Goal: Task Accomplishment & Management: Use online tool/utility

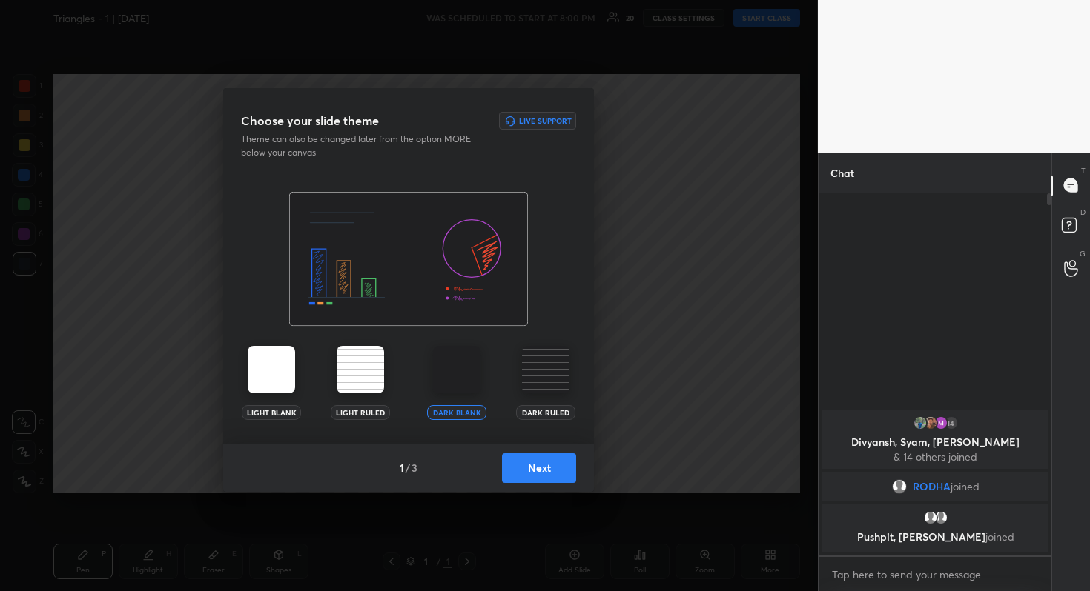
click at [537, 294] on div "Light Blank Light Ruled Dark Blank Dark Ruled" at bounding box center [408, 318] width 371 height 253
click at [532, 463] on button "Next" at bounding box center [539, 469] width 74 height 30
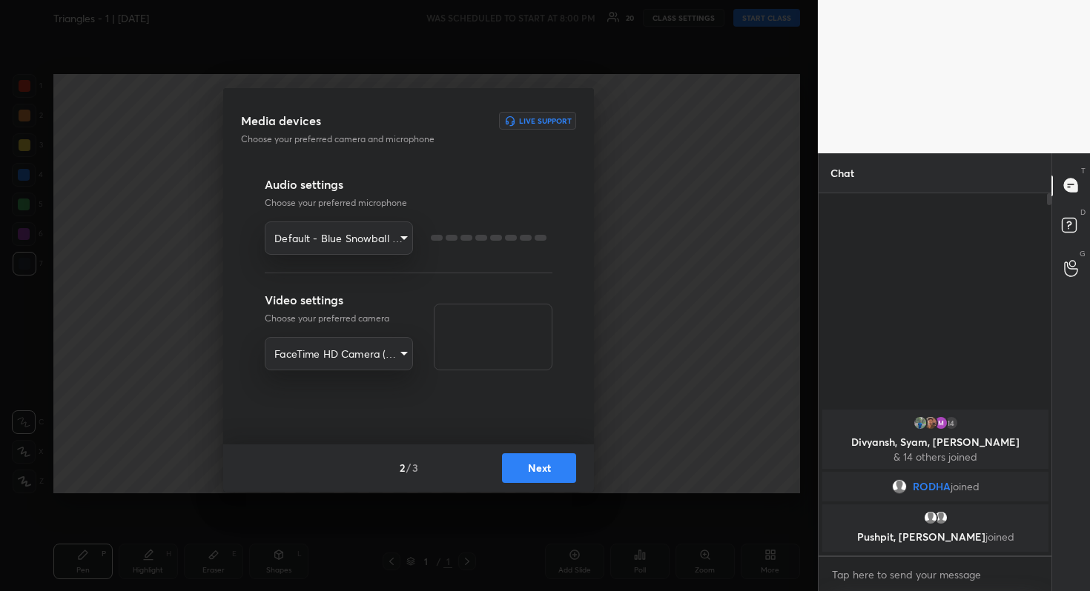
click at [532, 463] on button "Next" at bounding box center [539, 469] width 74 height 30
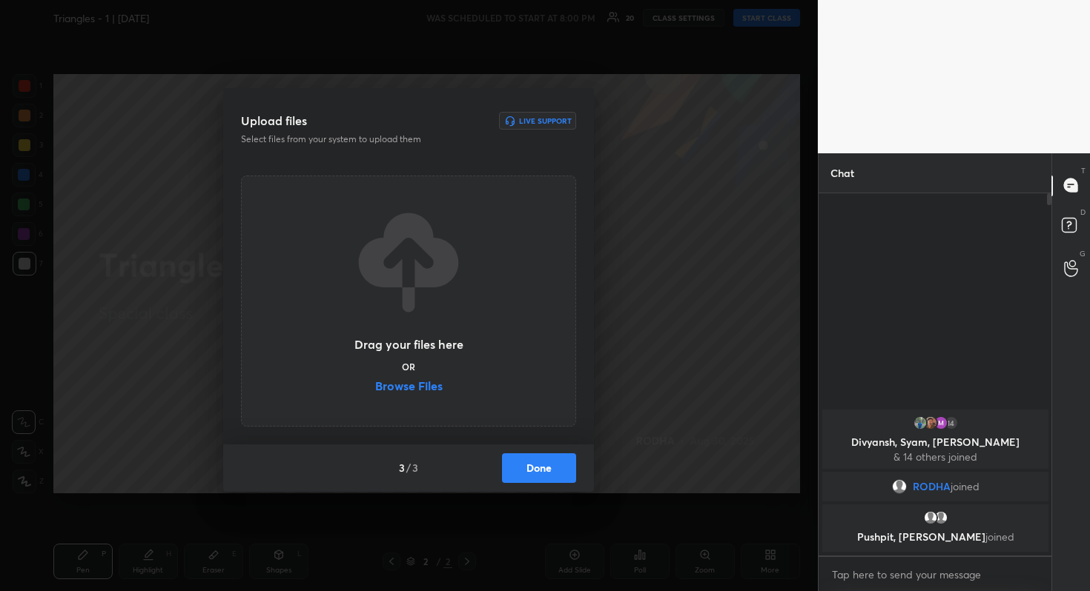
click at [532, 463] on button "Done" at bounding box center [539, 469] width 74 height 30
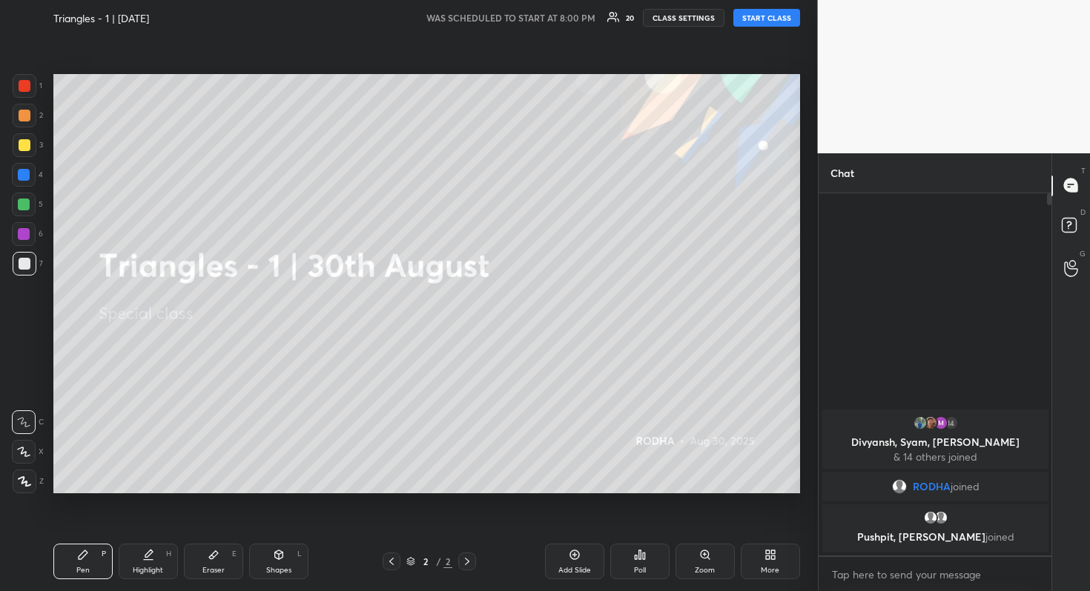
click at [772, 15] on button "START CLASS" at bounding box center [766, 18] width 67 height 18
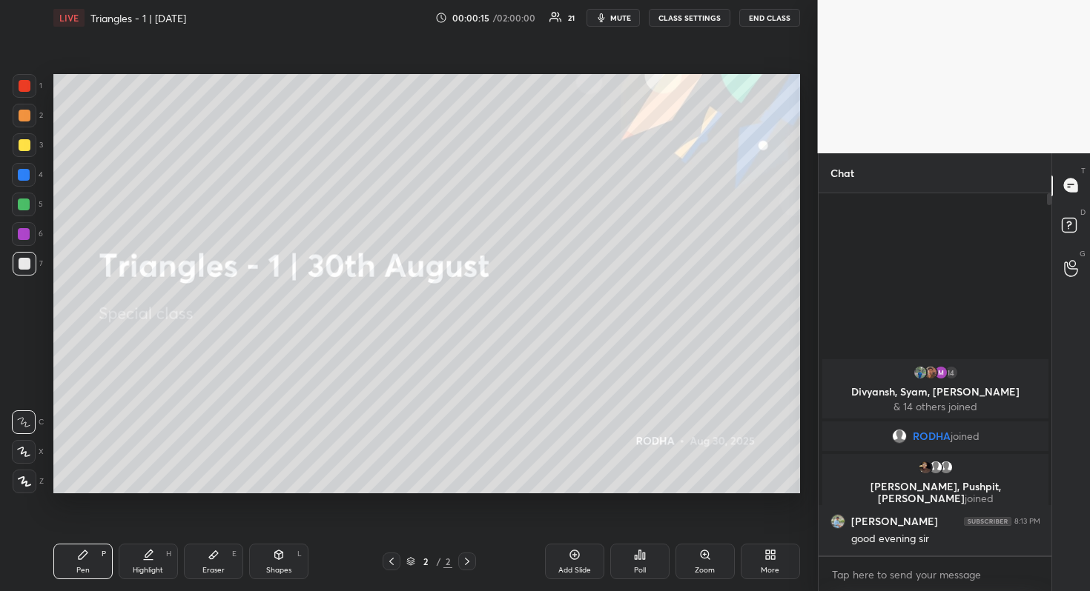
click at [609, 25] on button "mute" at bounding box center [612, 18] width 53 height 18
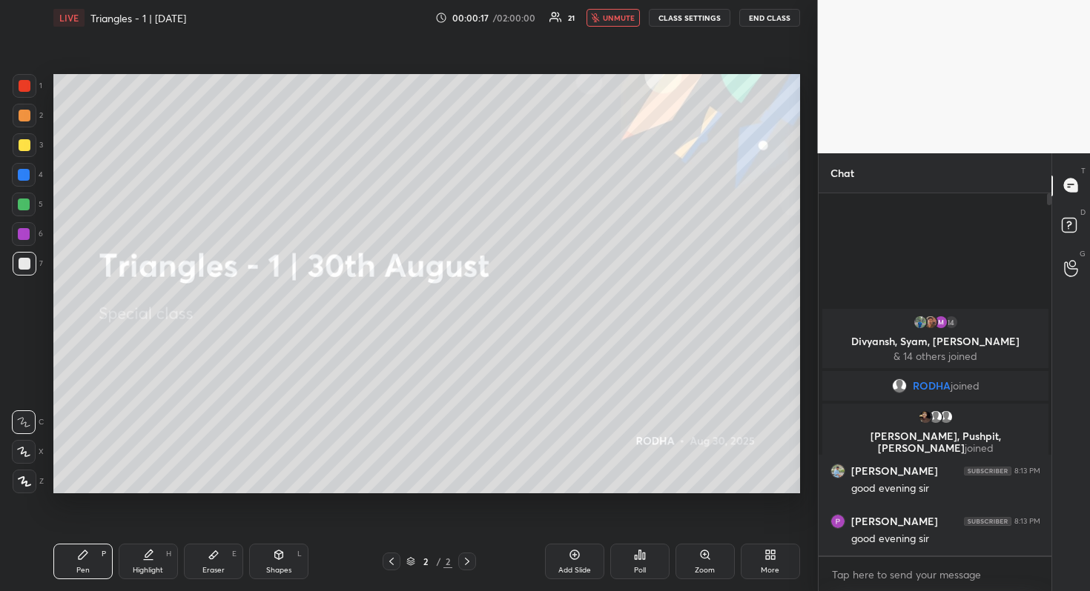
click at [755, 16] on button "END CLASS" at bounding box center [769, 18] width 61 height 18
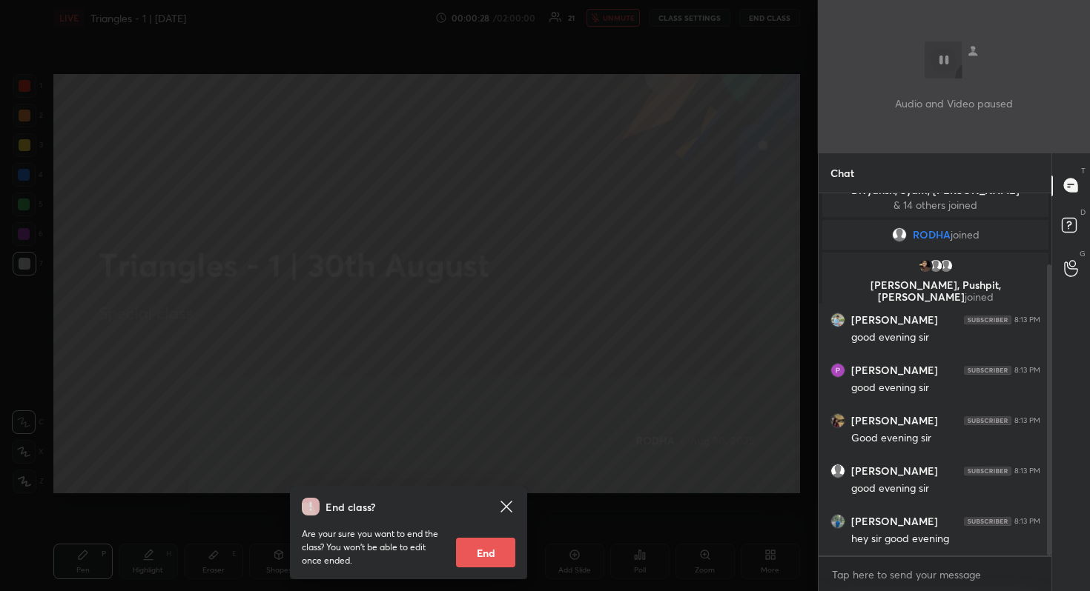
scroll to position [89, 0]
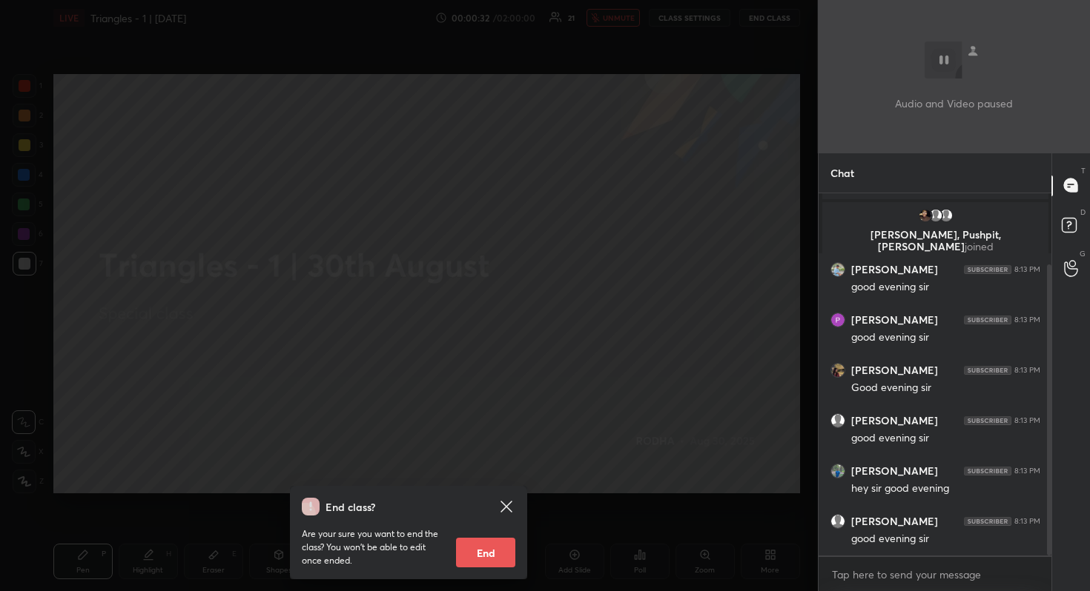
click at [570, 185] on div "End class? Are your sure you want to end the class? You won’t be able to edit o…" at bounding box center [409, 295] width 818 height 591
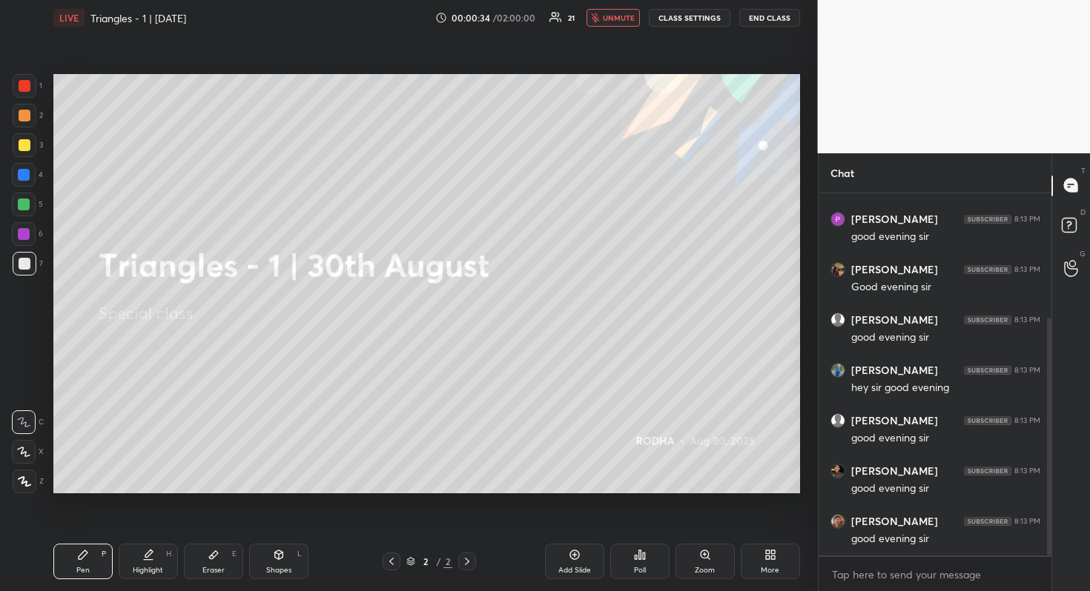
scroll to position [291, 0]
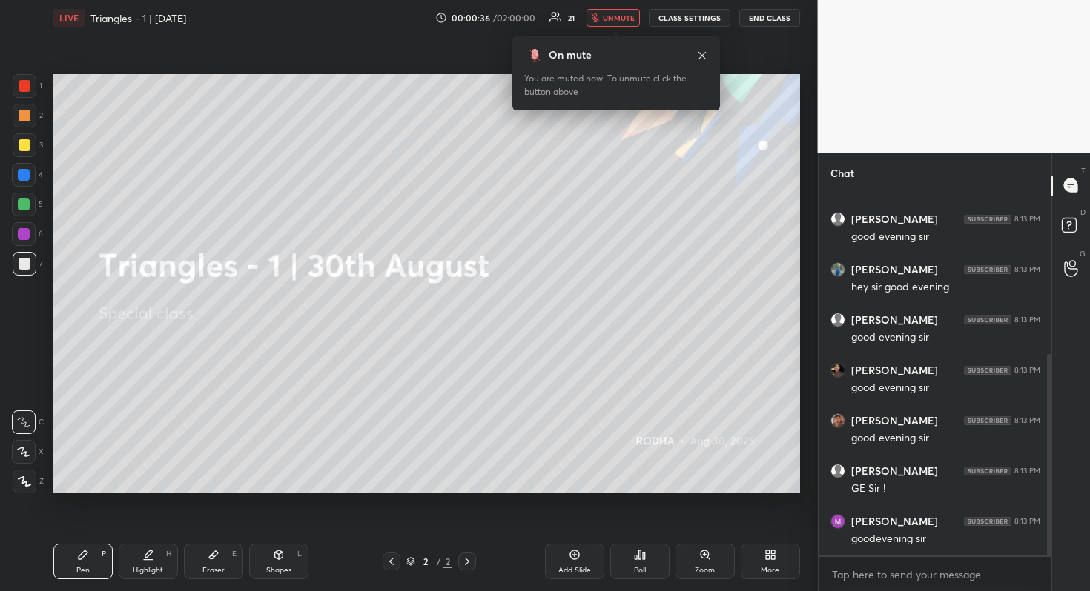
click at [617, 16] on span "unmute" at bounding box center [619, 18] width 32 height 10
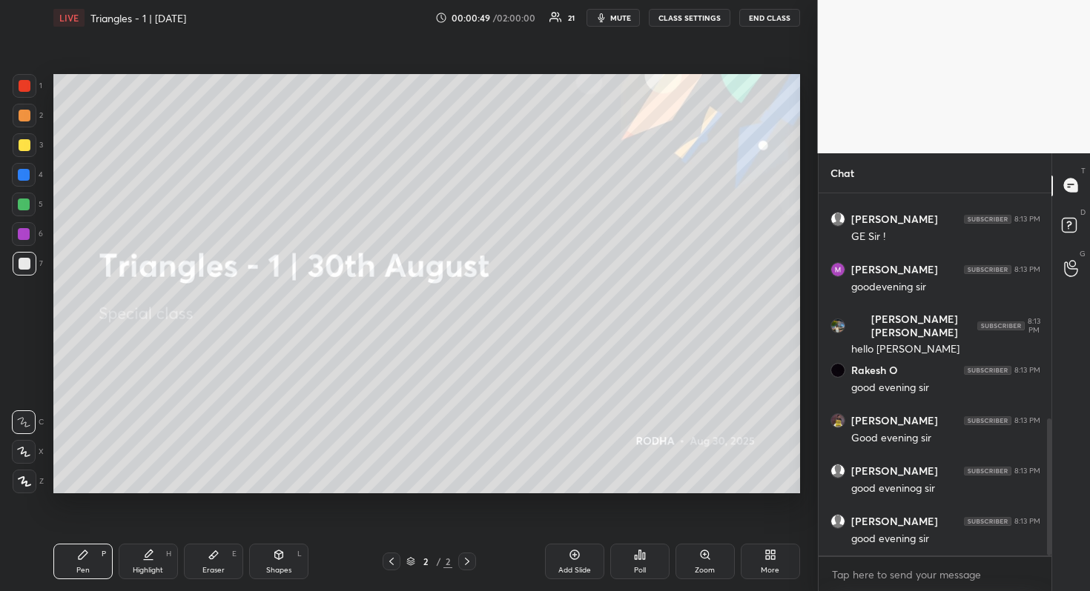
scroll to position [597, 0]
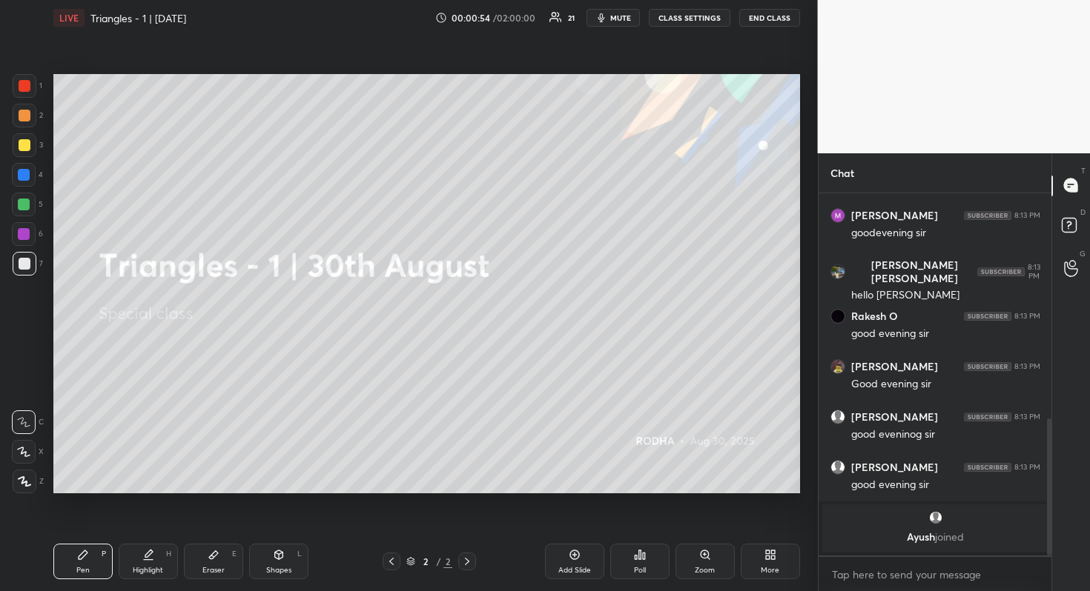
click at [579, 567] on div "Add Slide" at bounding box center [574, 570] width 33 height 7
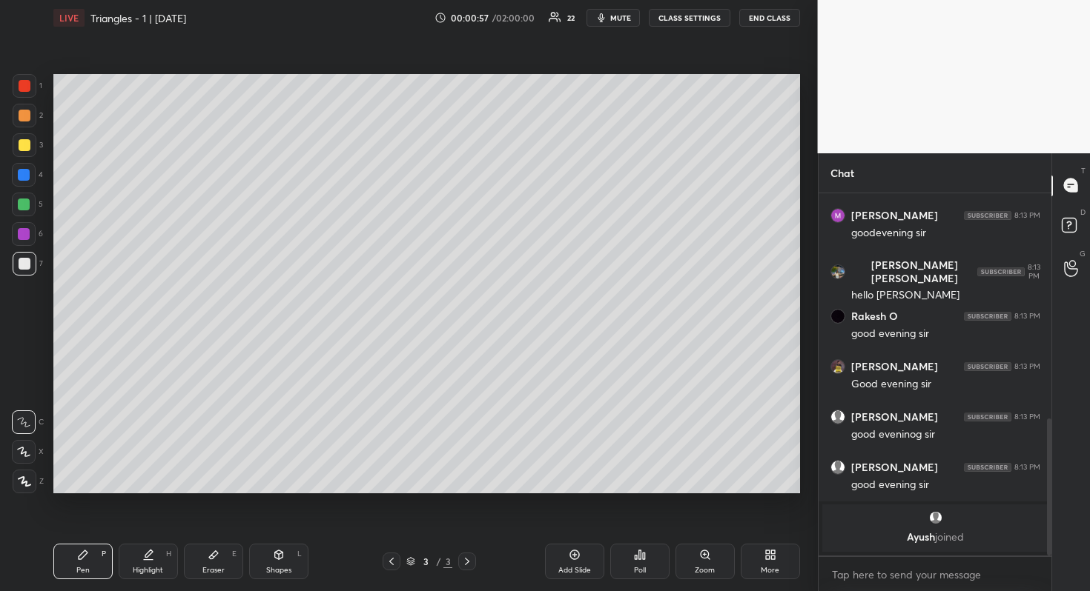
click at [25, 146] on div at bounding box center [25, 145] width 12 height 12
click at [30, 452] on icon at bounding box center [23, 452] width 13 height 10
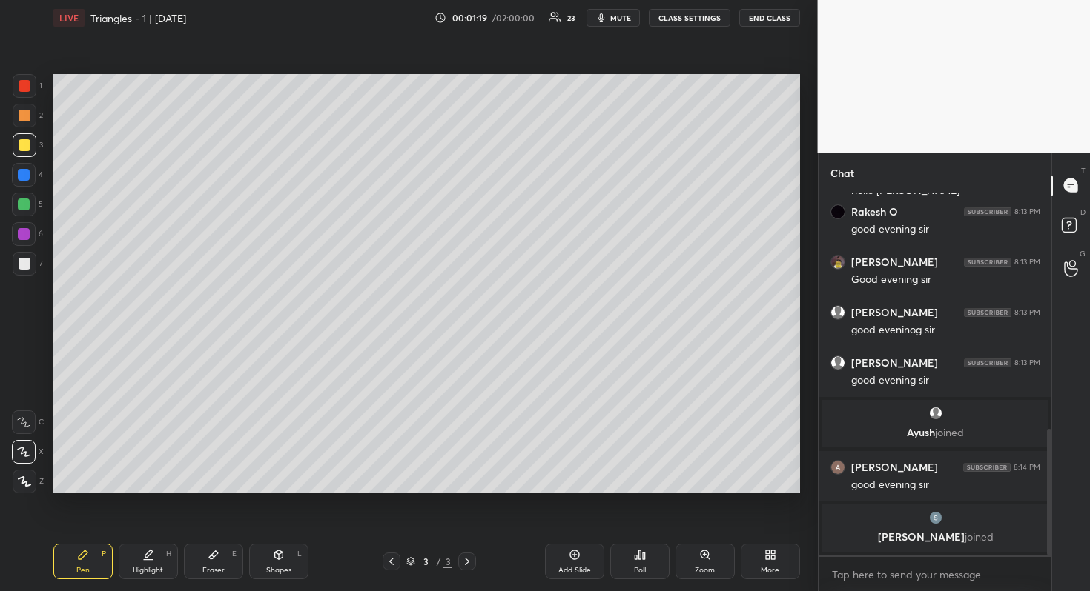
scroll to position [728, 0]
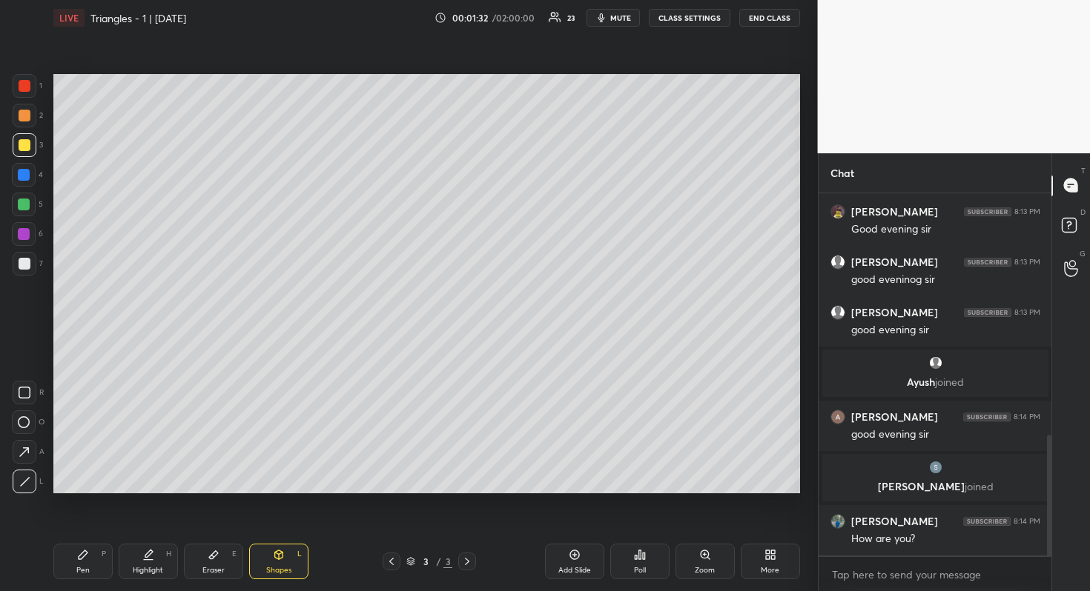
click at [27, 207] on div at bounding box center [24, 205] width 12 height 12
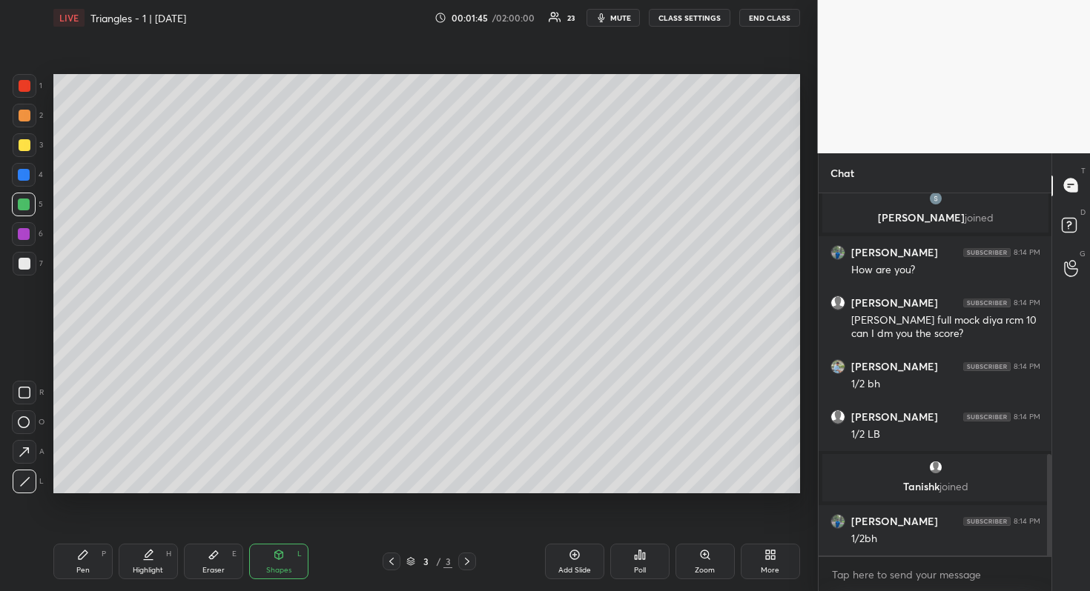
scroll to position [980, 0]
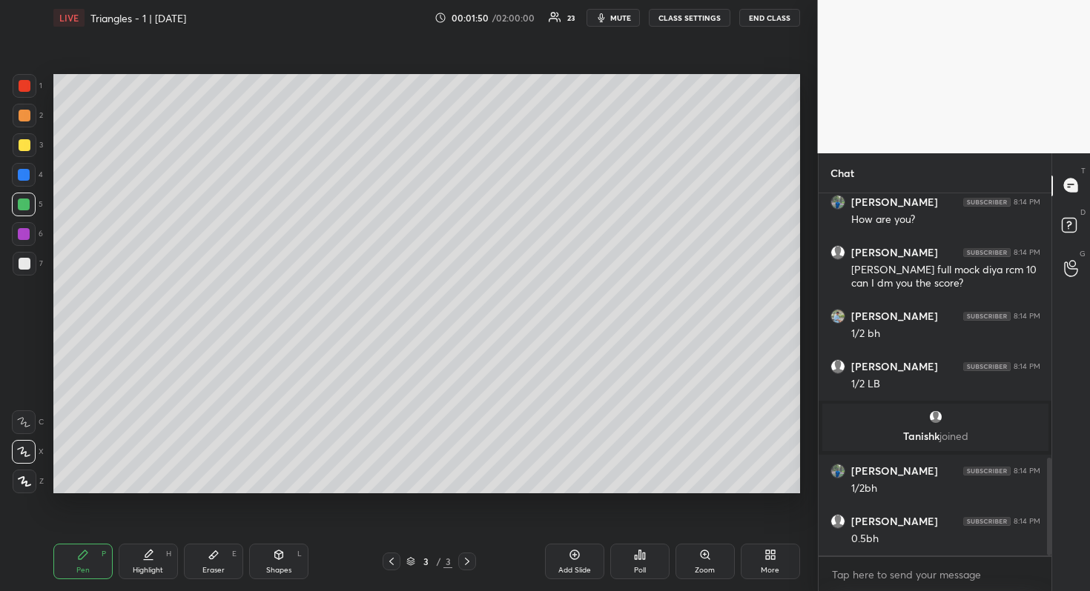
click at [25, 269] on div at bounding box center [25, 264] width 12 height 12
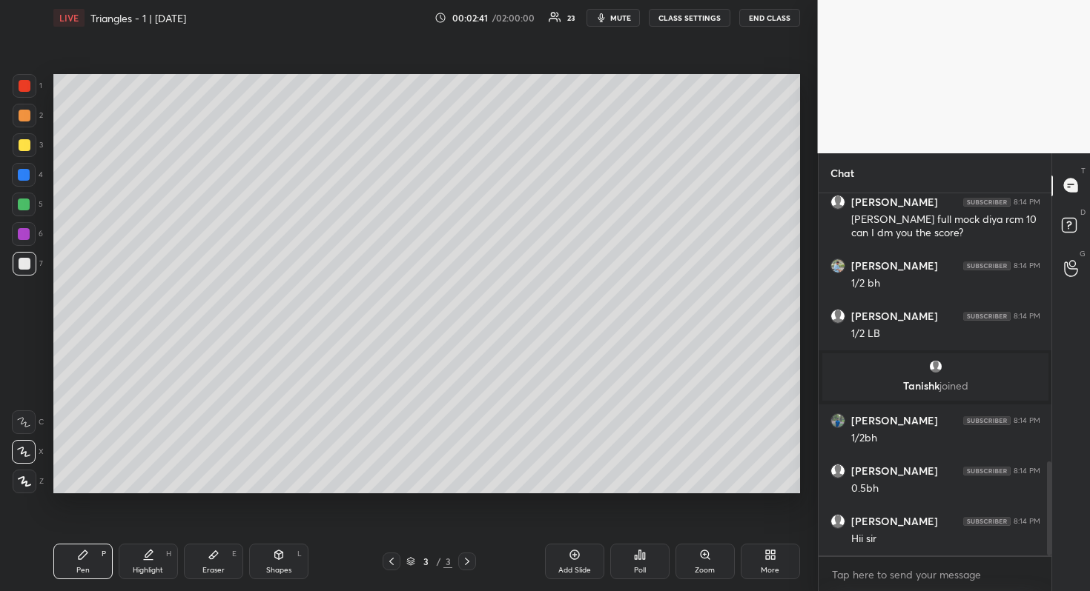
click at [27, 145] on div at bounding box center [25, 145] width 12 height 12
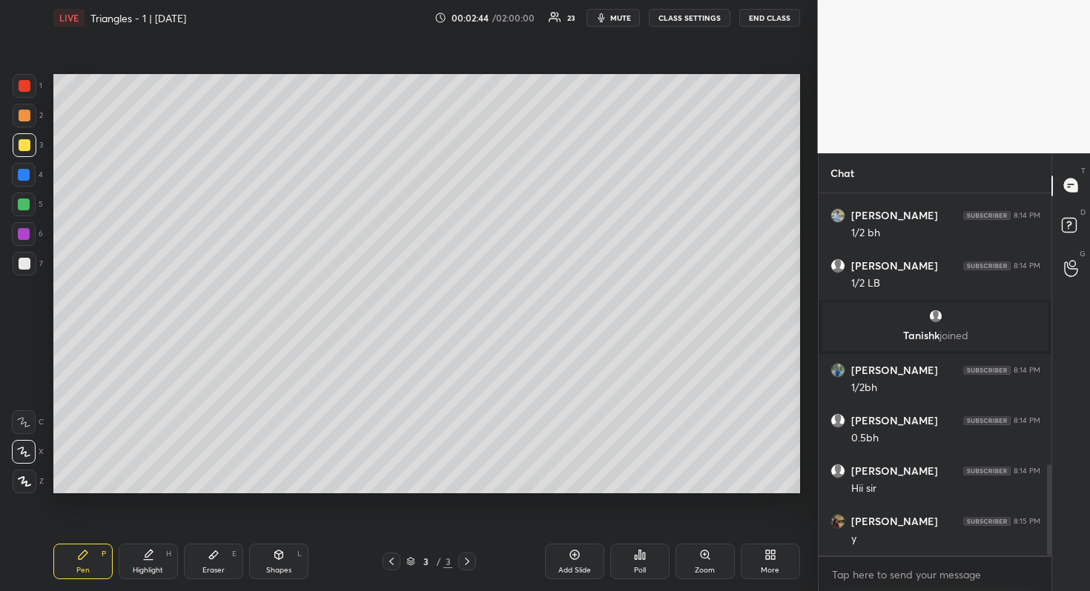
scroll to position [1131, 0]
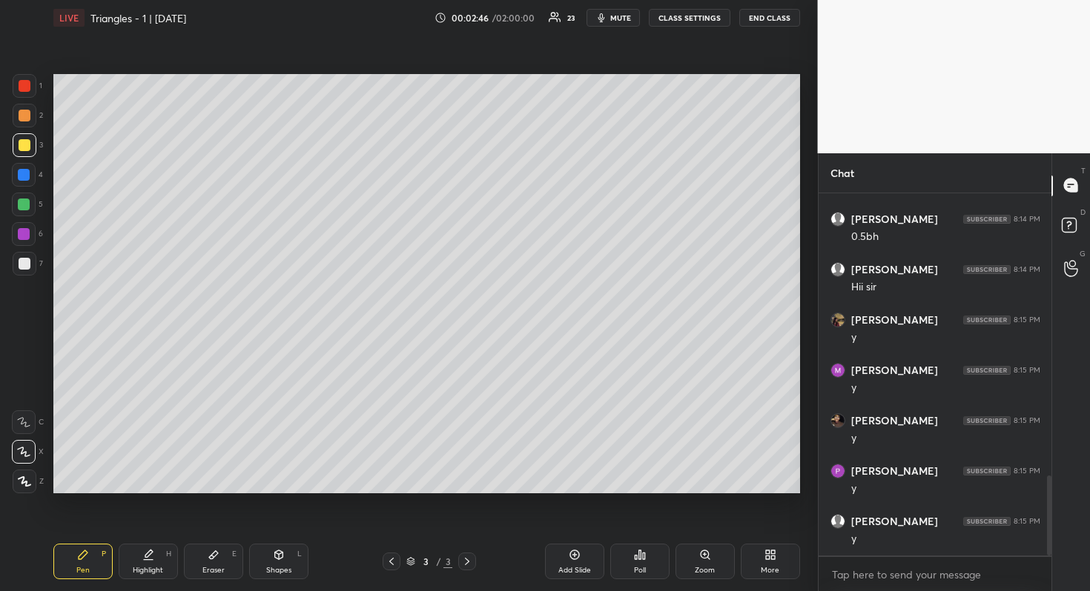
click at [586, 559] on div "Add Slide" at bounding box center [574, 562] width 59 height 36
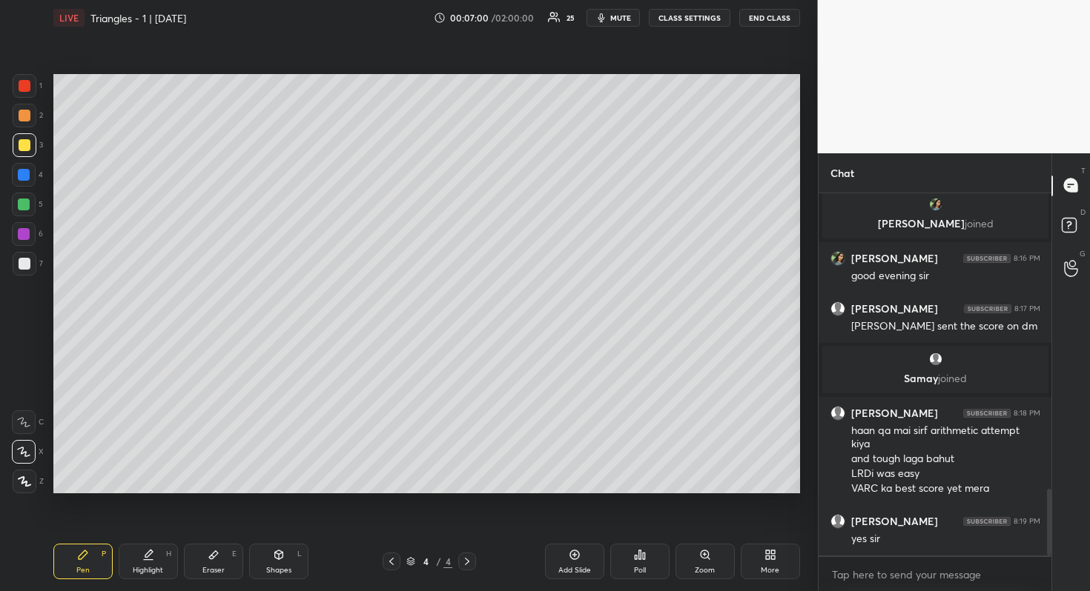
scroll to position [1654, 0]
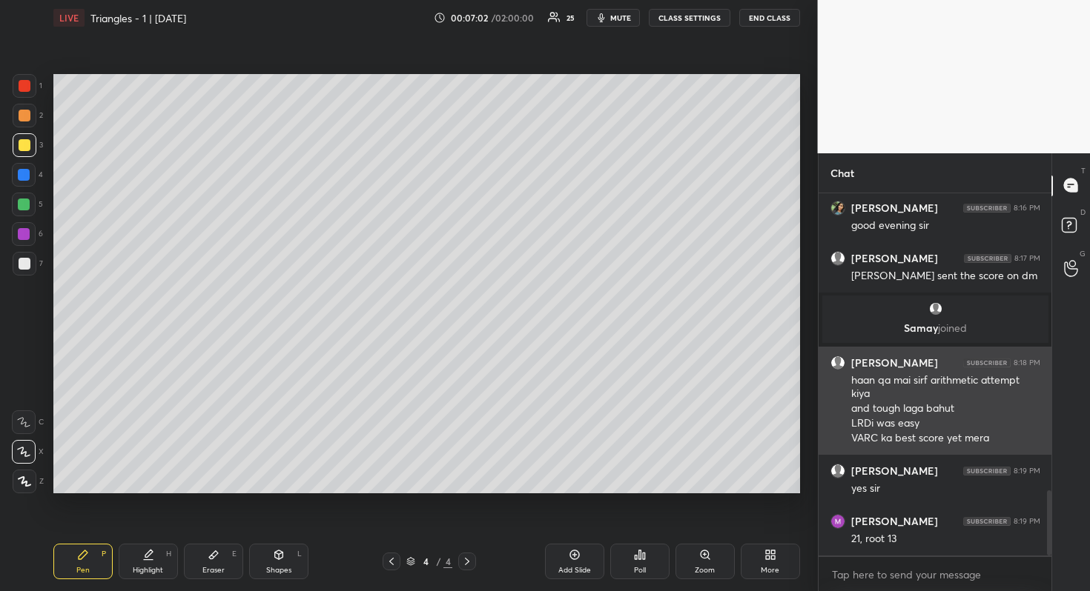
click at [917, 364] on h6 "[PERSON_NAME]" at bounding box center [894, 363] width 87 height 13
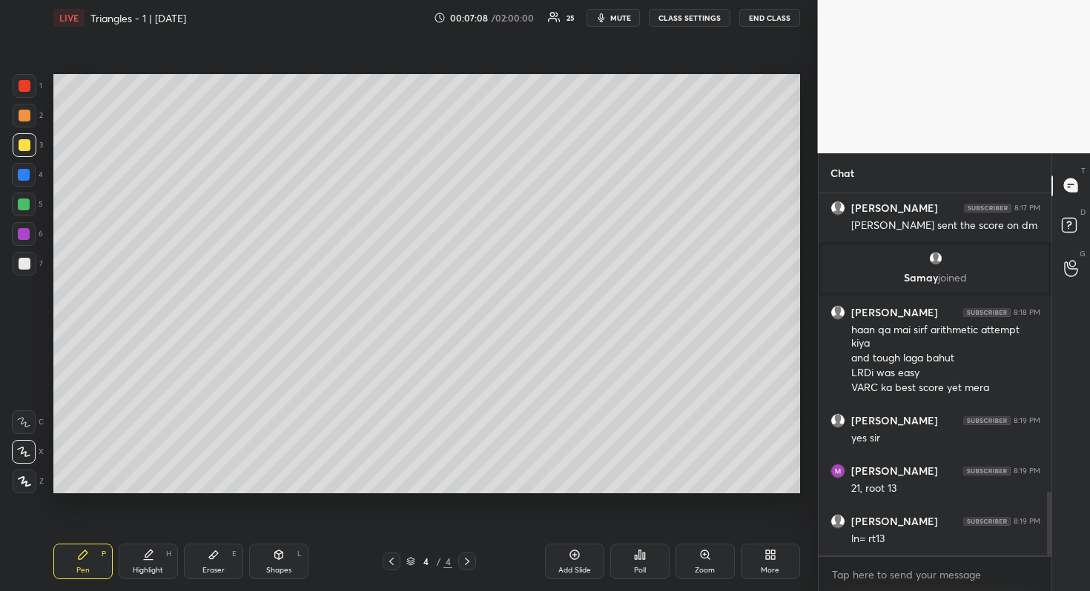
scroll to position [1755, 0]
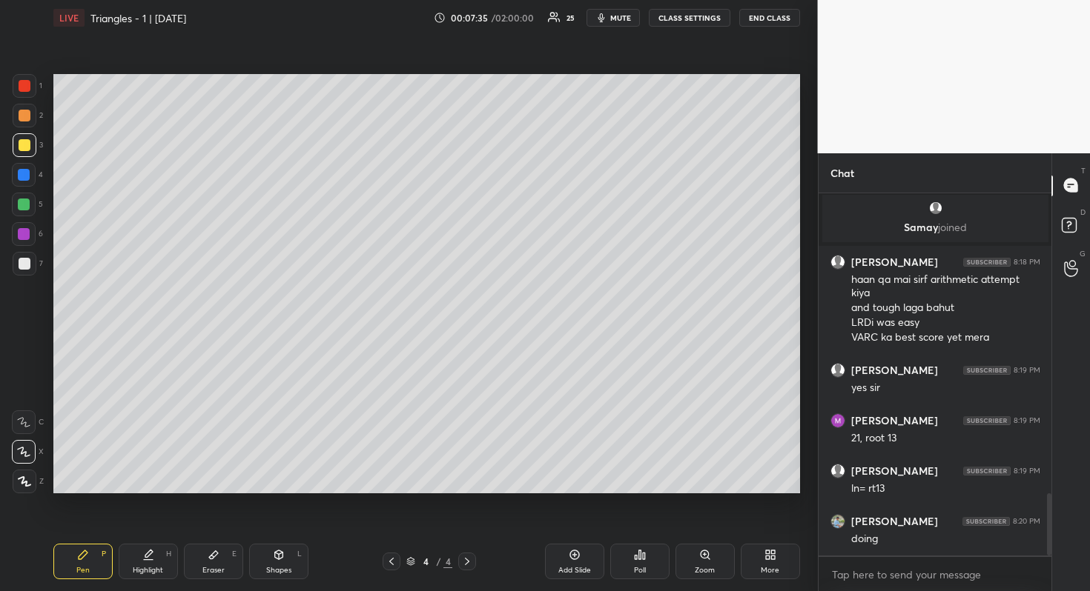
click at [21, 261] on div at bounding box center [25, 264] width 12 height 12
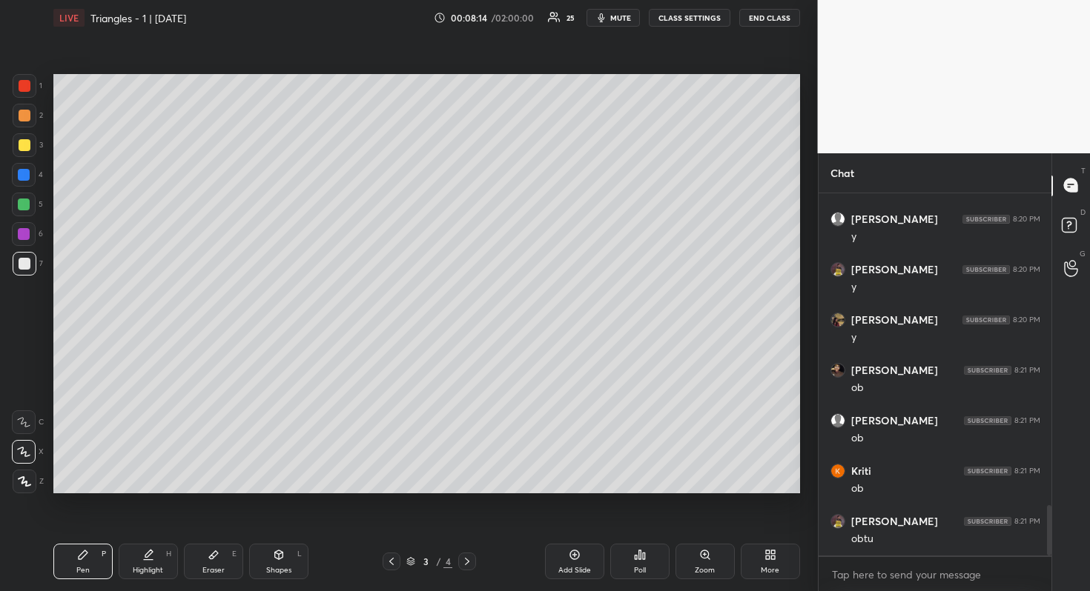
scroll to position [2259, 0]
click at [27, 115] on div at bounding box center [25, 116] width 12 height 12
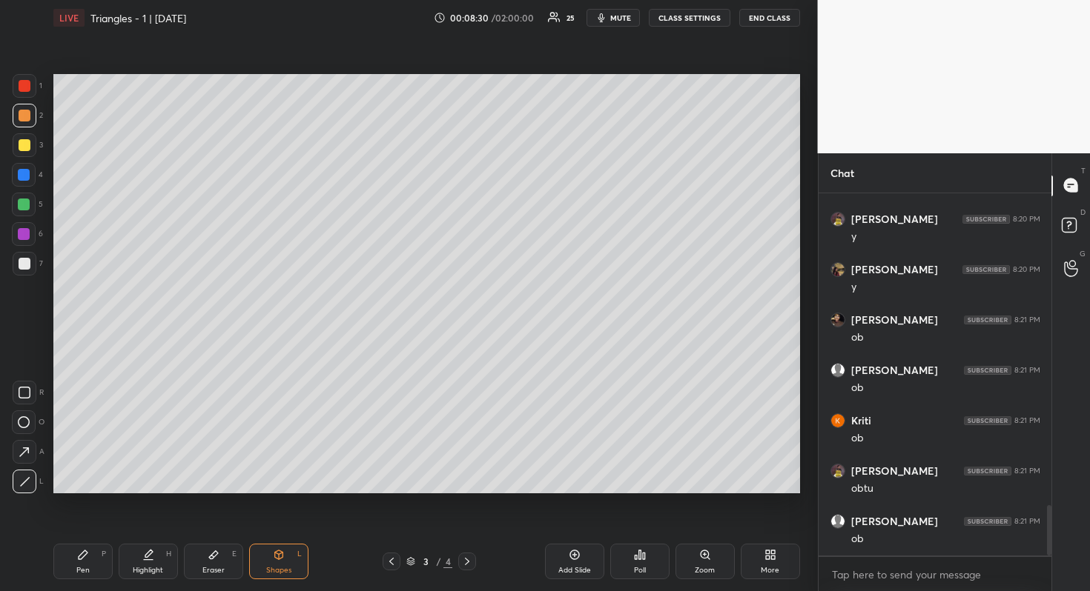
click at [25, 203] on div at bounding box center [24, 205] width 12 height 12
click at [24, 233] on div at bounding box center [24, 234] width 12 height 12
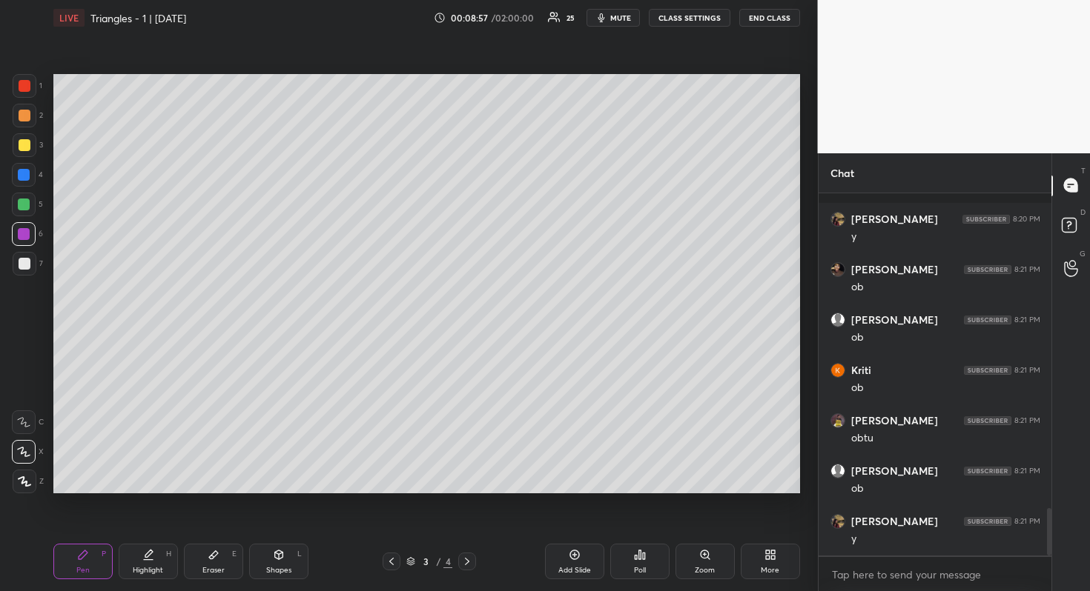
scroll to position [2410, 0]
drag, startPoint x: 467, startPoint y: 558, endPoint x: 471, endPoint y: 543, distance: 15.5
click at [467, 559] on icon at bounding box center [467, 562] width 12 height 12
drag, startPoint x: 27, startPoint y: 264, endPoint x: 46, endPoint y: 264, distance: 18.5
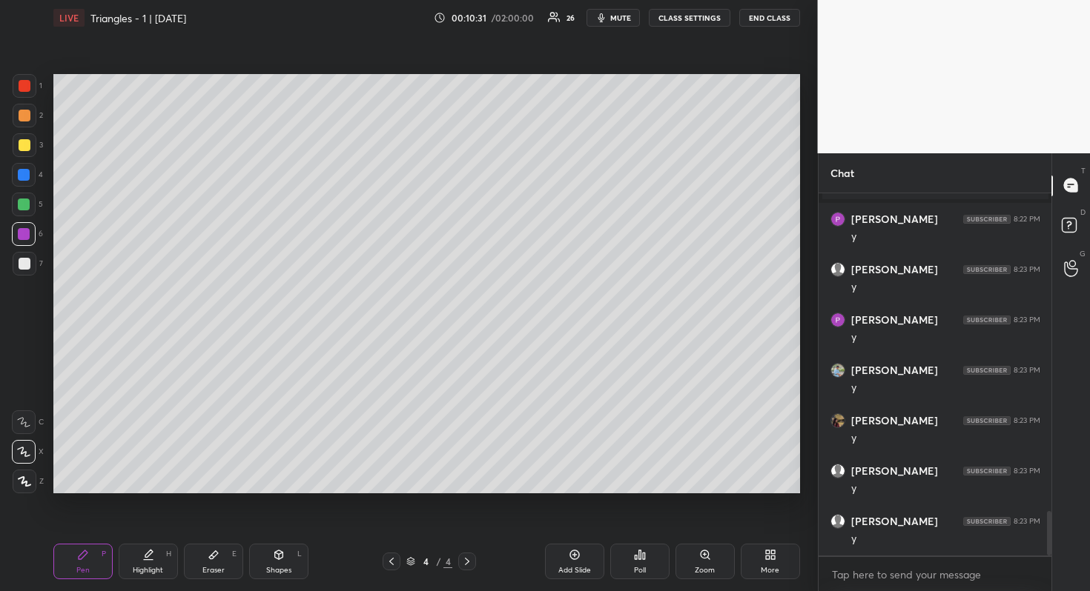
click at [28, 264] on div at bounding box center [25, 264] width 12 height 12
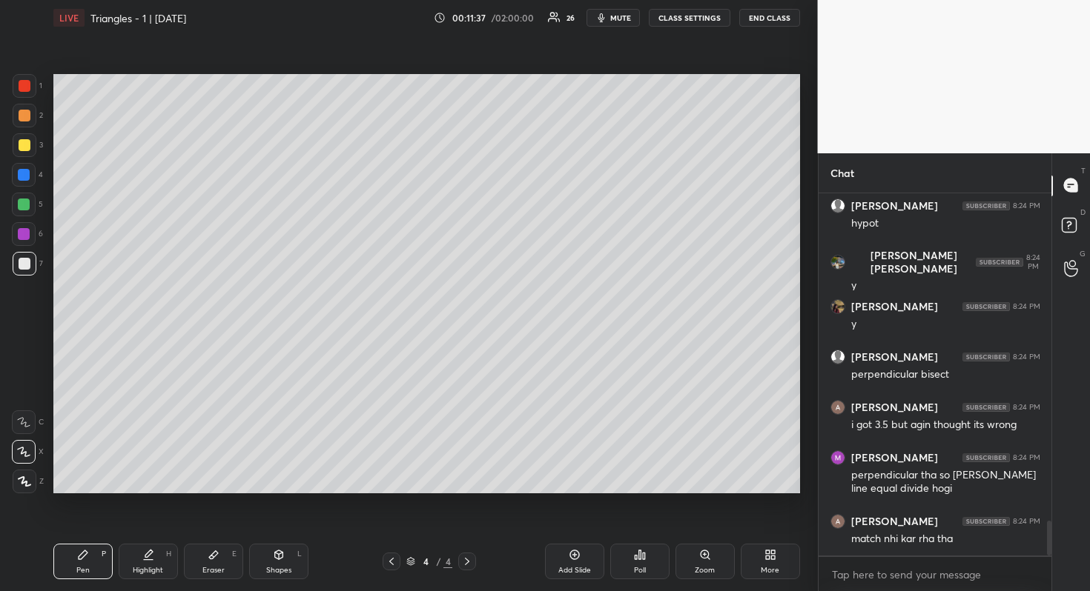
scroll to position [3453, 0]
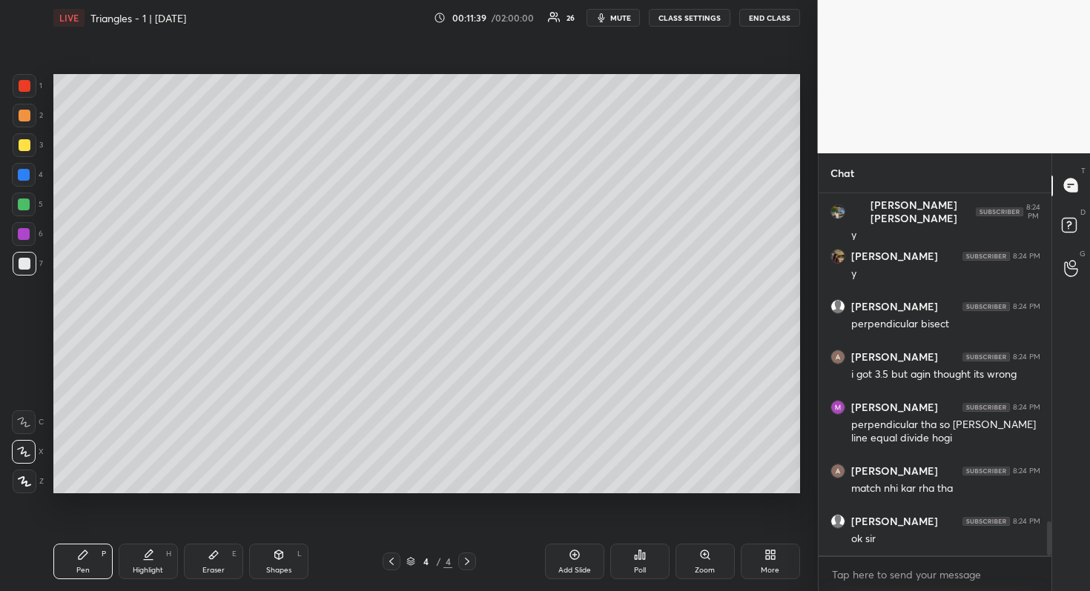
click at [571, 567] on div "Add Slide" at bounding box center [574, 570] width 33 height 7
click at [29, 147] on div at bounding box center [25, 145] width 12 height 12
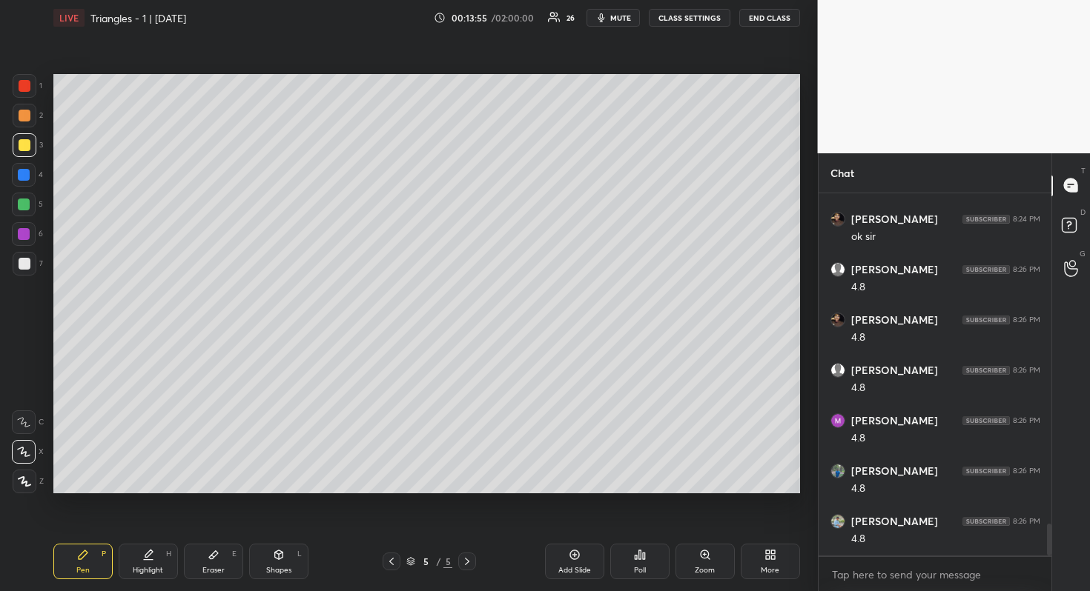
scroll to position [3857, 0]
drag, startPoint x: 27, startPoint y: 266, endPoint x: 35, endPoint y: 261, distance: 9.0
click at [29, 265] on div at bounding box center [25, 264] width 12 height 12
click at [574, 563] on div "Add Slide" at bounding box center [574, 562] width 59 height 36
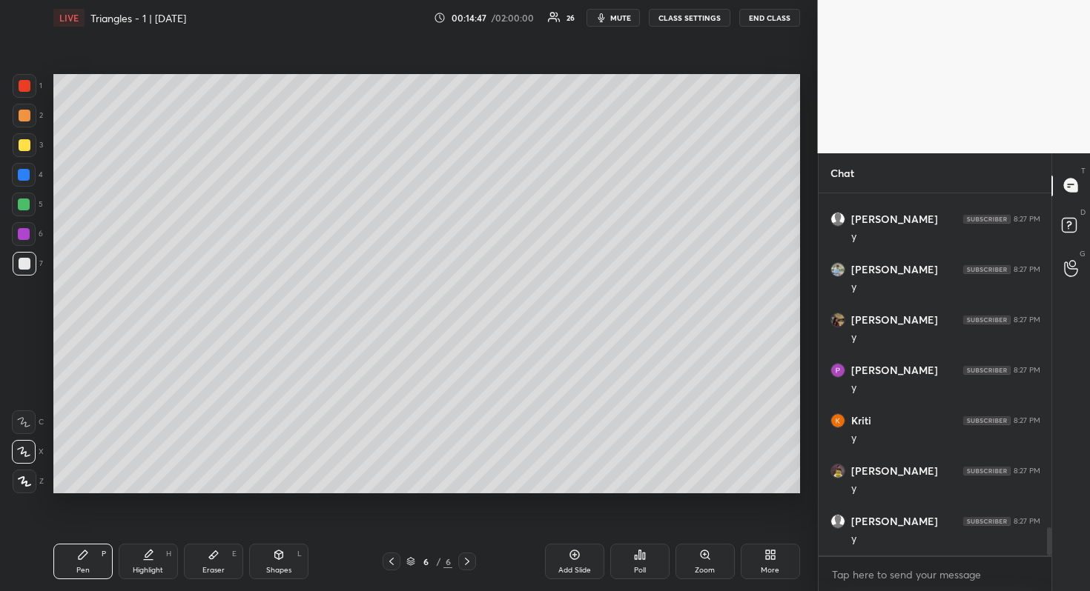
click at [26, 142] on div at bounding box center [25, 145] width 12 height 12
drag, startPoint x: 24, startPoint y: 207, endPoint x: 33, endPoint y: 204, distance: 9.4
click at [24, 208] on div at bounding box center [24, 205] width 12 height 12
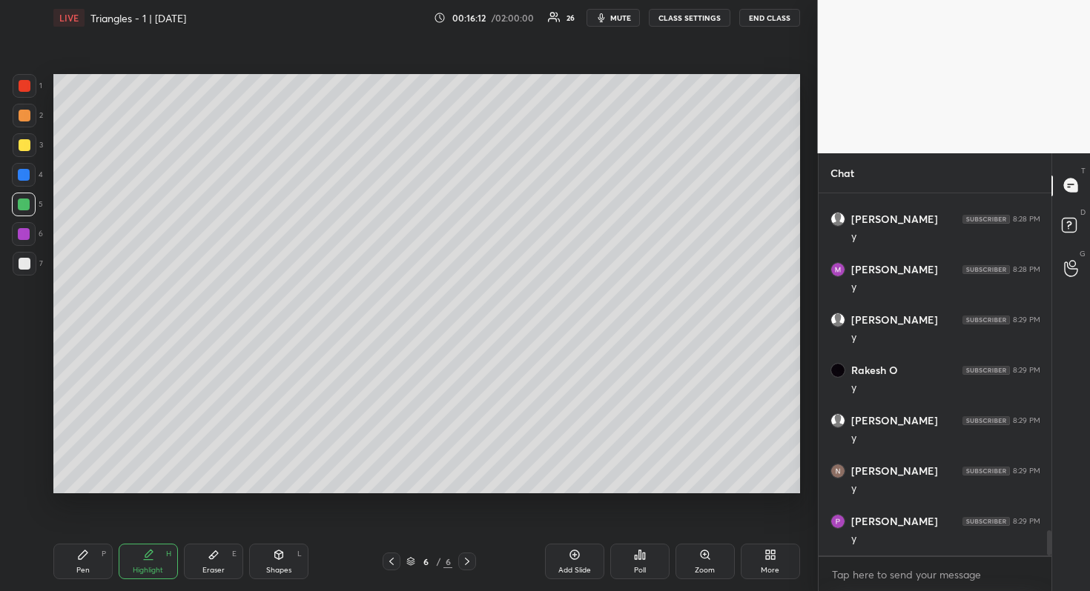
click at [575, 562] on div "Add Slide" at bounding box center [574, 562] width 59 height 36
click at [24, 142] on div at bounding box center [25, 145] width 12 height 12
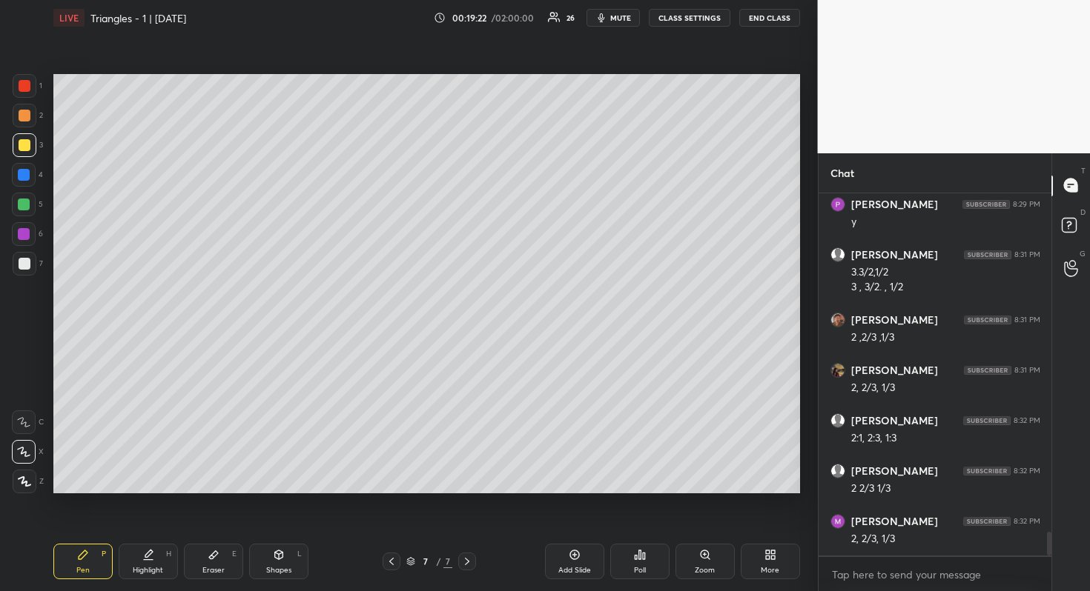
scroll to position [5232, 0]
click at [24, 205] on div at bounding box center [24, 205] width 12 height 12
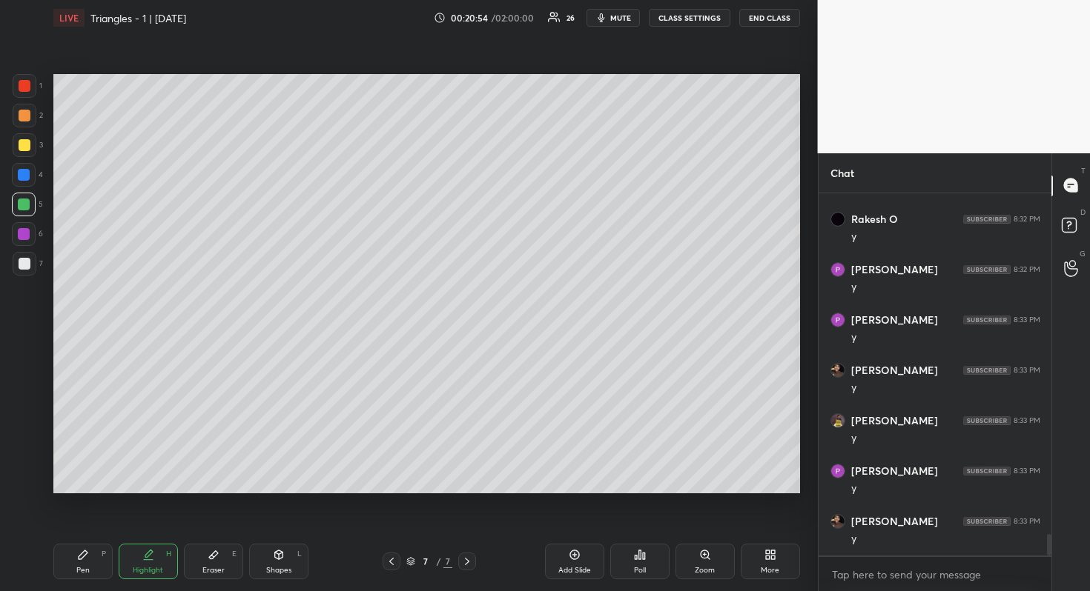
scroll to position [5837, 0]
click at [27, 168] on div at bounding box center [24, 175] width 24 height 24
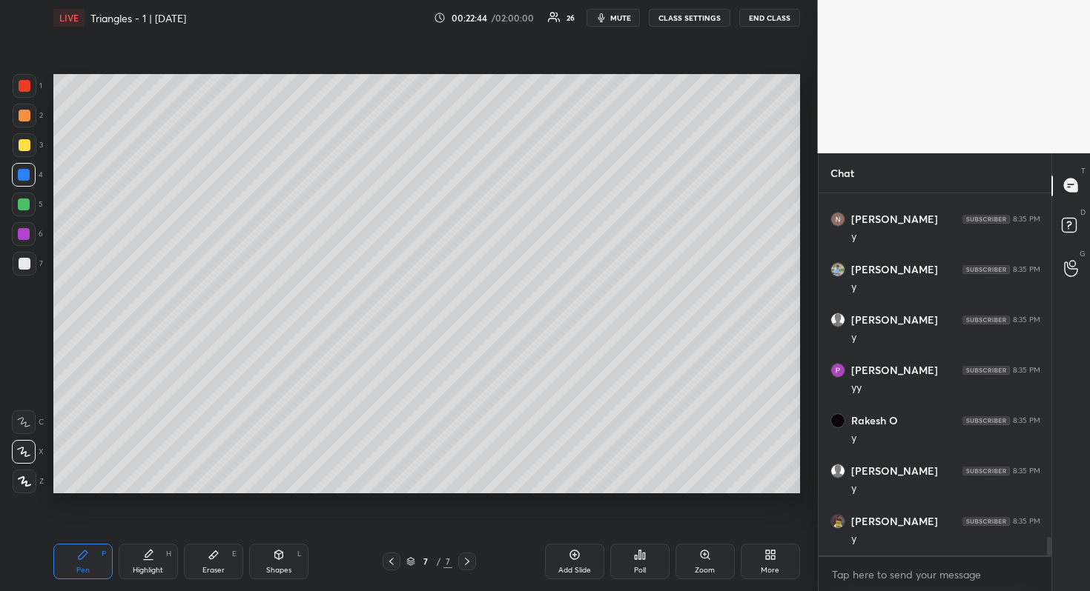
scroll to position [6795, 0]
click at [26, 262] on div at bounding box center [25, 264] width 12 height 12
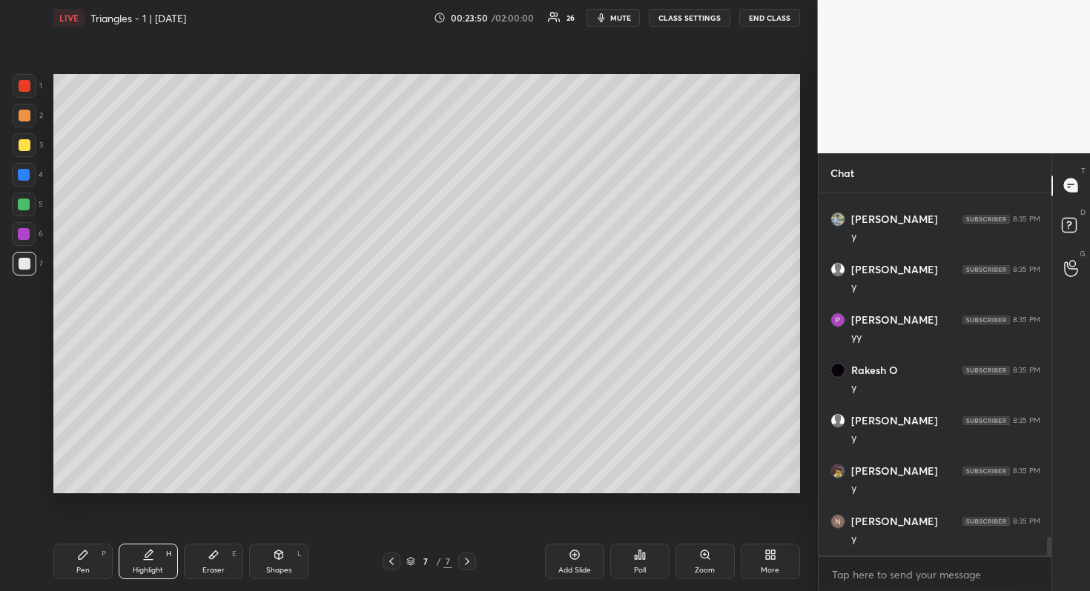
click at [30, 178] on div at bounding box center [24, 175] width 24 height 24
click at [24, 113] on div at bounding box center [25, 116] width 12 height 12
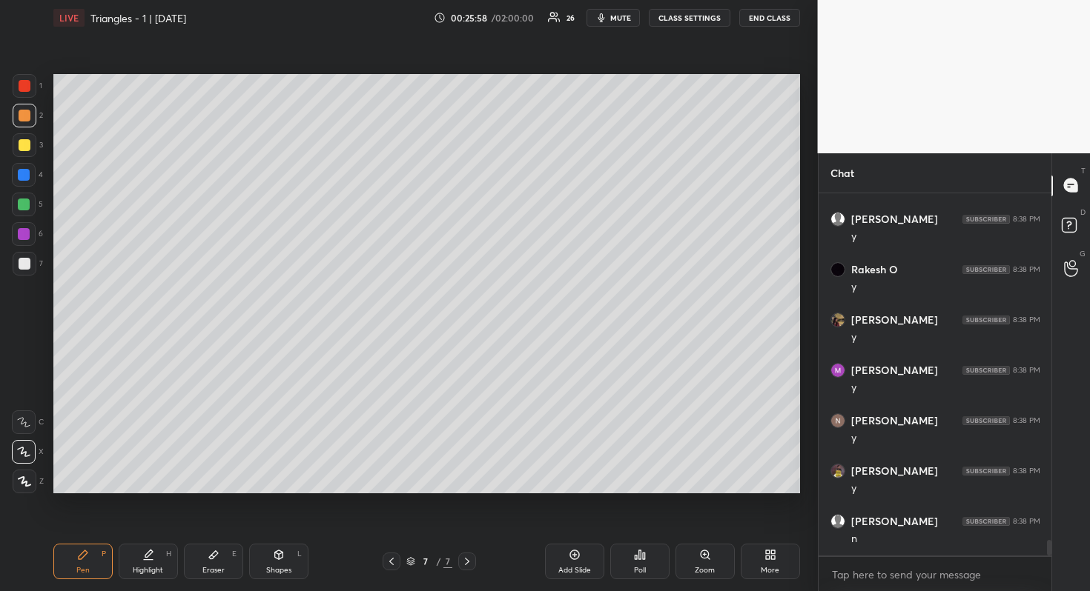
scroll to position [8105, 0]
click at [472, 563] on icon at bounding box center [467, 562] width 12 height 12
click at [577, 554] on div "Add Slide" at bounding box center [574, 562] width 59 height 36
click at [29, 199] on div at bounding box center [24, 205] width 24 height 24
click at [27, 259] on div at bounding box center [25, 264] width 12 height 12
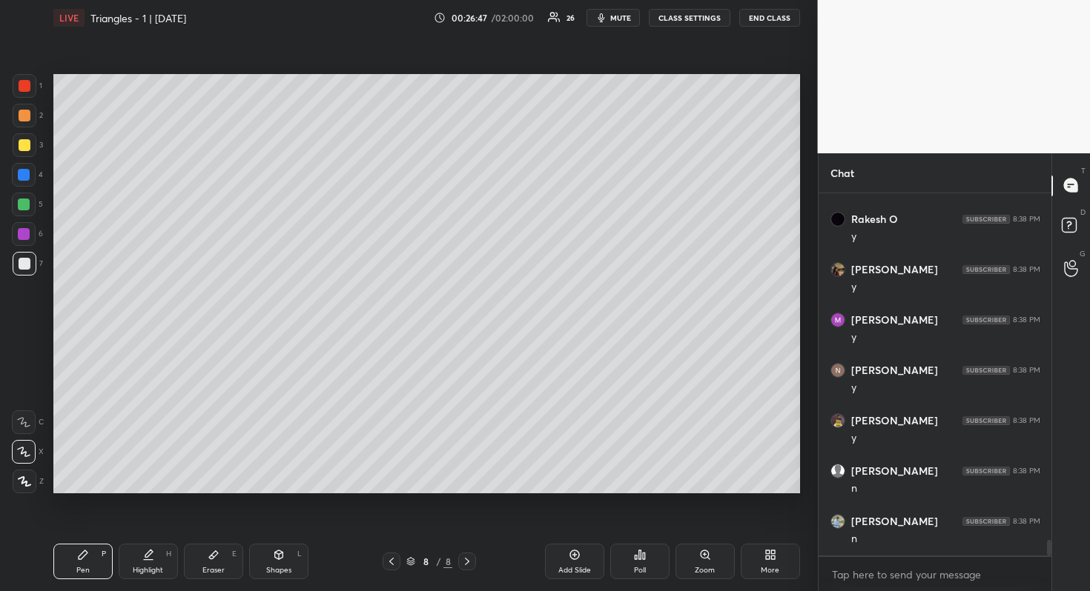
scroll to position [8156, 0]
click at [24, 148] on div at bounding box center [25, 145] width 12 height 12
click at [26, 262] on div at bounding box center [25, 264] width 12 height 12
click at [24, 180] on div at bounding box center [24, 175] width 12 height 12
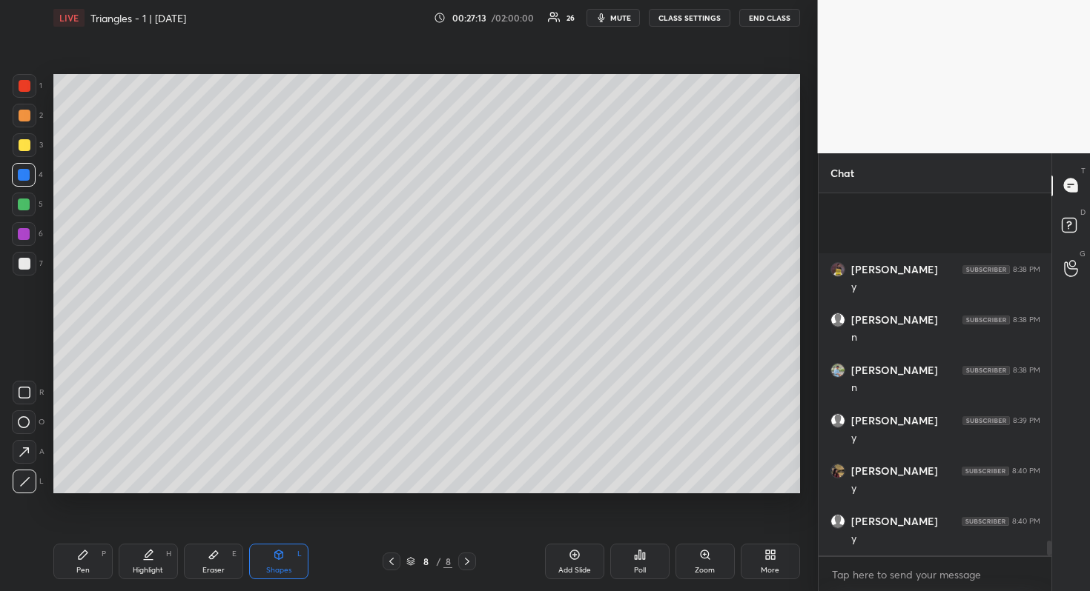
scroll to position [8408, 0]
drag, startPoint x: 26, startPoint y: 263, endPoint x: 39, endPoint y: 267, distance: 13.8
click at [26, 265] on div at bounding box center [25, 264] width 12 height 12
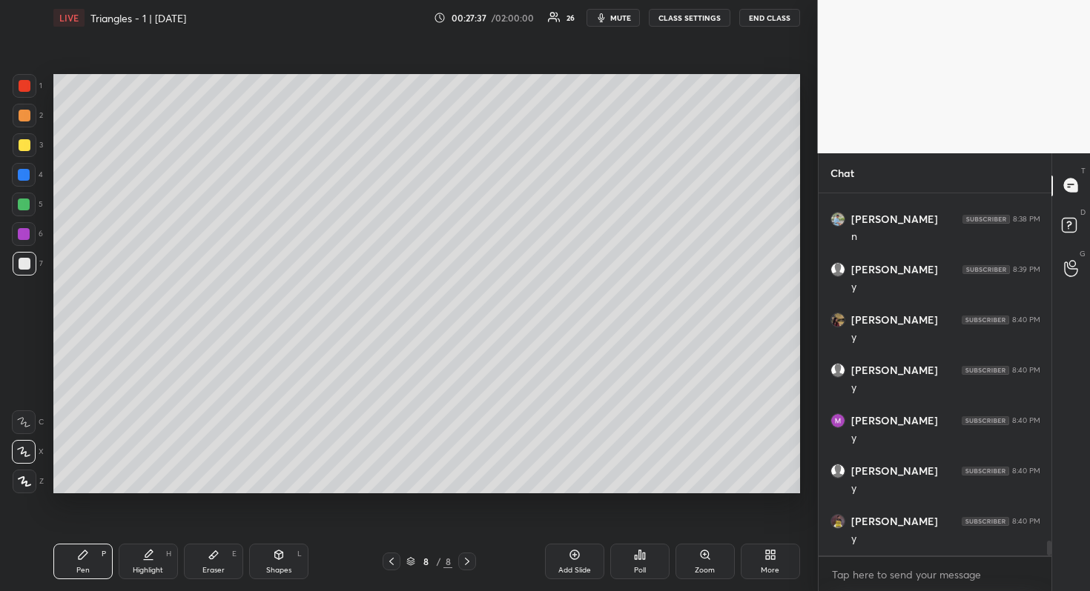
drag, startPoint x: 22, startPoint y: 233, endPoint x: 45, endPoint y: 238, distance: 23.6
click at [24, 233] on div at bounding box center [24, 234] width 12 height 12
drag, startPoint x: 21, startPoint y: 173, endPoint x: 37, endPoint y: 176, distance: 15.8
click at [21, 173] on div at bounding box center [24, 175] width 12 height 12
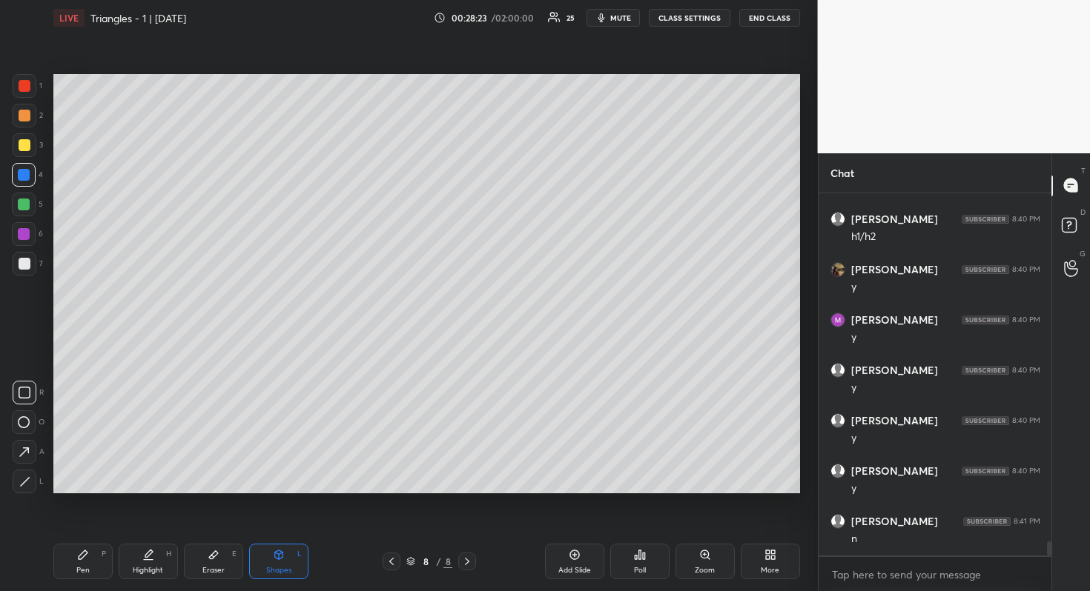
scroll to position [8811, 0]
click at [573, 567] on div "Add Slide" at bounding box center [574, 570] width 33 height 7
click at [27, 149] on div at bounding box center [25, 145] width 12 height 12
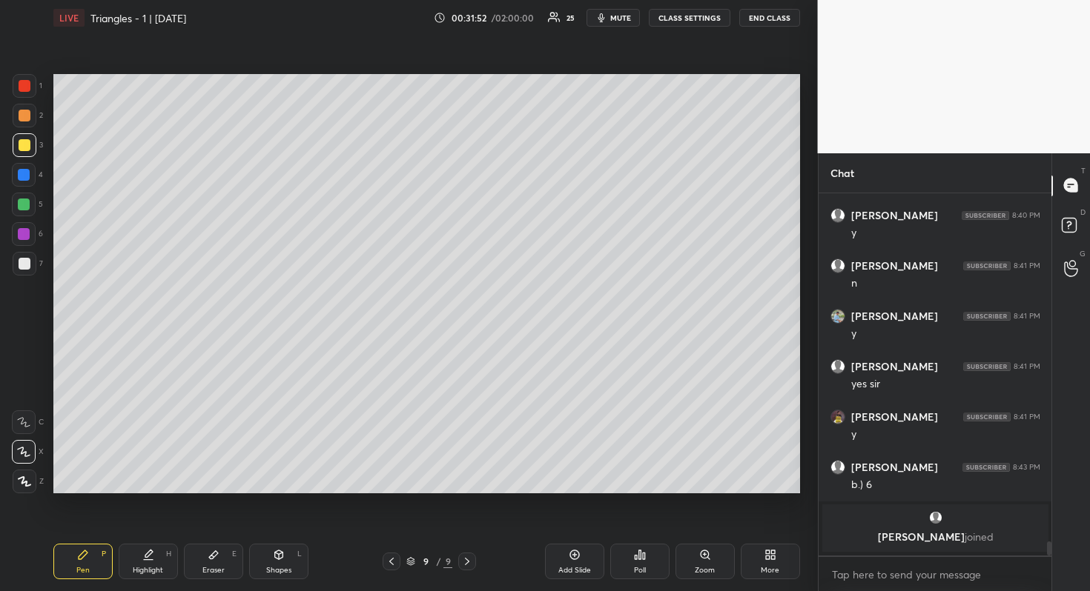
click at [24, 262] on div at bounding box center [25, 264] width 12 height 12
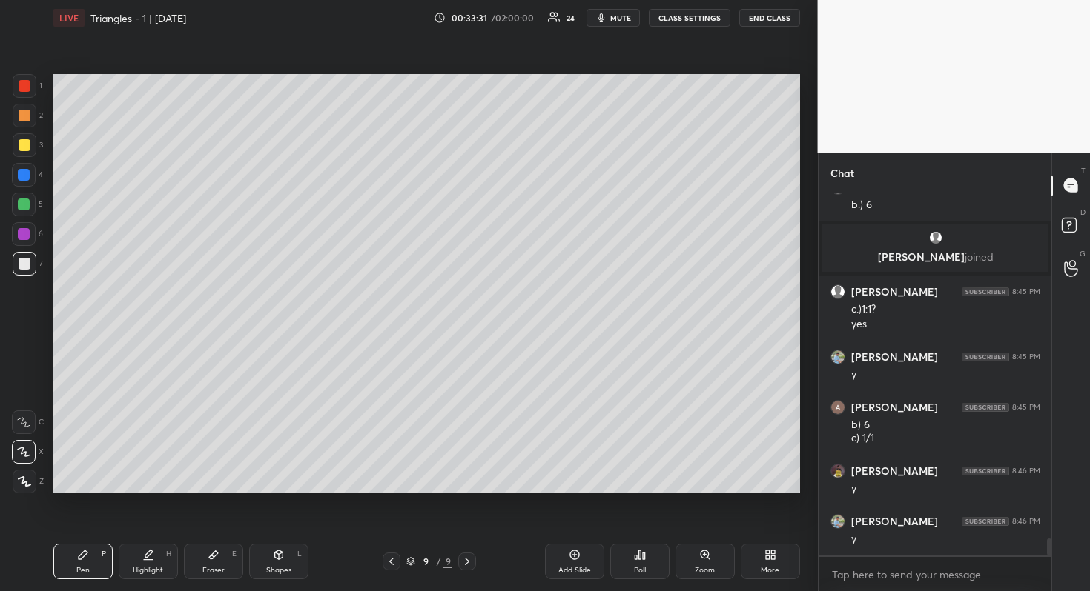
scroll to position [7452, 0]
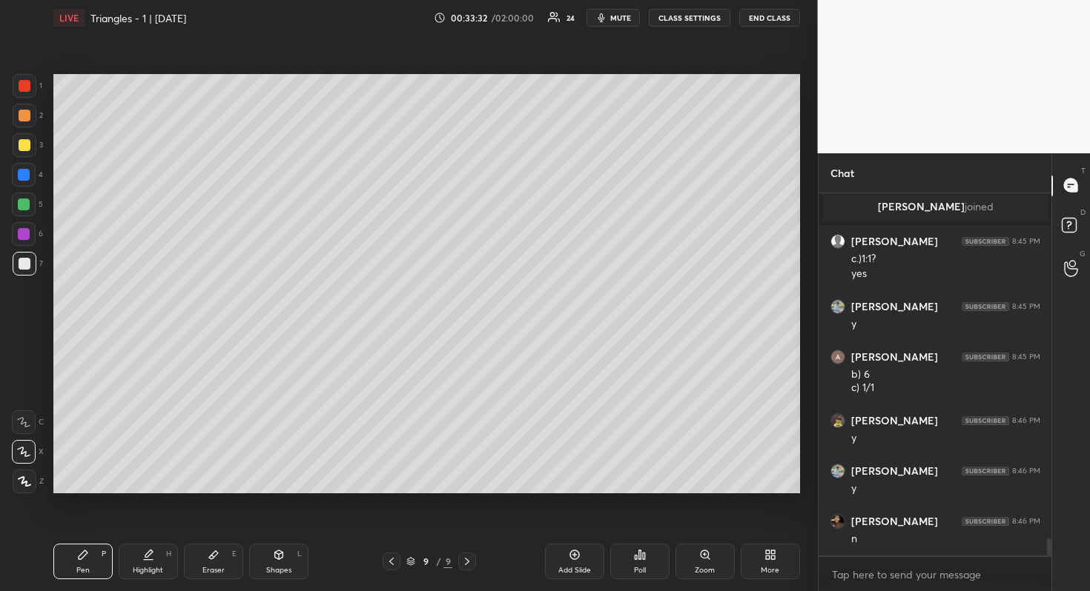
drag, startPoint x: 27, startPoint y: 140, endPoint x: 47, endPoint y: 144, distance: 20.4
click at [28, 140] on div at bounding box center [25, 145] width 12 height 12
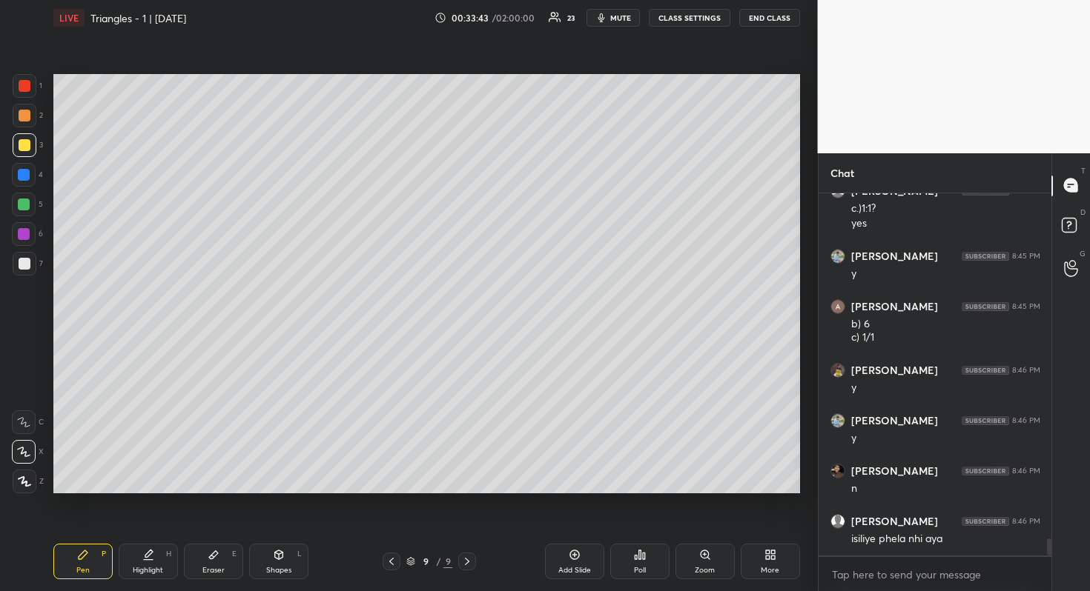
scroll to position [7553, 0]
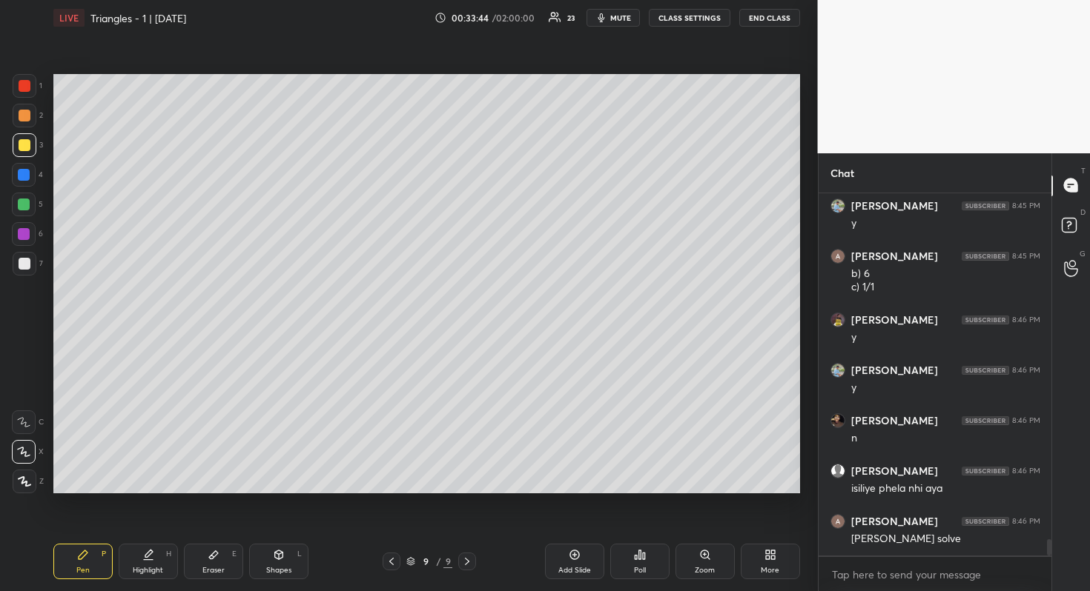
click at [24, 262] on div at bounding box center [25, 264] width 12 height 12
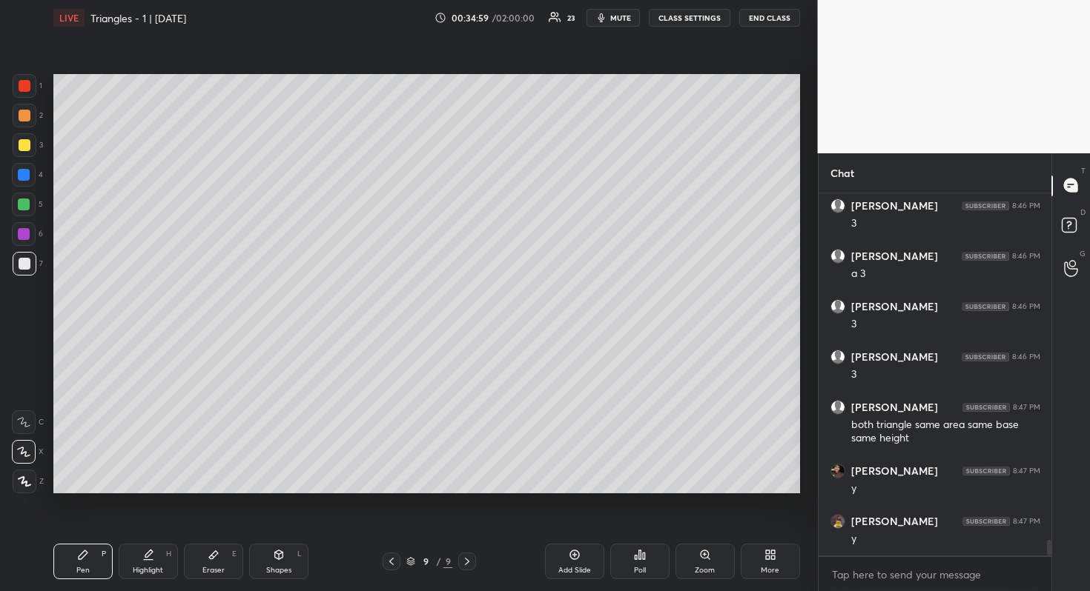
scroll to position [8035, 0]
drag, startPoint x: 24, startPoint y: 203, endPoint x: 37, endPoint y: 206, distance: 13.7
click at [23, 203] on div at bounding box center [24, 205] width 12 height 12
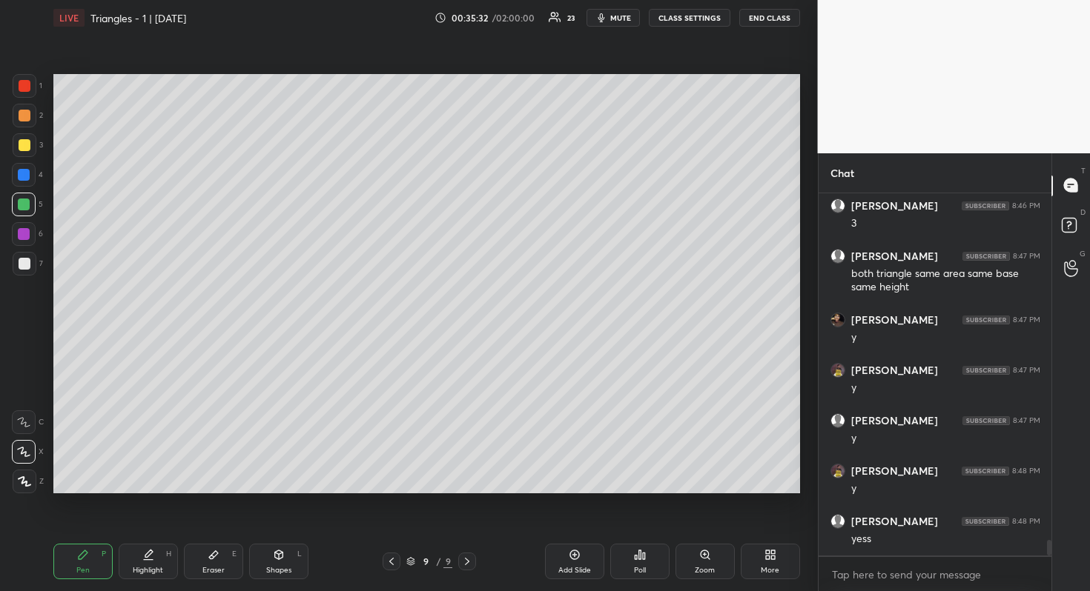
scroll to position [8186, 0]
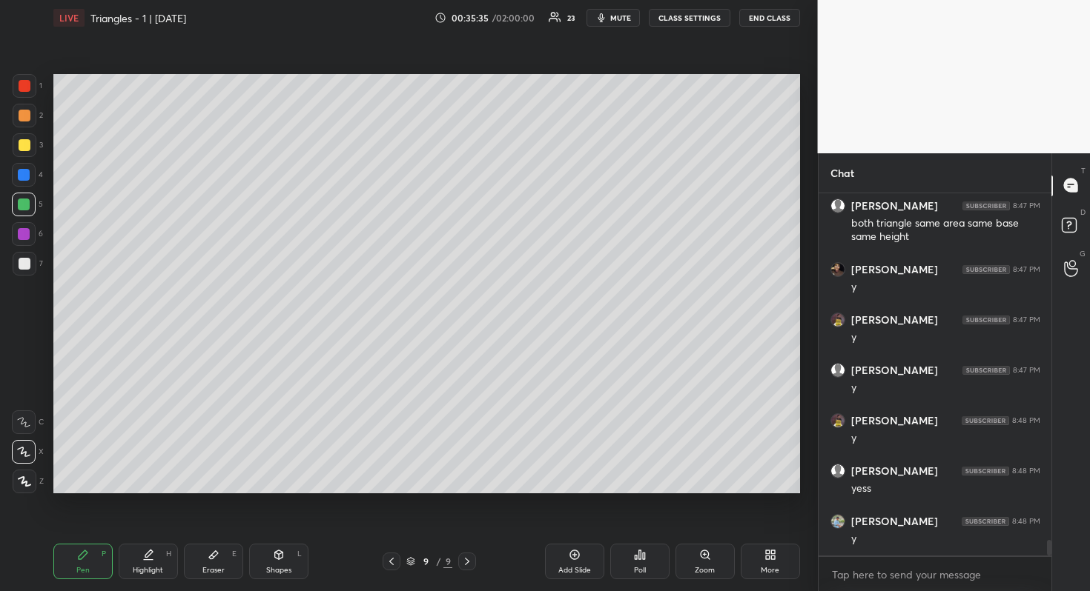
click at [24, 266] on div at bounding box center [25, 264] width 12 height 12
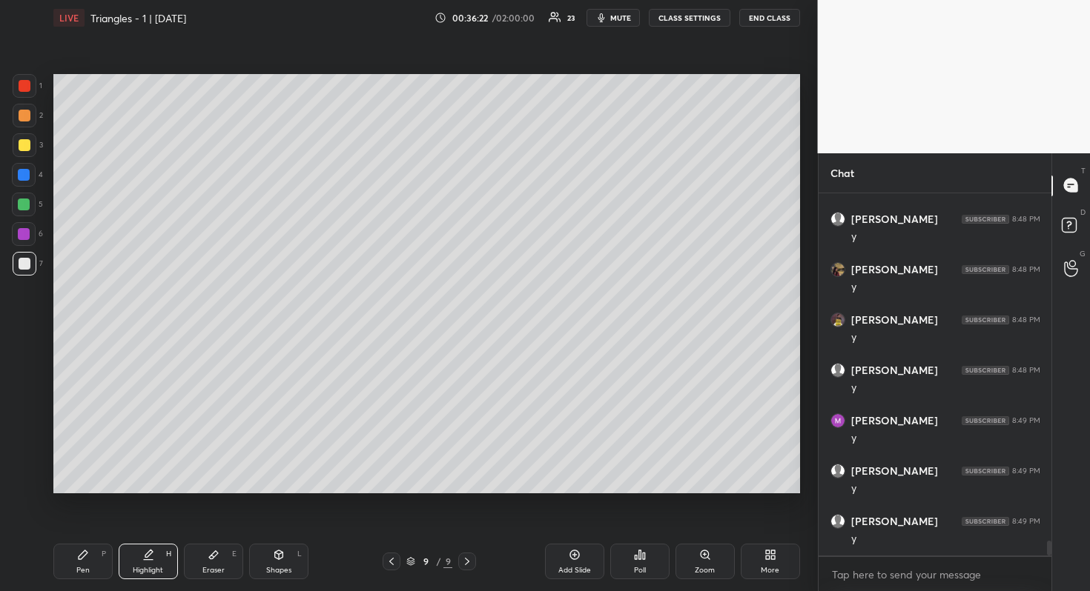
scroll to position [8640, 0]
click at [569, 563] on div "Add Slide" at bounding box center [574, 562] width 59 height 36
click at [24, 176] on div at bounding box center [24, 175] width 12 height 12
drag, startPoint x: 27, startPoint y: 115, endPoint x: 33, endPoint y: 121, distance: 8.9
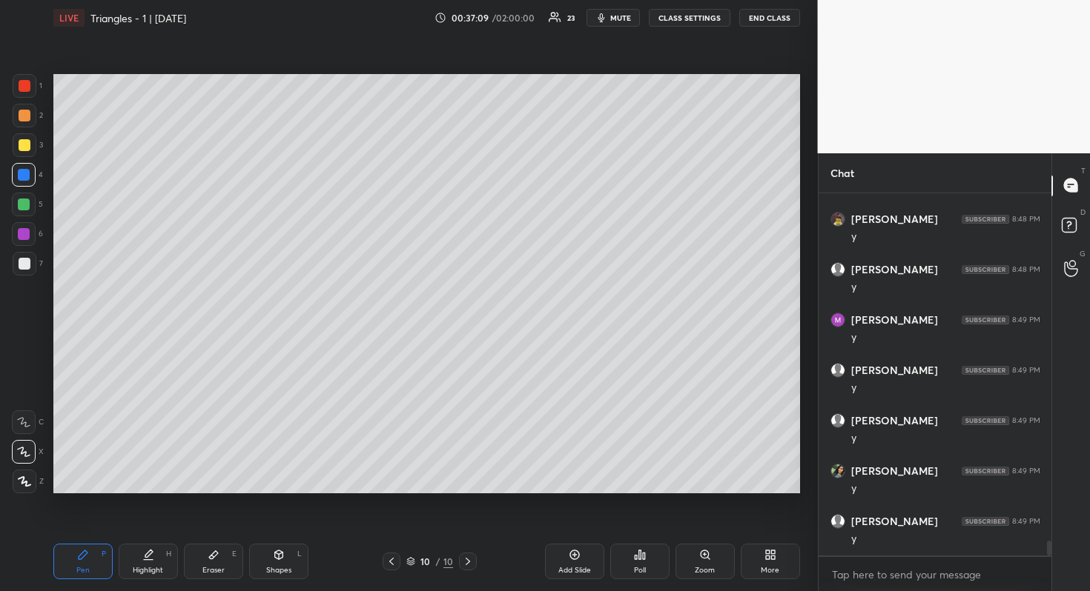
click at [27, 116] on div at bounding box center [25, 116] width 12 height 12
click at [23, 145] on div at bounding box center [25, 145] width 12 height 12
click at [25, 177] on div at bounding box center [24, 175] width 12 height 12
click at [27, 205] on div at bounding box center [24, 205] width 12 height 12
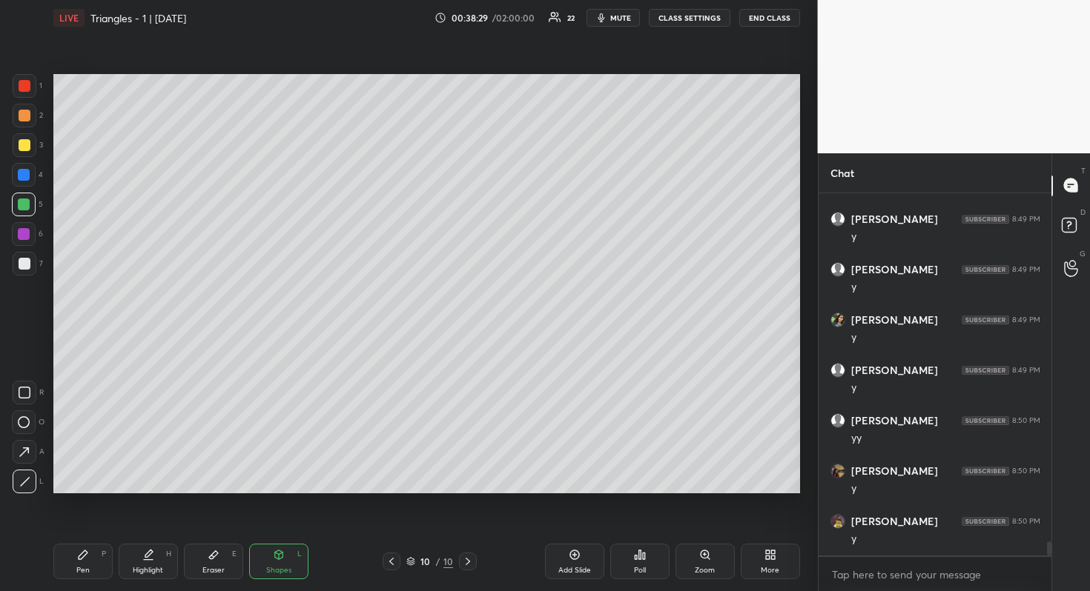
click at [27, 238] on div at bounding box center [24, 234] width 12 height 12
click at [24, 170] on div at bounding box center [24, 175] width 12 height 12
drag, startPoint x: 25, startPoint y: 116, endPoint x: 47, endPoint y: 142, distance: 34.2
click at [24, 115] on div at bounding box center [25, 116] width 12 height 12
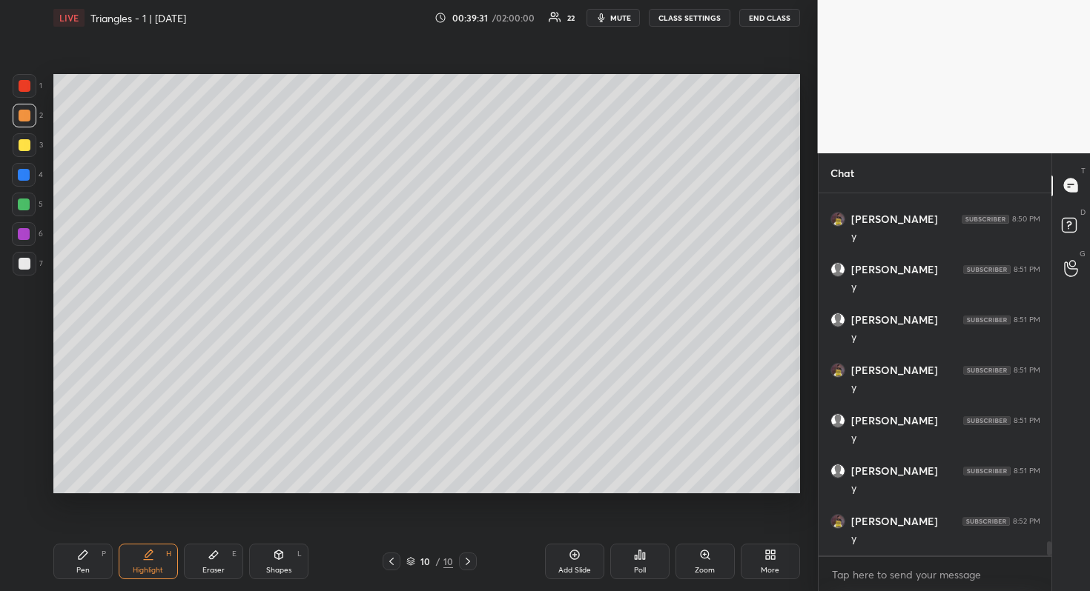
click at [27, 143] on div at bounding box center [25, 145] width 12 height 12
click at [563, 563] on div "Add Slide" at bounding box center [574, 562] width 59 height 36
drag, startPoint x: 624, startPoint y: 19, endPoint x: 644, endPoint y: 21, distance: 20.1
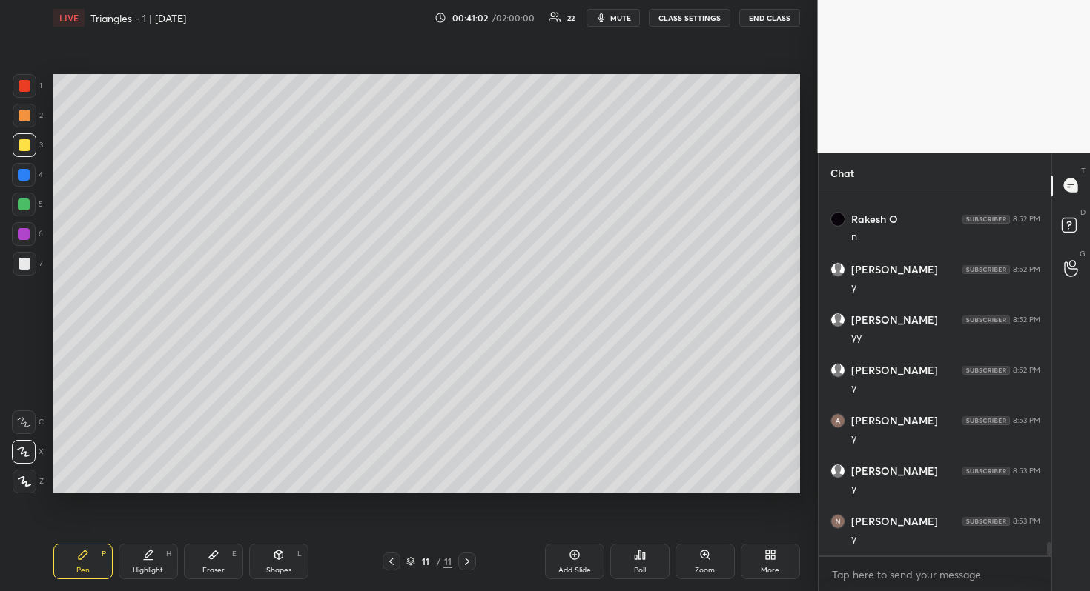
click at [624, 19] on span "mute" at bounding box center [620, 18] width 21 height 10
click at [788, 18] on button "END CLASS" at bounding box center [769, 18] width 61 height 18
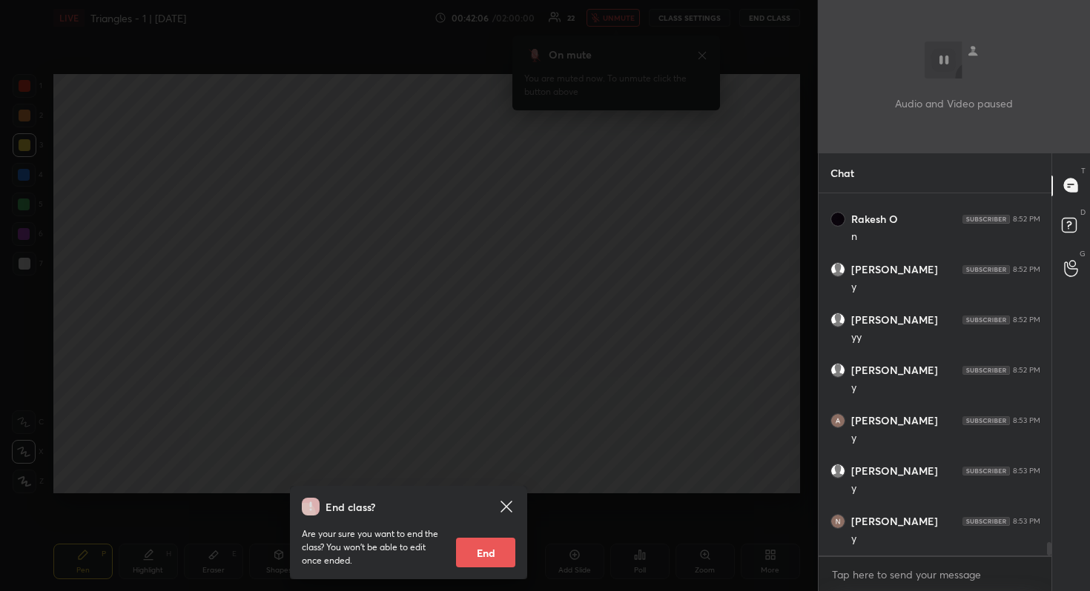
click at [542, 222] on div "End class? Are your sure you want to end the class? You won’t be able to edit o…" at bounding box center [409, 295] width 818 height 591
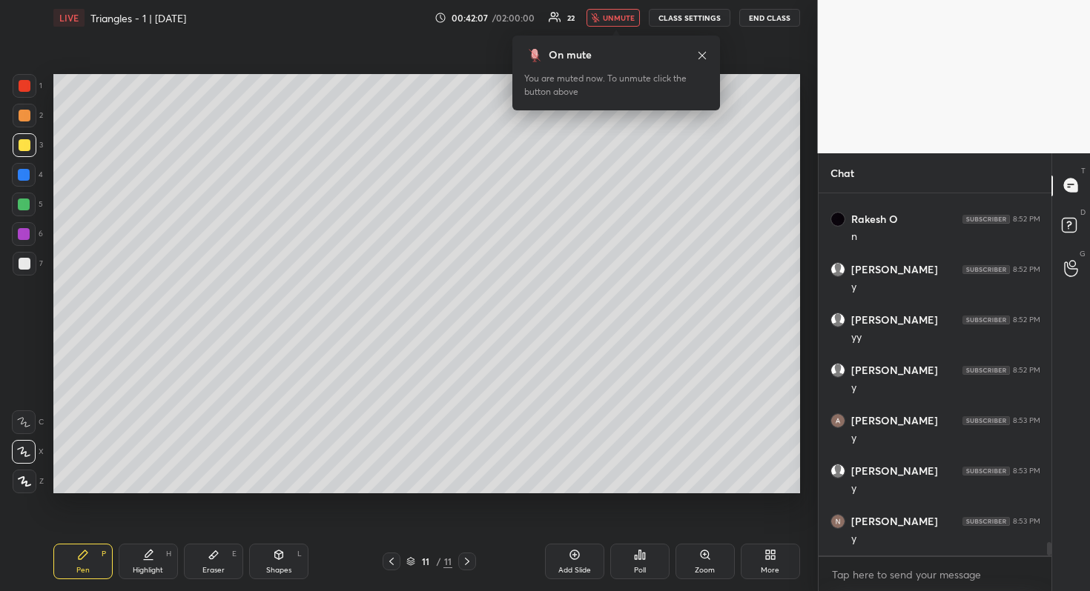
click at [626, 19] on span "unmute" at bounding box center [619, 18] width 32 height 10
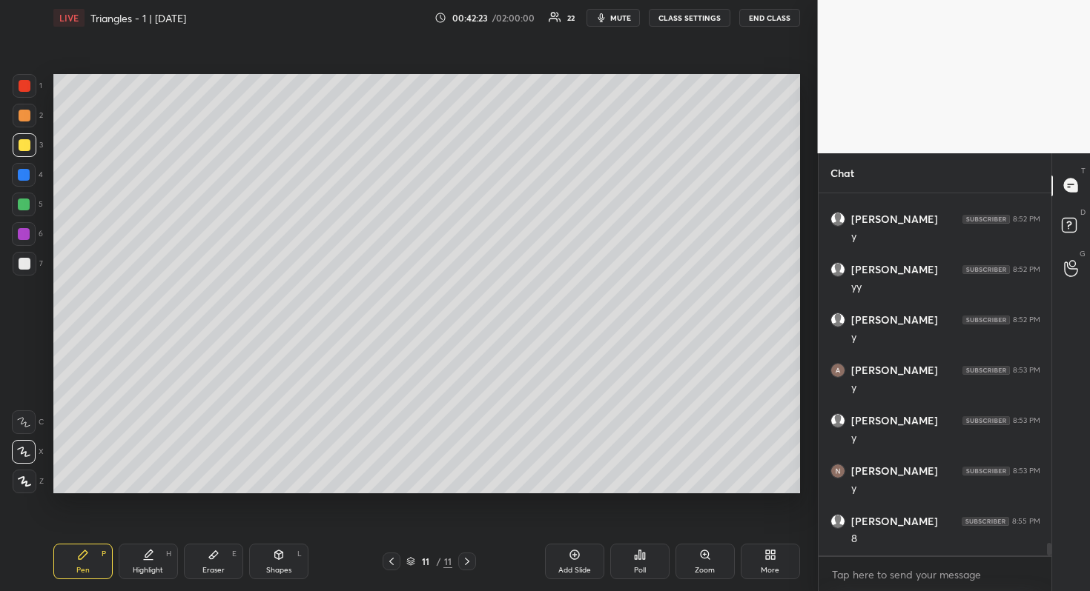
scroll to position [9849, 0]
click at [471, 561] on icon at bounding box center [467, 562] width 12 height 12
click at [571, 560] on icon at bounding box center [575, 555] width 12 height 12
drag, startPoint x: 23, startPoint y: 262, endPoint x: 42, endPoint y: 255, distance: 20.6
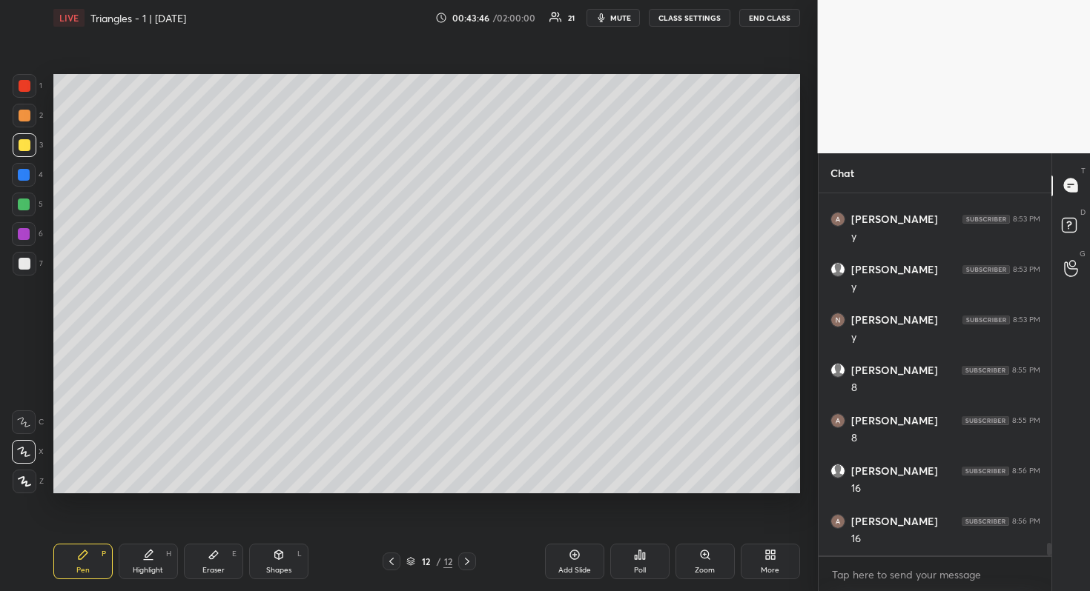
click at [24, 262] on div at bounding box center [25, 264] width 12 height 12
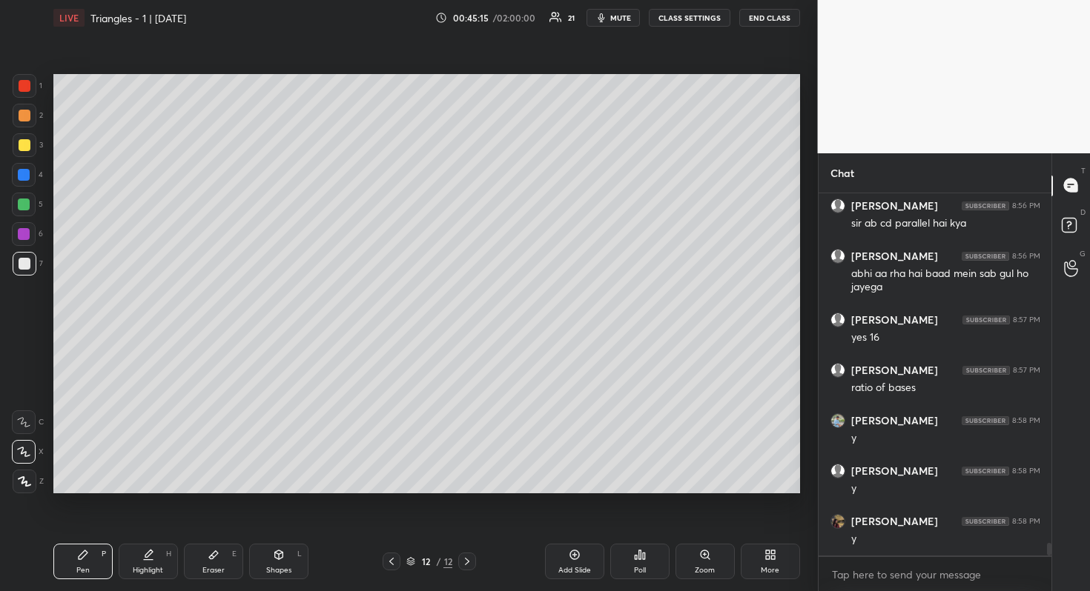
scroll to position [10367, 0]
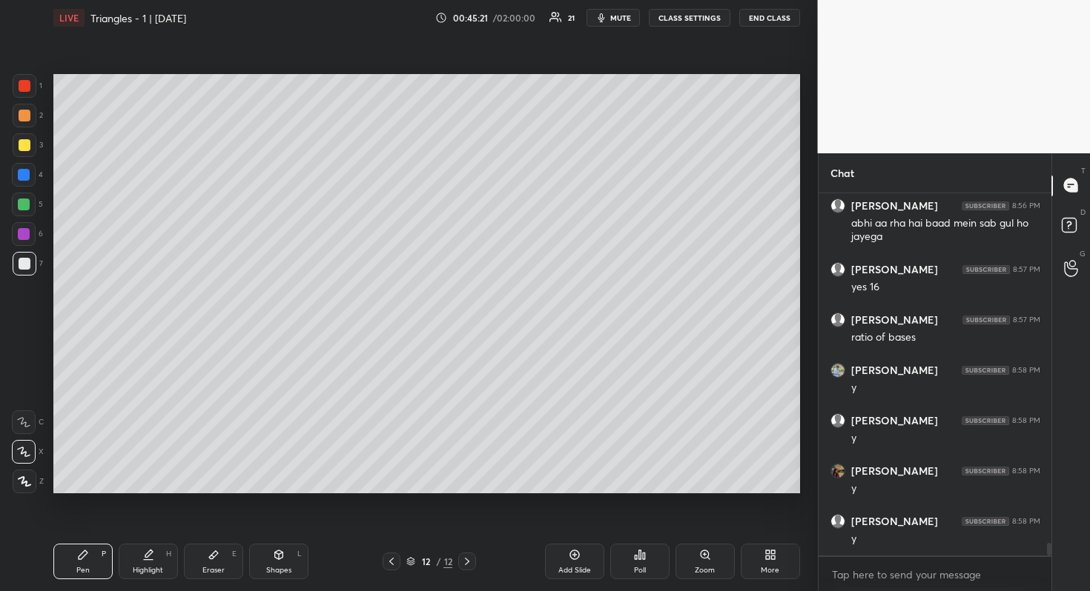
click at [27, 204] on div at bounding box center [24, 205] width 12 height 12
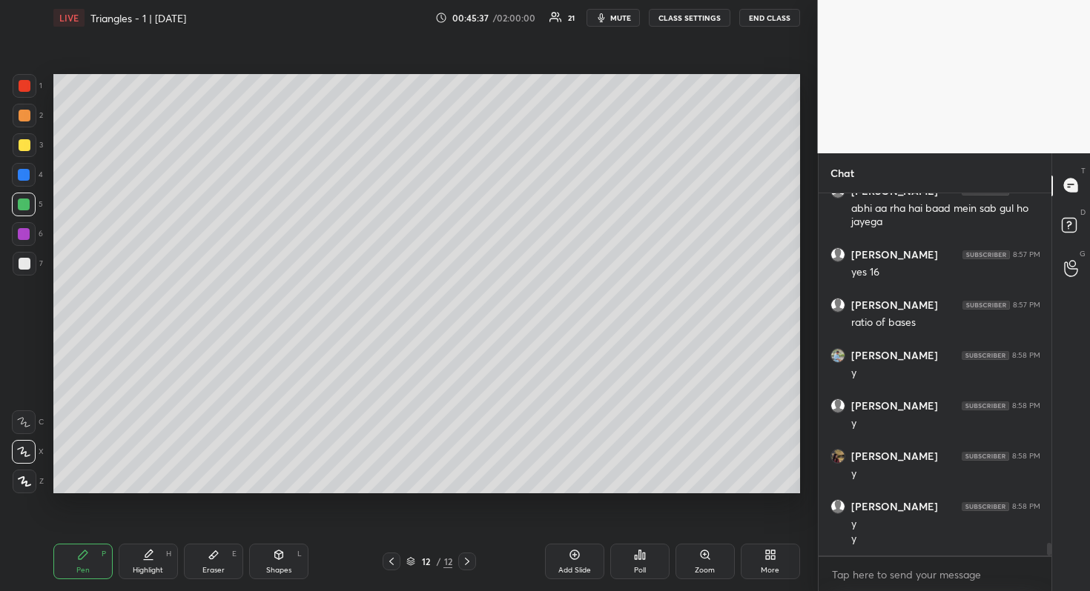
drag, startPoint x: 30, startPoint y: 260, endPoint x: 37, endPoint y: 256, distance: 8.3
click at [28, 260] on div at bounding box center [25, 264] width 24 height 24
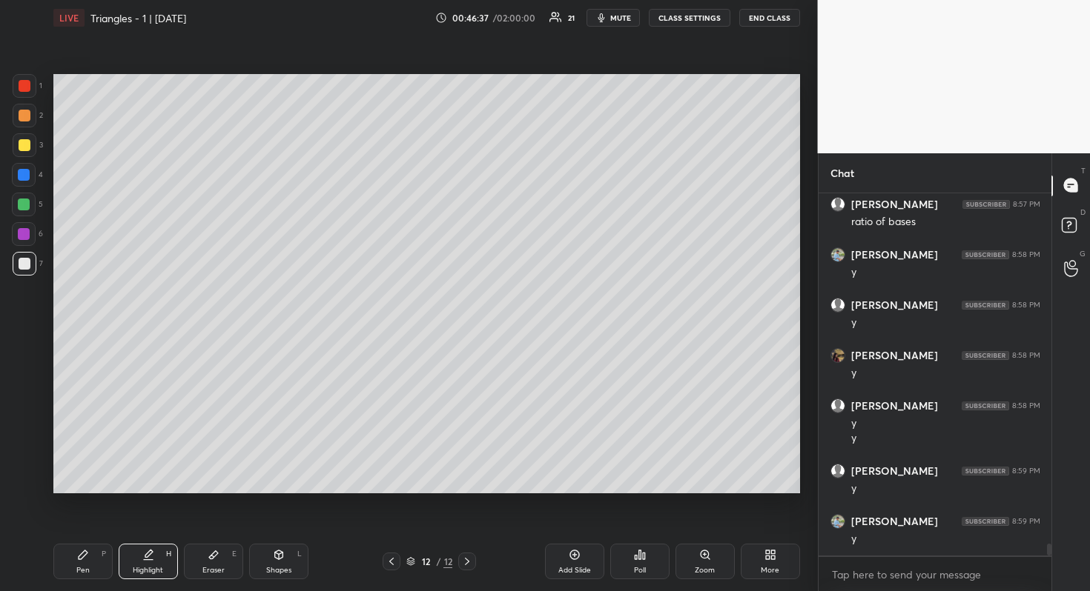
scroll to position [10497, 0]
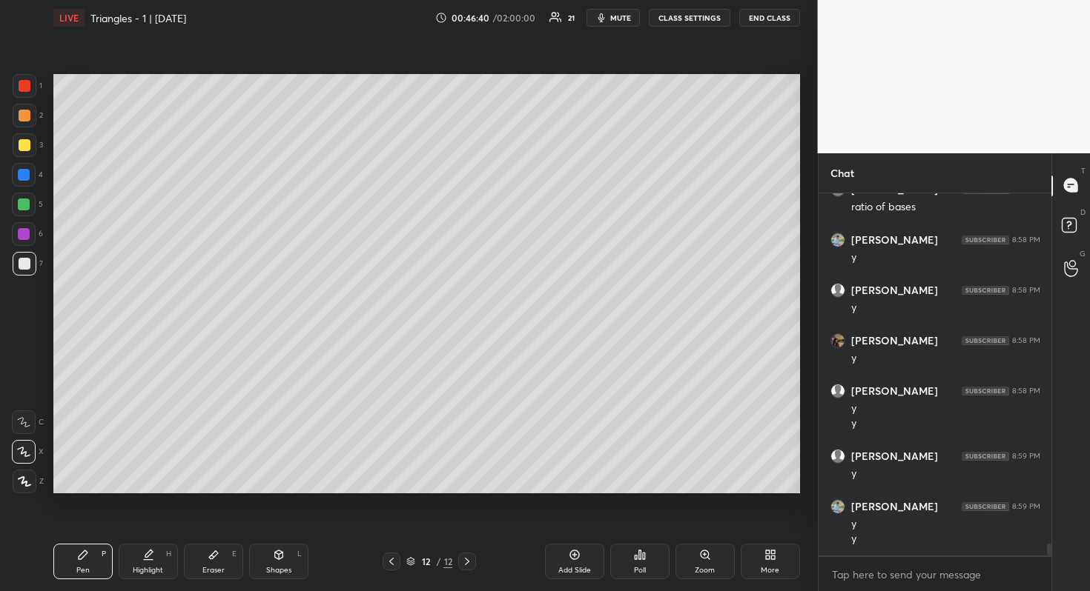
click at [24, 203] on div at bounding box center [24, 205] width 12 height 12
click at [24, 173] on div at bounding box center [24, 175] width 12 height 12
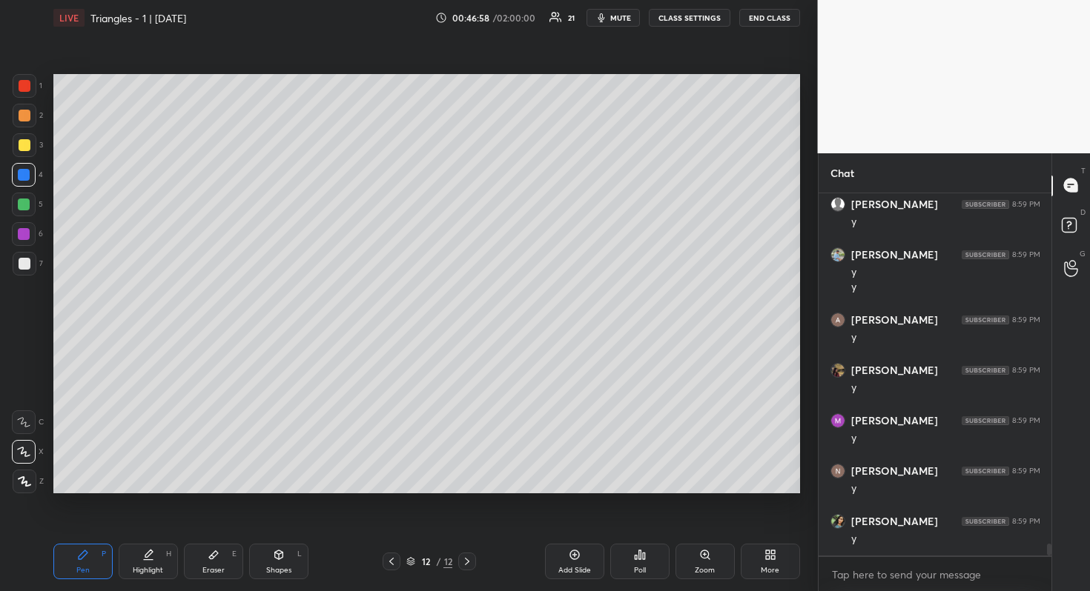
scroll to position [10799, 0]
click at [22, 263] on div at bounding box center [25, 264] width 12 height 12
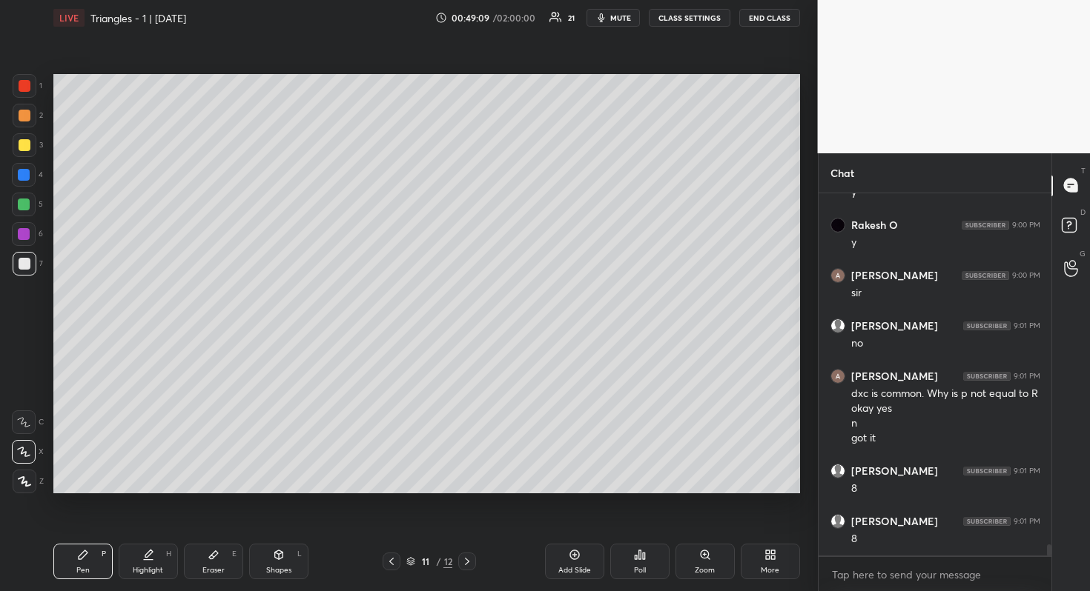
scroll to position [11398, 0]
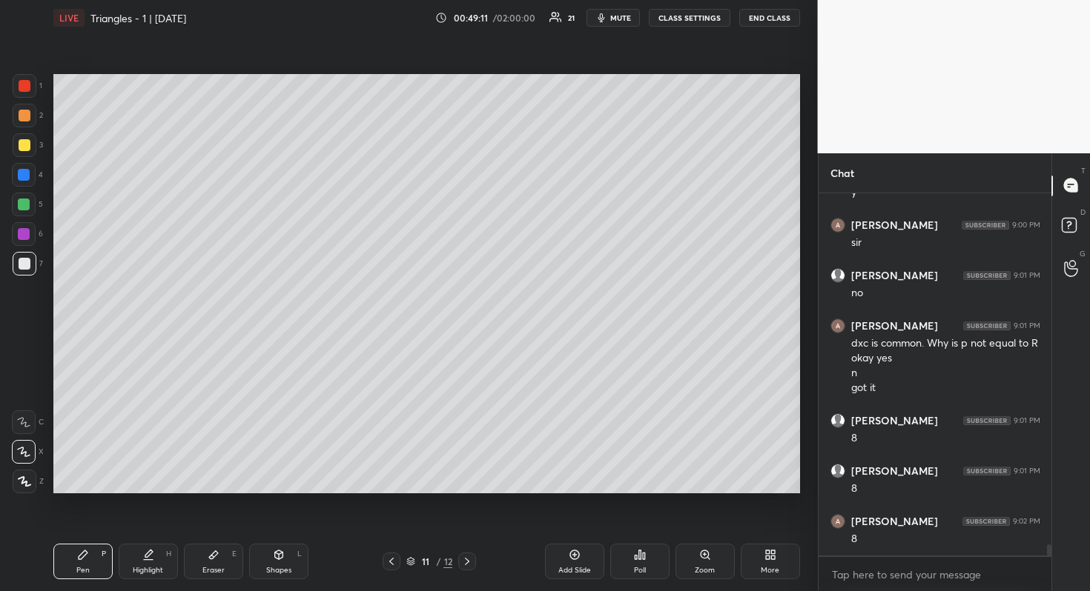
click at [24, 201] on div at bounding box center [24, 205] width 12 height 12
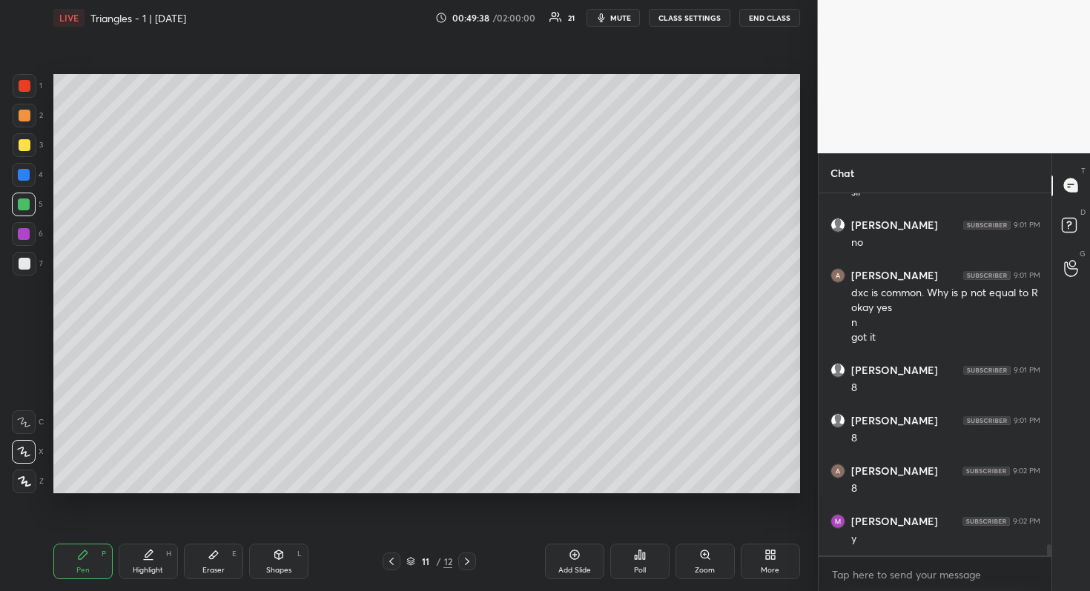
scroll to position [11499, 0]
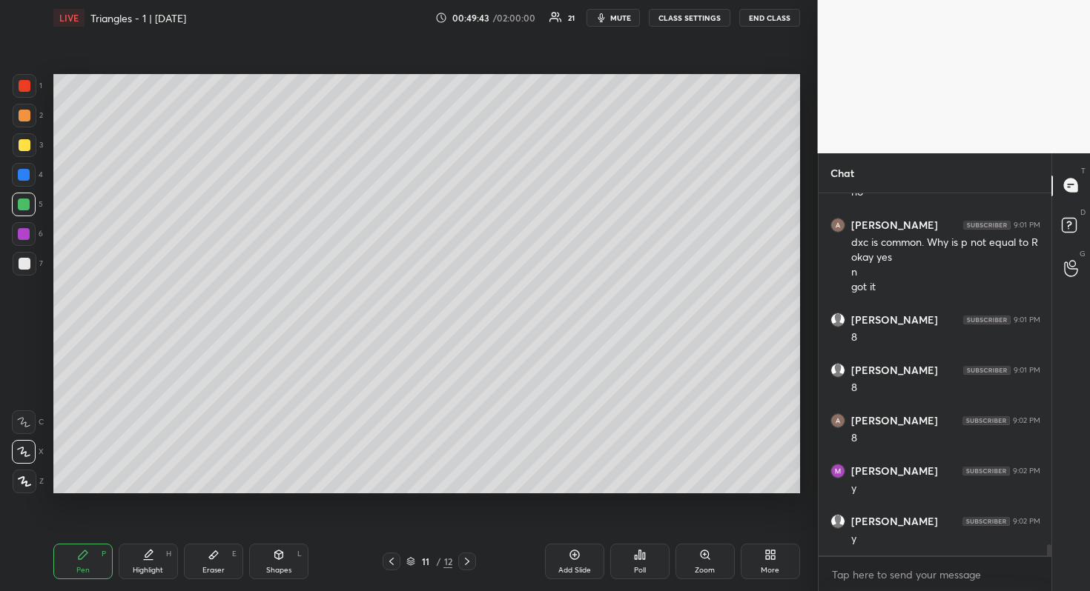
drag, startPoint x: 24, startPoint y: 263, endPoint x: 48, endPoint y: 253, distance: 25.9
click at [25, 263] on div at bounding box center [25, 264] width 12 height 12
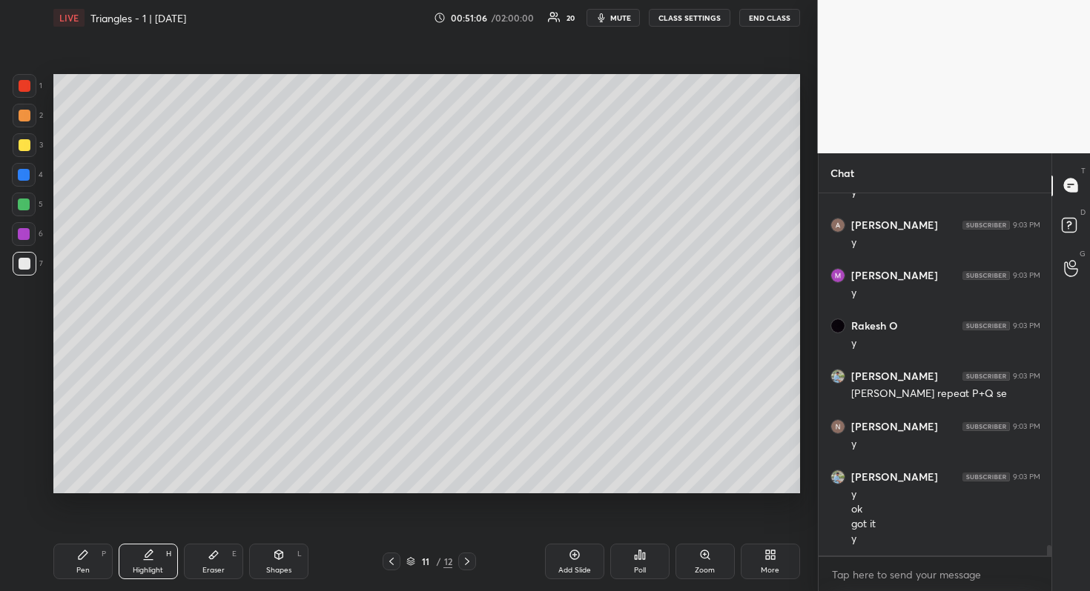
scroll to position [12148, 0]
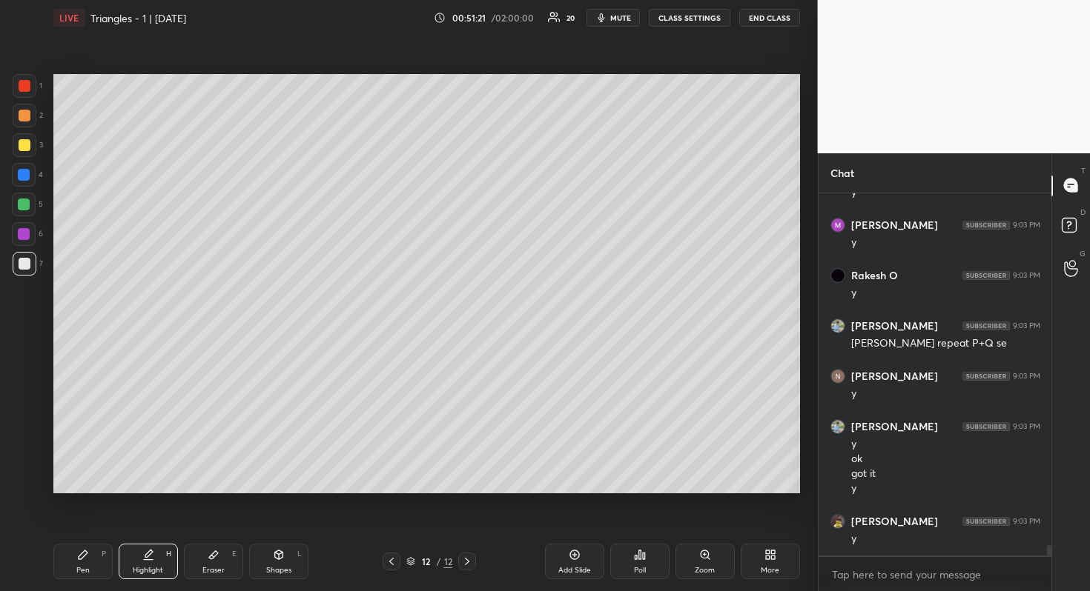
click at [574, 549] on icon at bounding box center [575, 555] width 12 height 12
click at [31, 146] on div at bounding box center [25, 145] width 24 height 24
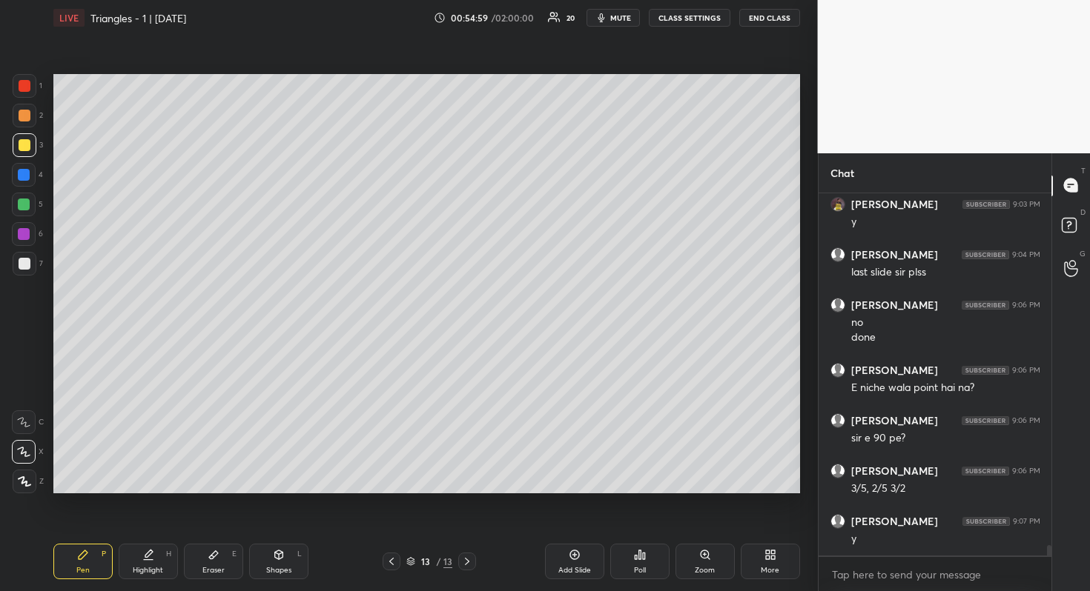
scroll to position [12516, 0]
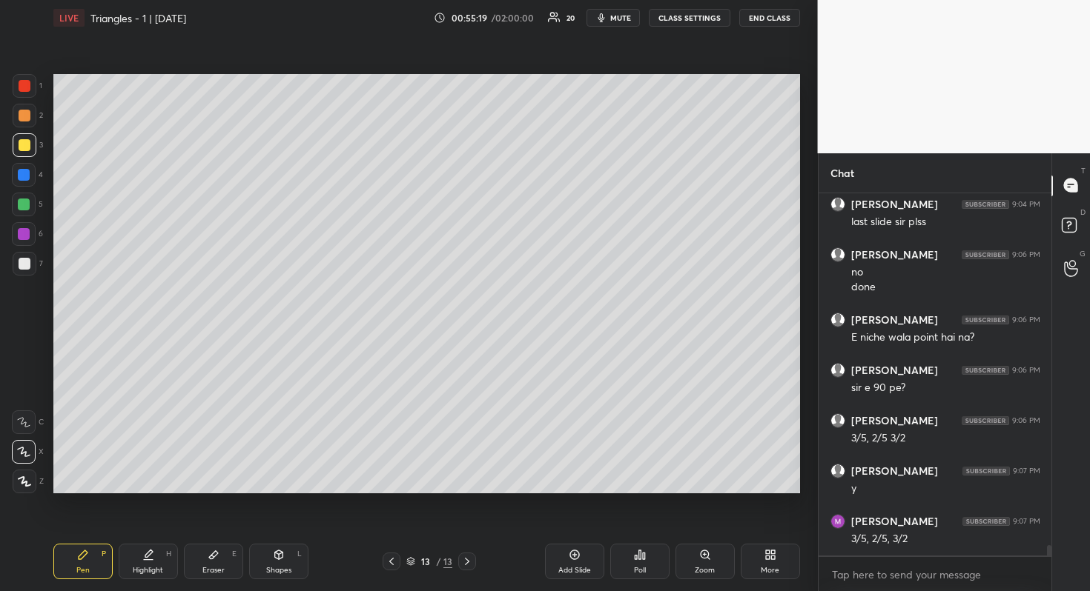
click at [26, 205] on div at bounding box center [24, 205] width 12 height 12
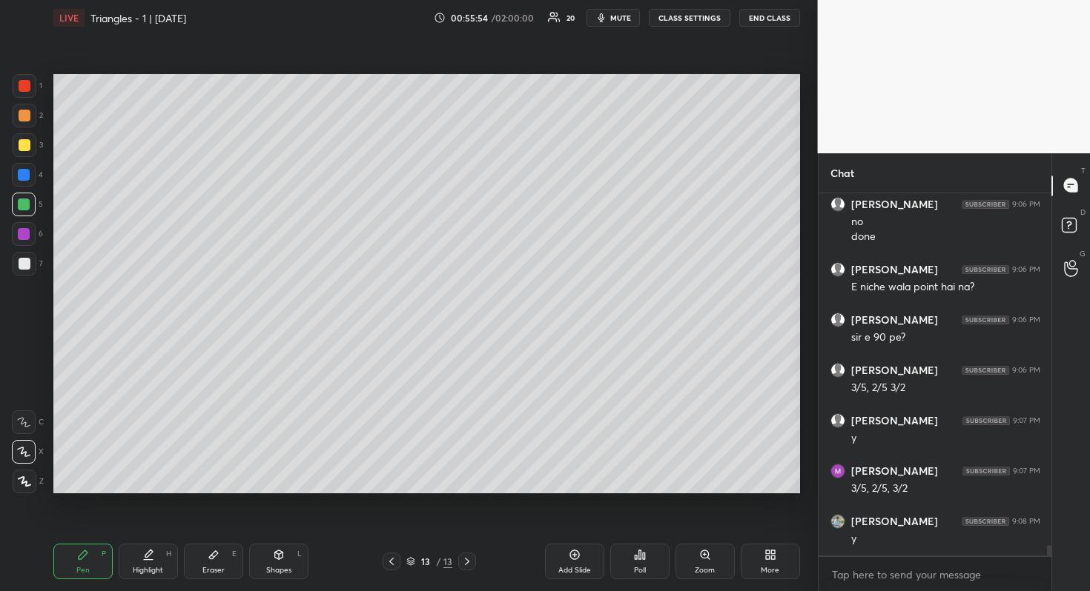
scroll to position [12617, 0]
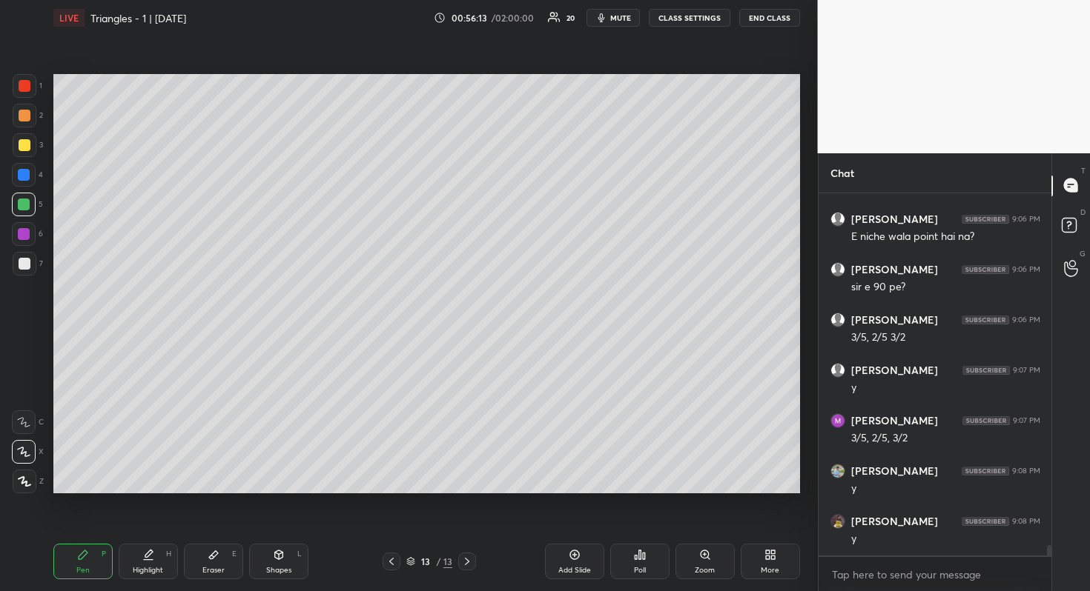
click at [24, 173] on div at bounding box center [24, 175] width 12 height 12
click at [25, 233] on div at bounding box center [24, 234] width 12 height 12
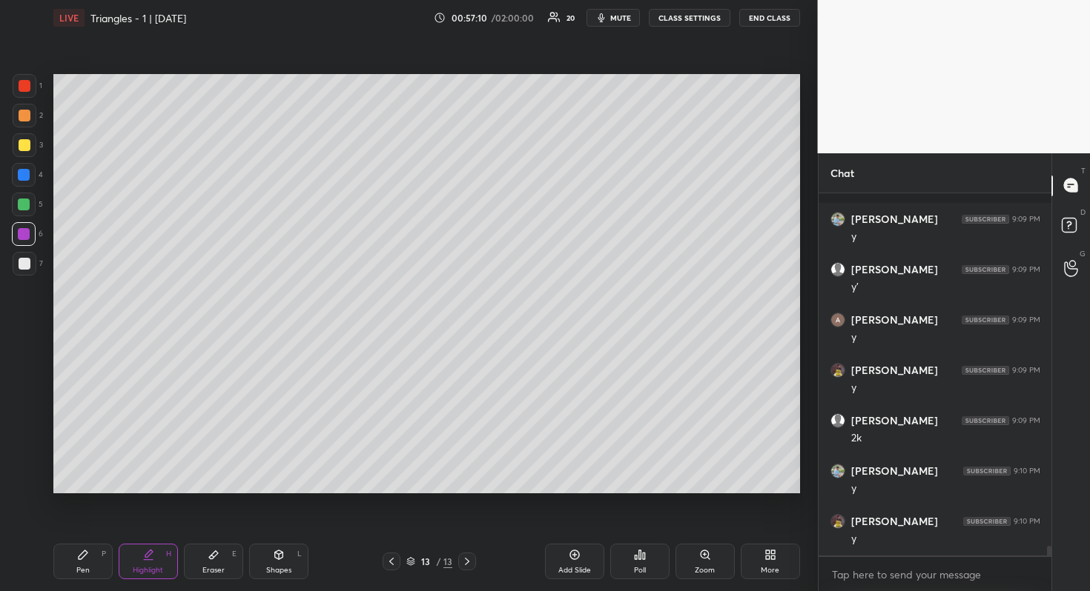
scroll to position [13121, 0]
click at [30, 264] on div at bounding box center [25, 264] width 24 height 24
click at [569, 556] on icon at bounding box center [575, 555] width 12 height 12
click at [22, 207] on div at bounding box center [24, 205] width 12 height 12
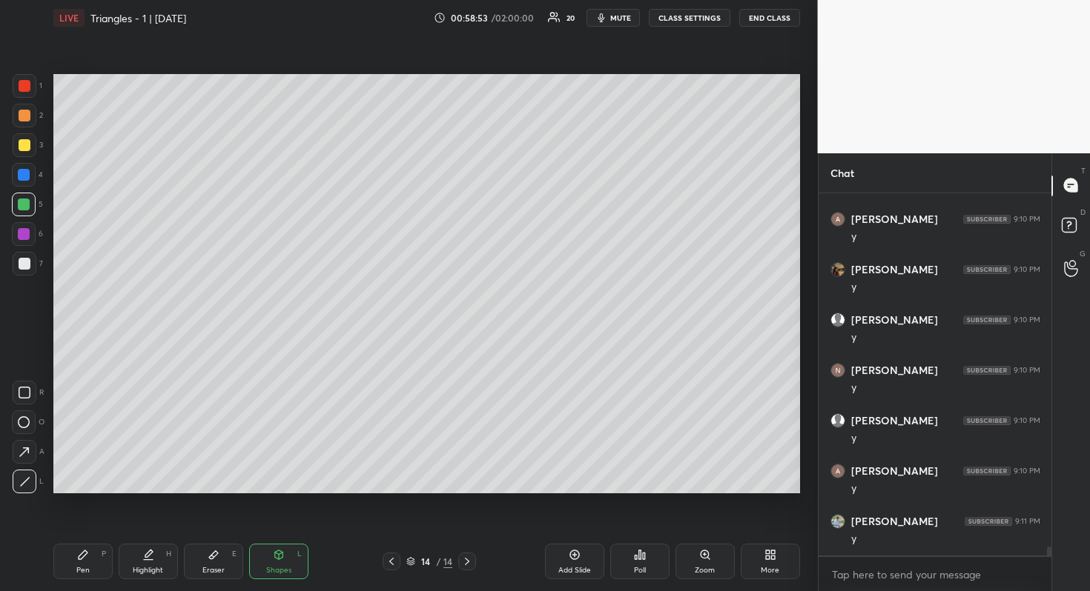
click at [25, 143] on div at bounding box center [25, 145] width 12 height 12
click at [21, 201] on div at bounding box center [24, 205] width 12 height 12
click at [31, 262] on div at bounding box center [25, 264] width 24 height 24
click at [22, 139] on div at bounding box center [25, 145] width 12 height 12
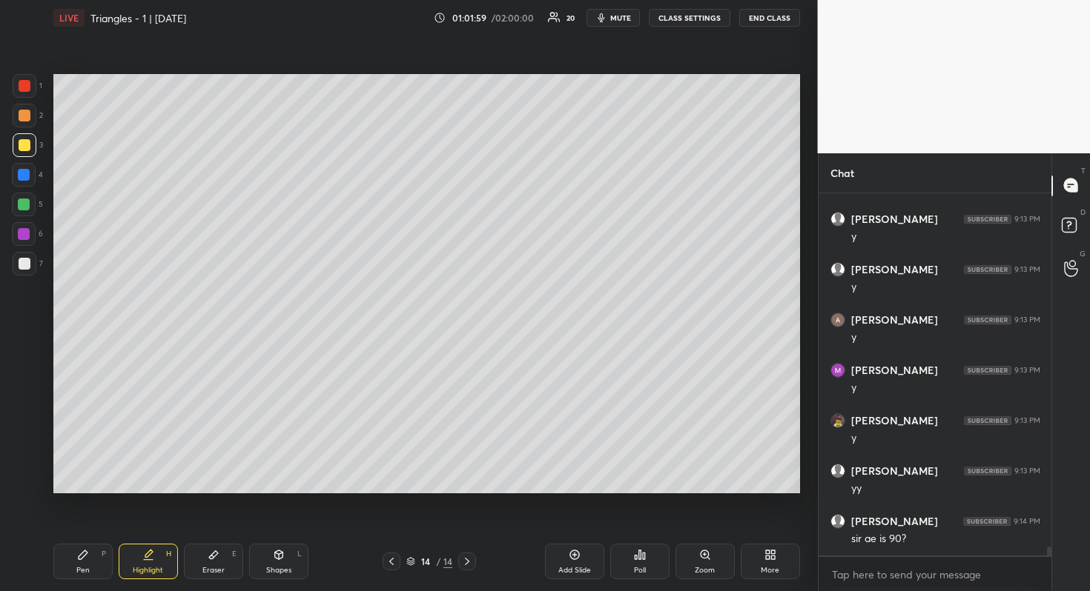
click at [31, 234] on div at bounding box center [24, 234] width 24 height 24
click at [24, 203] on div at bounding box center [24, 205] width 12 height 12
click at [27, 258] on div at bounding box center [25, 264] width 12 height 12
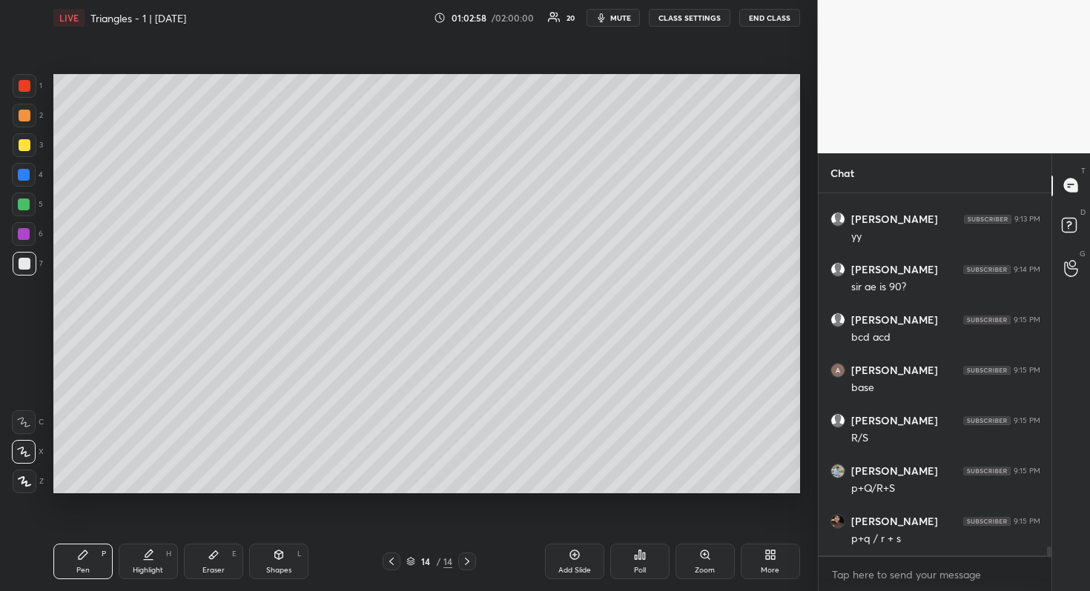
click at [17, 174] on div at bounding box center [24, 175] width 24 height 24
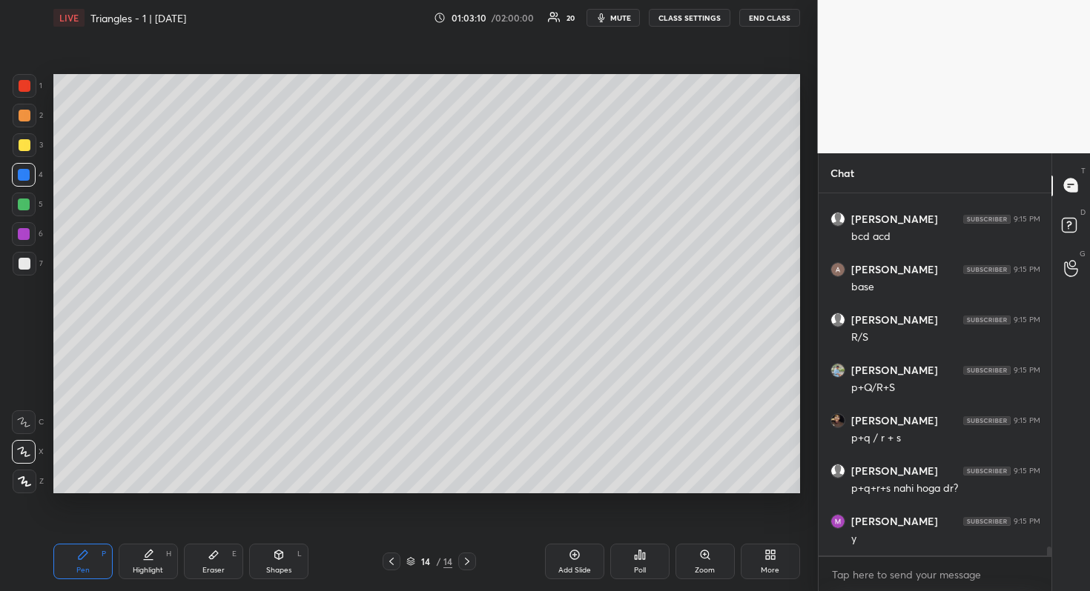
scroll to position [15101, 0]
click at [26, 265] on div at bounding box center [25, 264] width 12 height 12
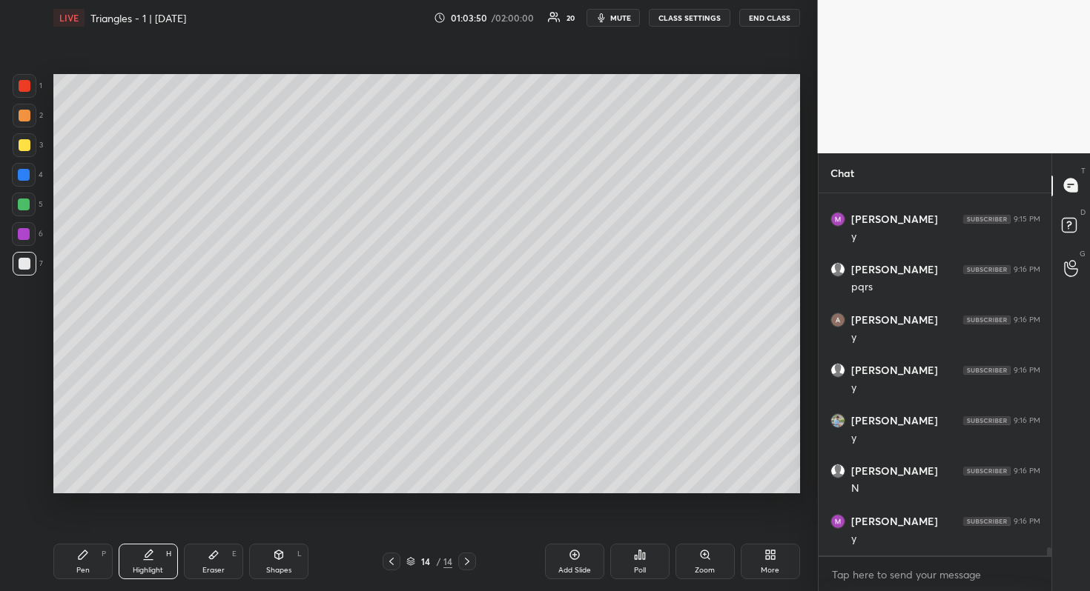
scroll to position [15505, 0]
click at [25, 205] on div at bounding box center [24, 205] width 12 height 12
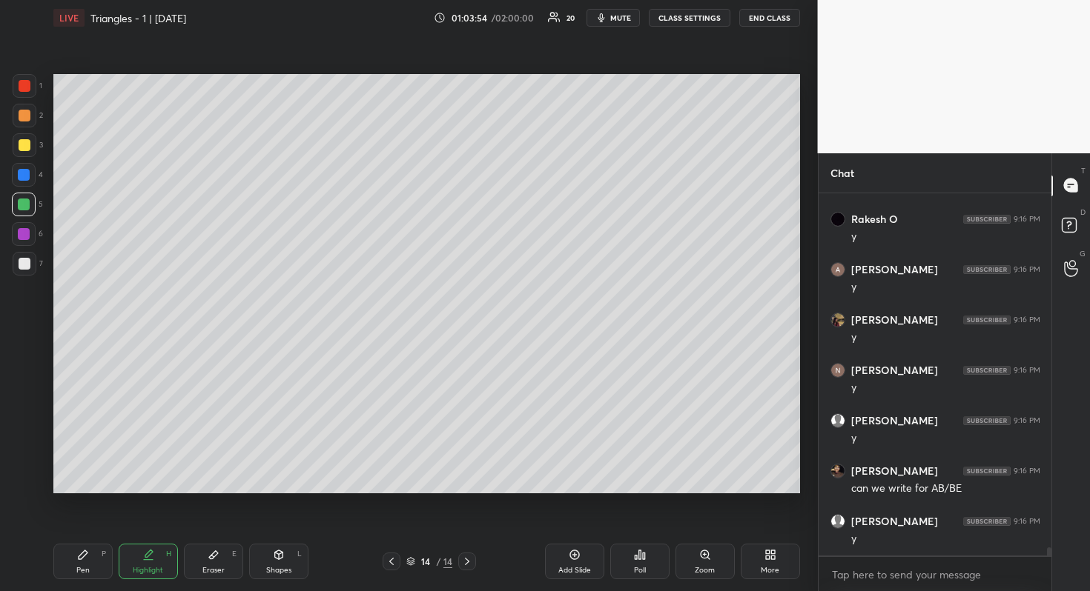
scroll to position [15757, 0]
drag, startPoint x: 21, startPoint y: 145, endPoint x: 24, endPoint y: 117, distance: 27.5
click at [21, 143] on div at bounding box center [25, 145] width 12 height 12
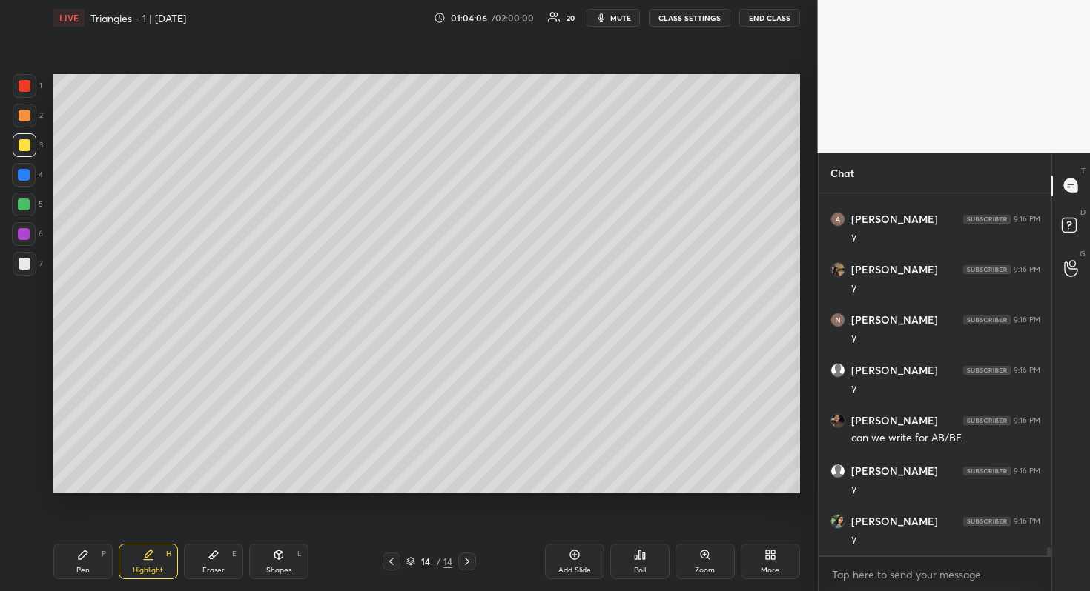
drag, startPoint x: 22, startPoint y: 110, endPoint x: 36, endPoint y: 113, distance: 14.3
click at [22, 111] on div at bounding box center [25, 116] width 12 height 12
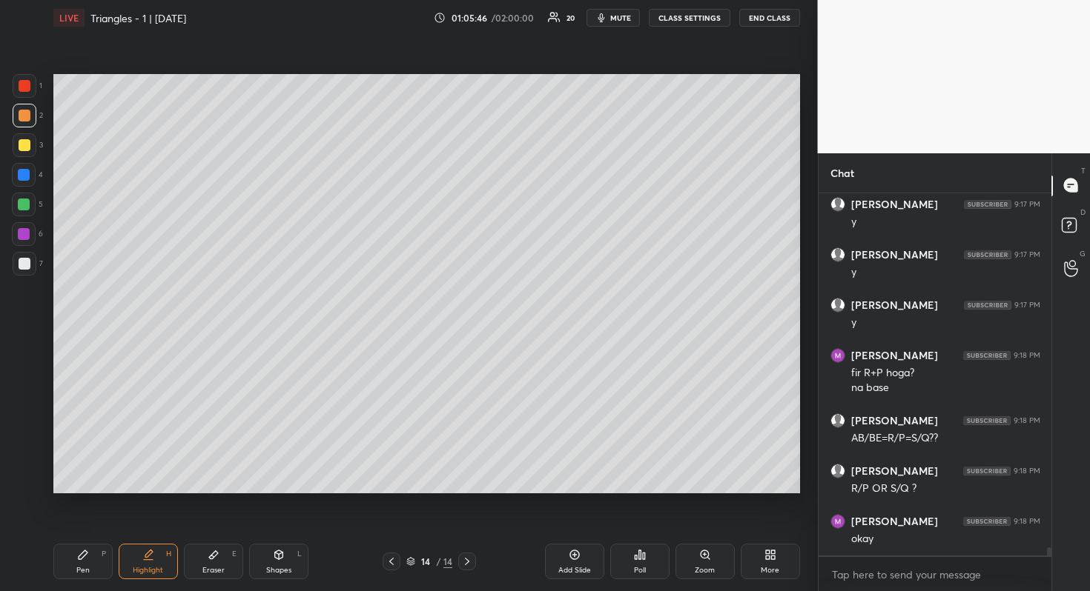
scroll to position [16356, 0]
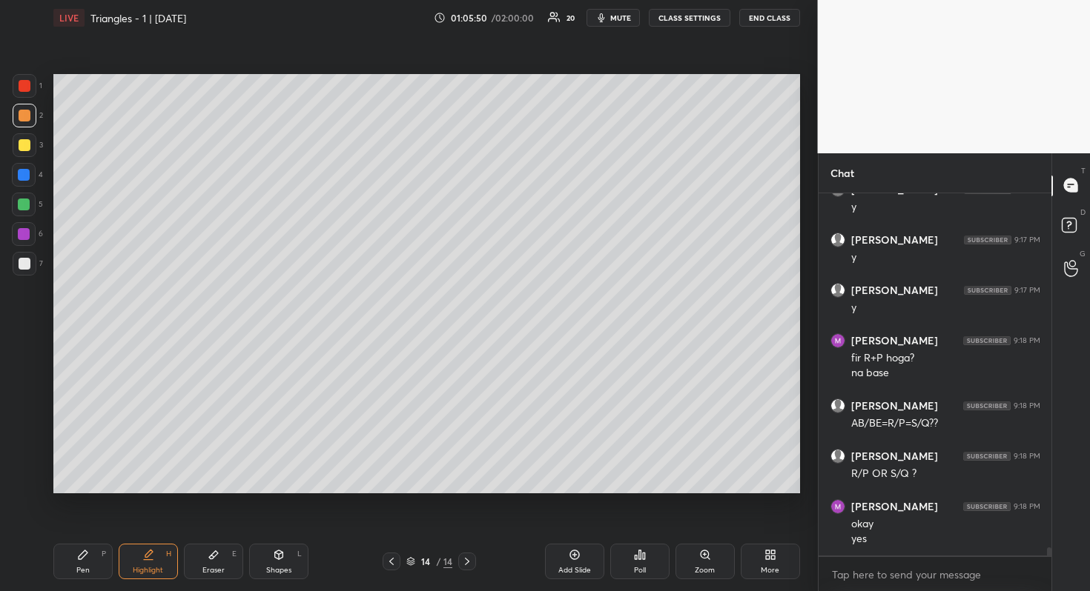
drag, startPoint x: 24, startPoint y: 141, endPoint x: 47, endPoint y: 140, distance: 23.0
click at [24, 140] on div at bounding box center [25, 145] width 12 height 12
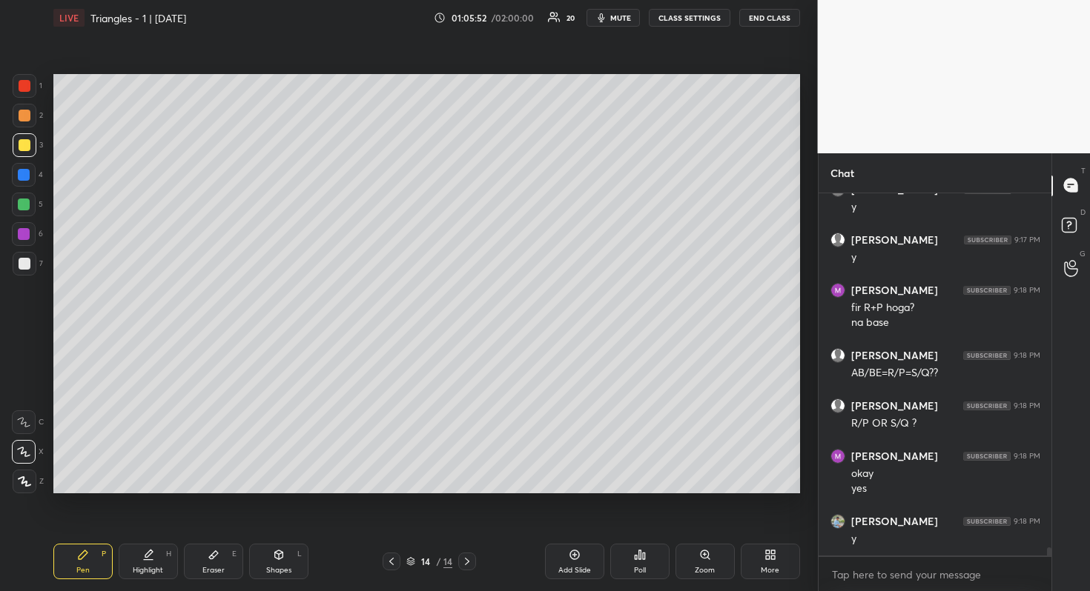
scroll to position [16456, 0]
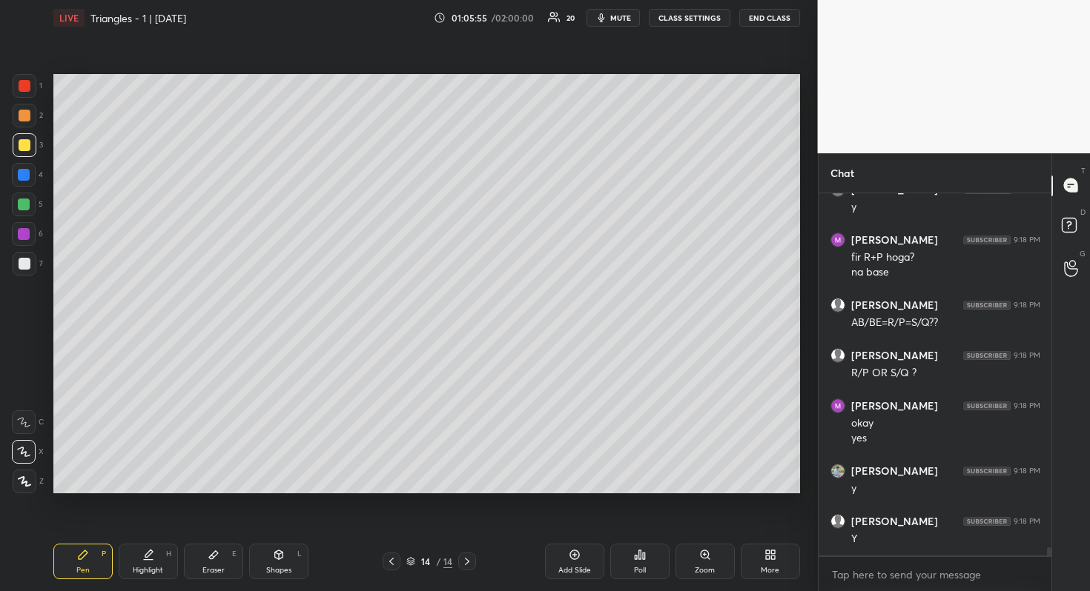
click at [569, 557] on icon at bounding box center [575, 555] width 12 height 12
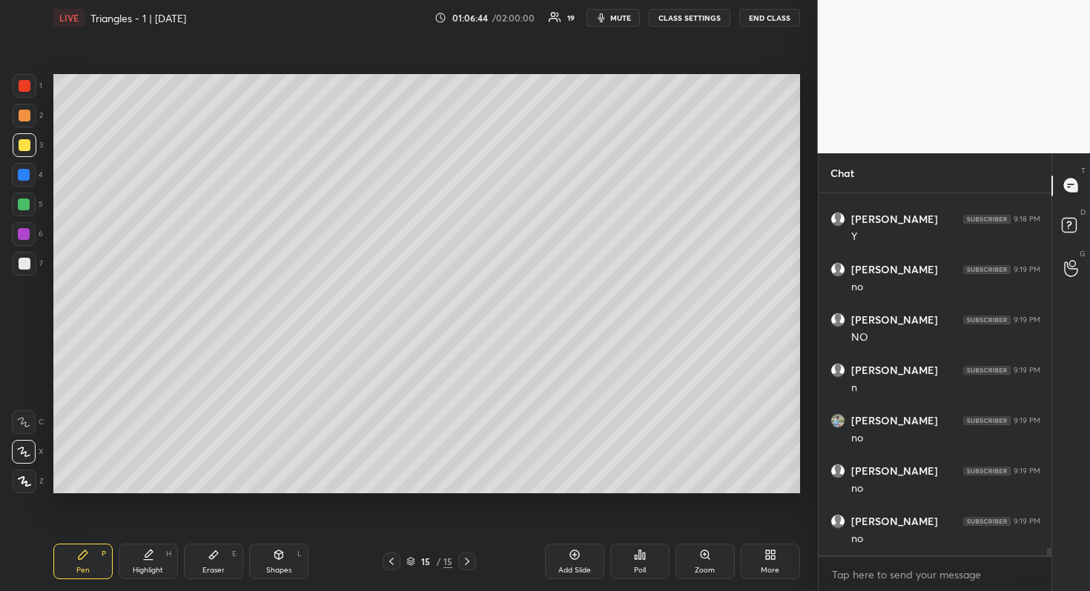
scroll to position [16813, 0]
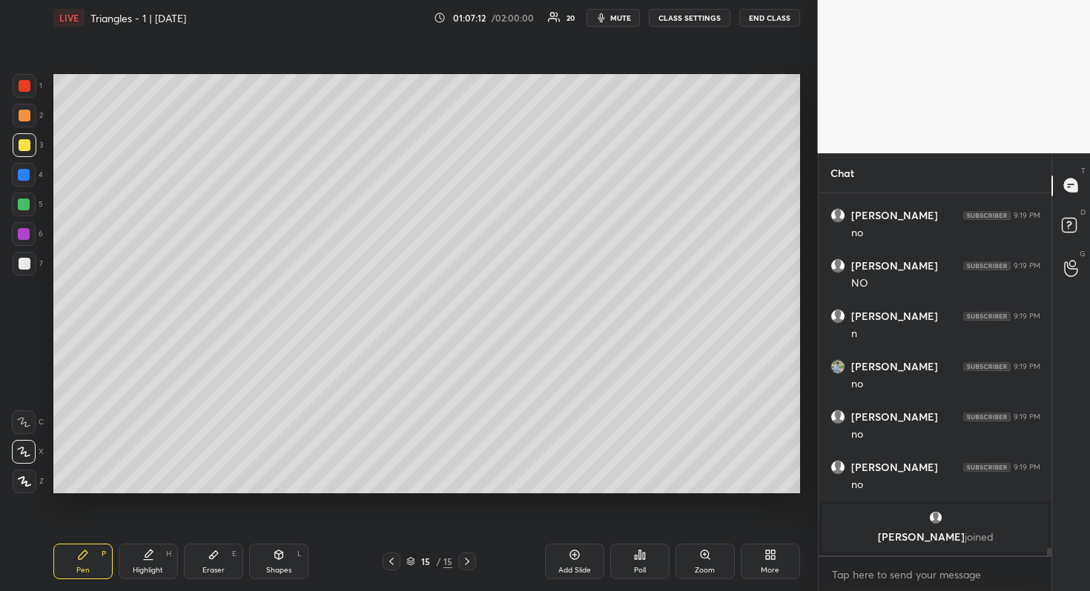
click at [32, 117] on div at bounding box center [25, 116] width 24 height 24
drag, startPoint x: 24, startPoint y: 175, endPoint x: 45, endPoint y: 173, distance: 21.6
click at [25, 175] on div at bounding box center [24, 175] width 12 height 12
click at [21, 197] on div at bounding box center [24, 205] width 24 height 24
drag, startPoint x: 27, startPoint y: 85, endPoint x: 36, endPoint y: 84, distance: 8.9
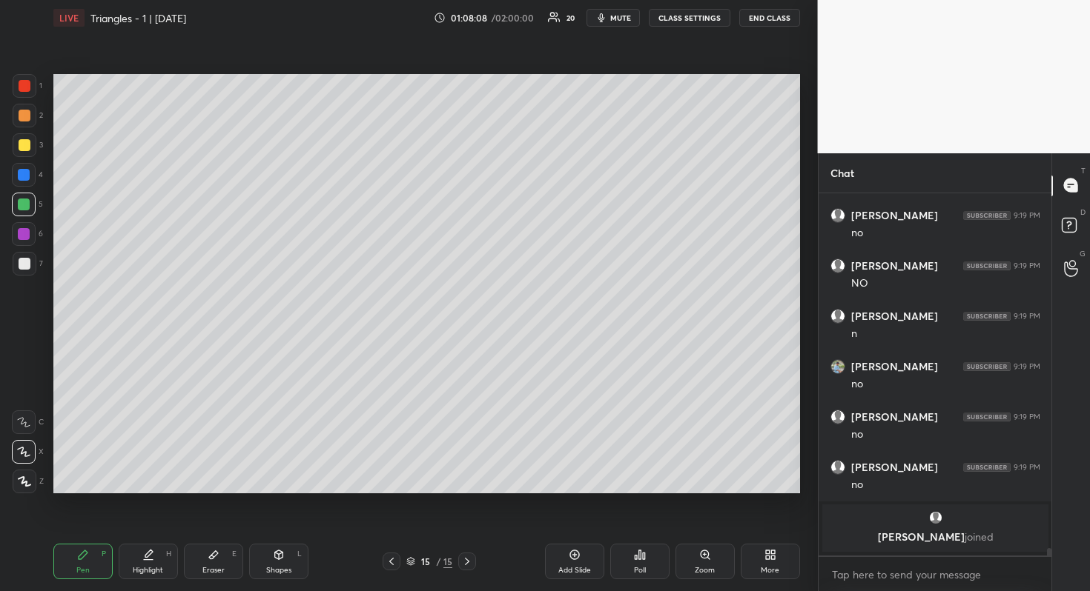
click at [27, 85] on div at bounding box center [25, 86] width 12 height 12
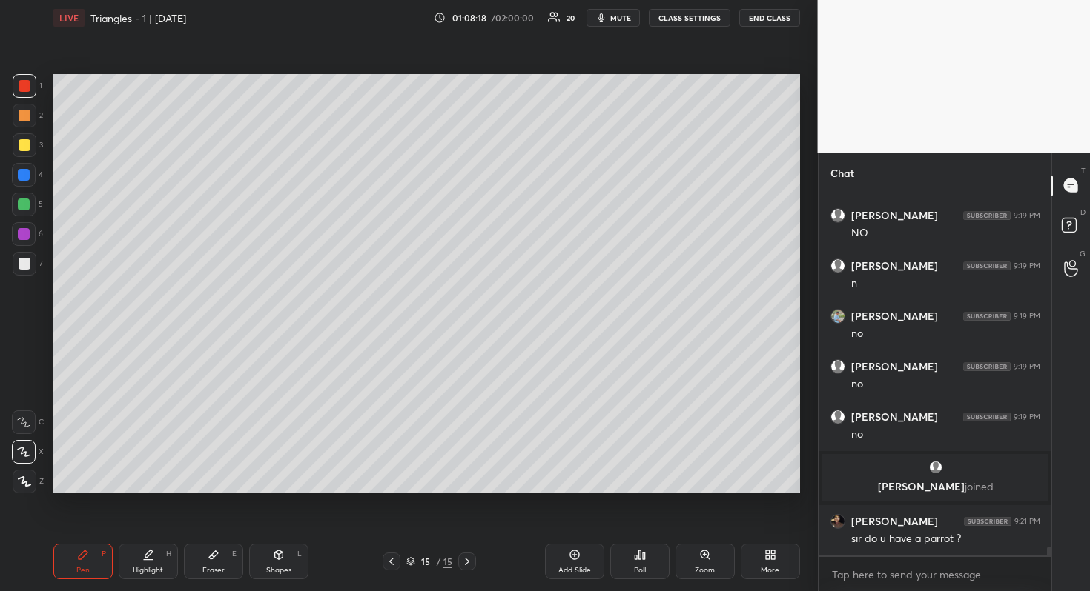
click at [24, 233] on div at bounding box center [24, 234] width 12 height 12
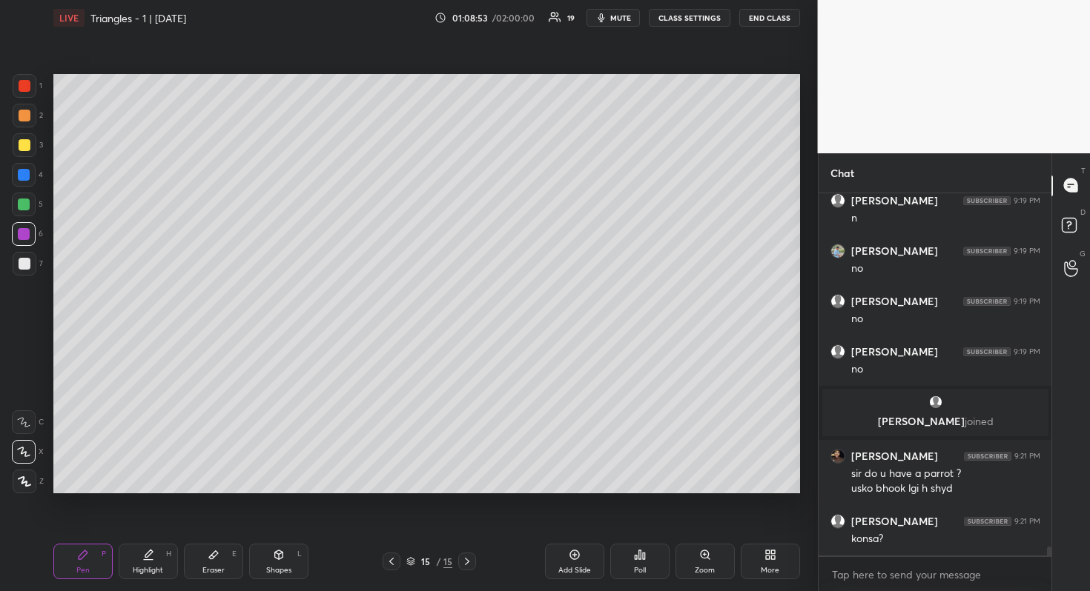
scroll to position [14248, 0]
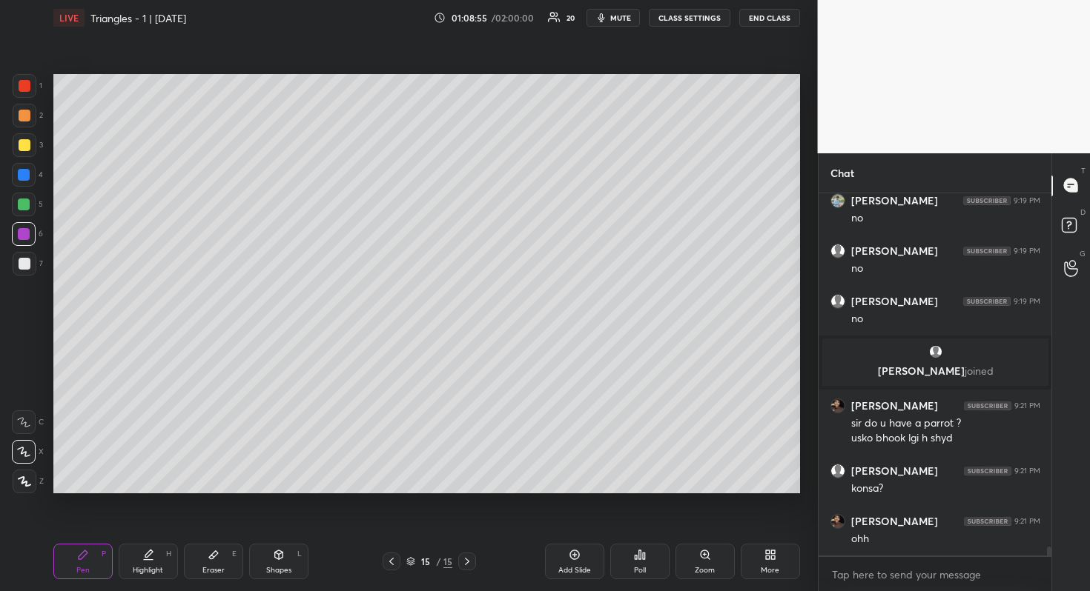
click at [28, 208] on div at bounding box center [24, 205] width 12 height 12
click at [22, 279] on div "1 2 3 4 5 6 7" at bounding box center [27, 178] width 31 height 208
drag, startPoint x: 27, startPoint y: 271, endPoint x: 42, endPoint y: 264, distance: 16.9
click at [26, 271] on div at bounding box center [25, 264] width 24 height 24
click at [611, 21] on button "mute" at bounding box center [612, 18] width 53 height 18
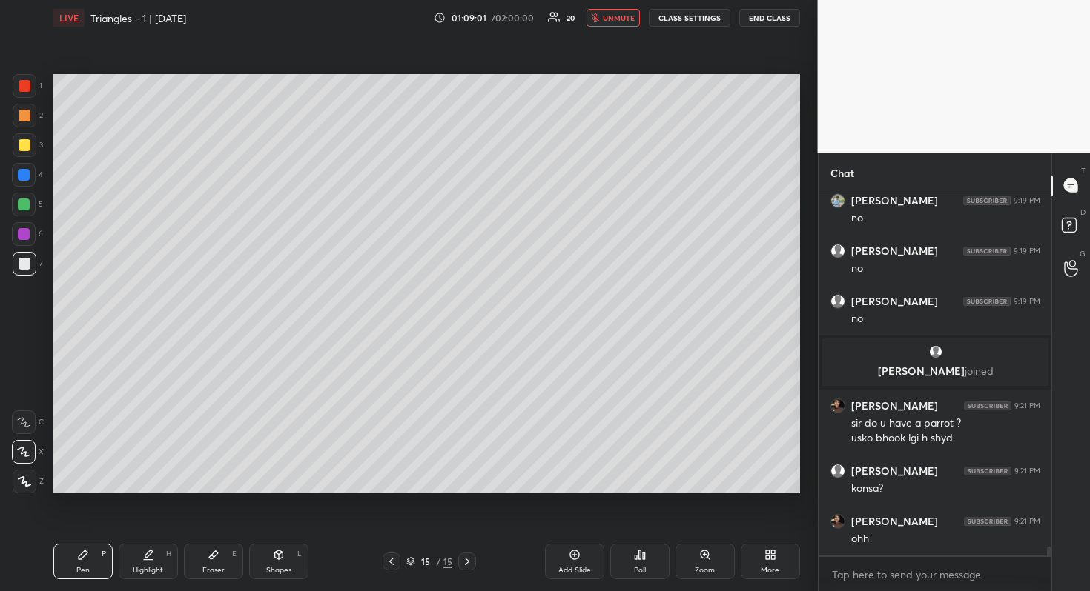
click at [766, 18] on button "END CLASS" at bounding box center [769, 18] width 61 height 18
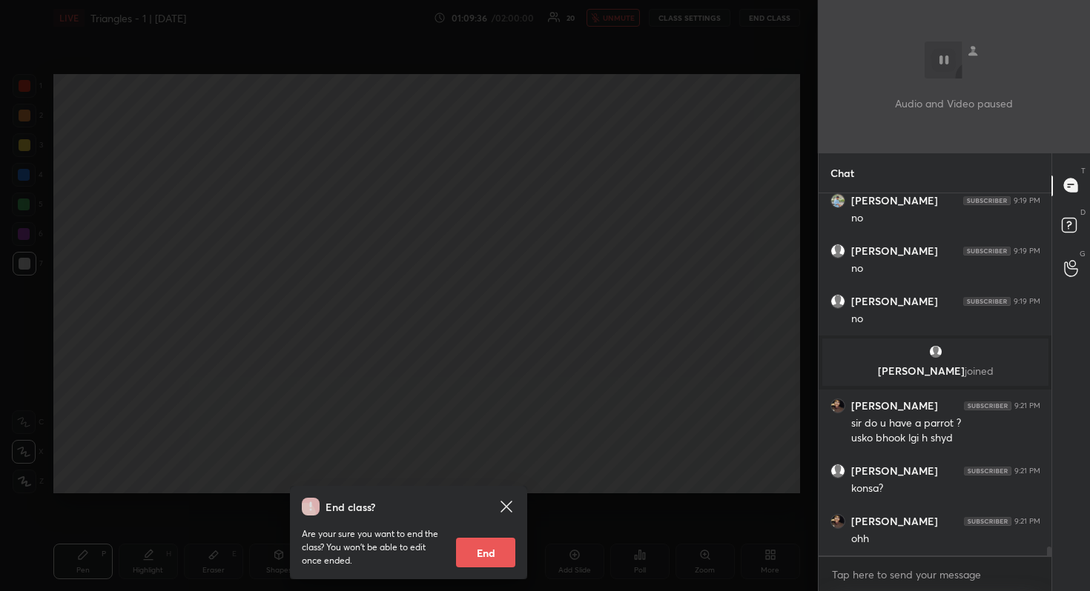
click at [549, 368] on div "End class? Are your sure you want to end the class? You won’t be able to edit o…" at bounding box center [409, 295] width 818 height 591
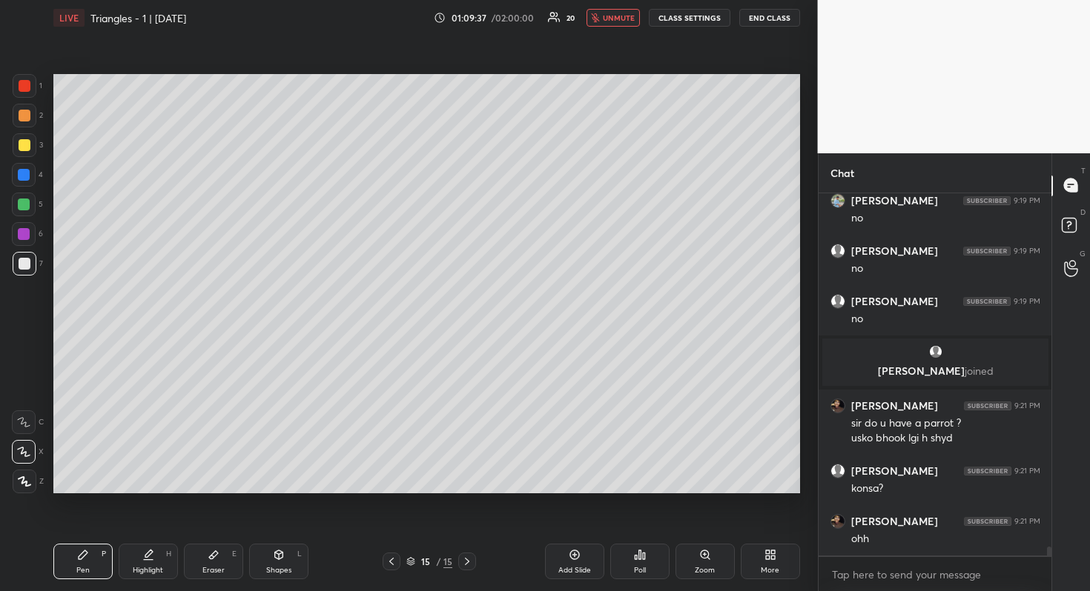
click at [607, 13] on span "unmute" at bounding box center [619, 18] width 32 height 10
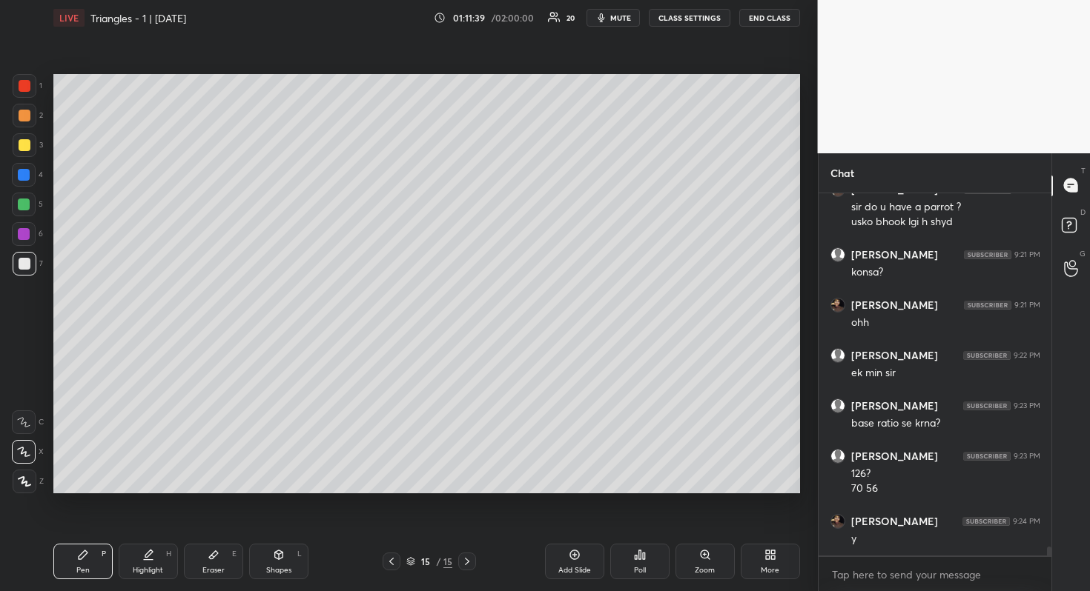
scroll to position [14514, 0]
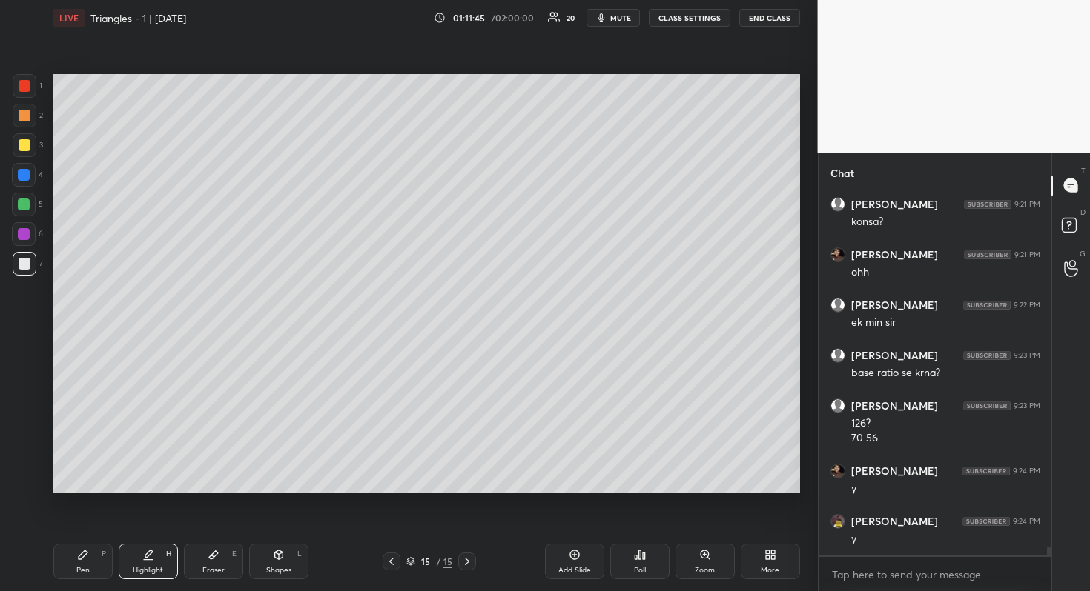
click at [25, 234] on div at bounding box center [24, 234] width 12 height 12
drag, startPoint x: 22, startPoint y: 176, endPoint x: 33, endPoint y: 179, distance: 11.0
click at [24, 176] on div at bounding box center [24, 175] width 12 height 12
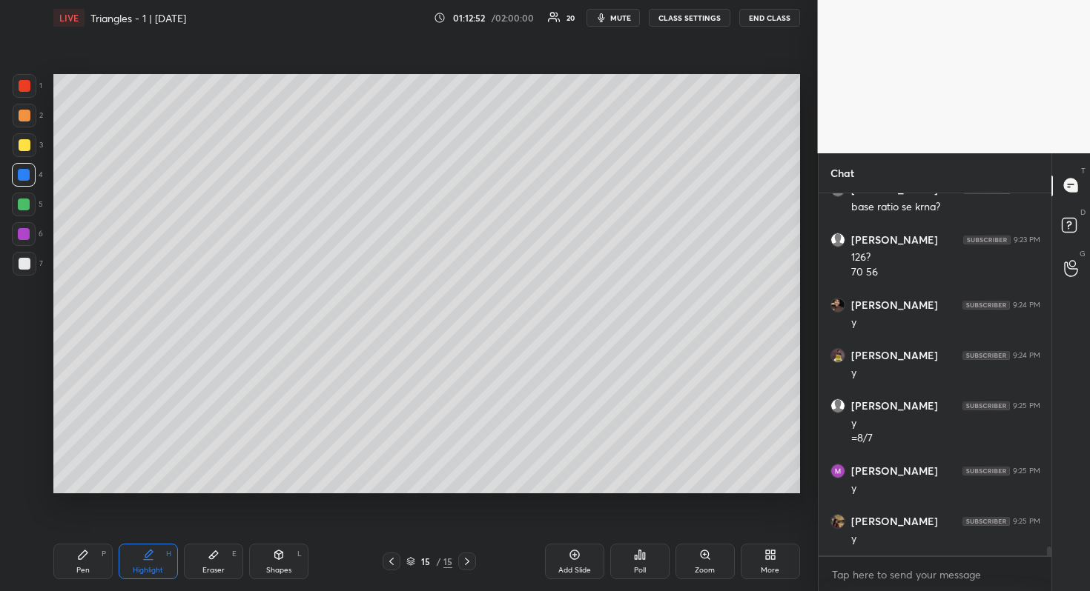
scroll to position [14832, 0]
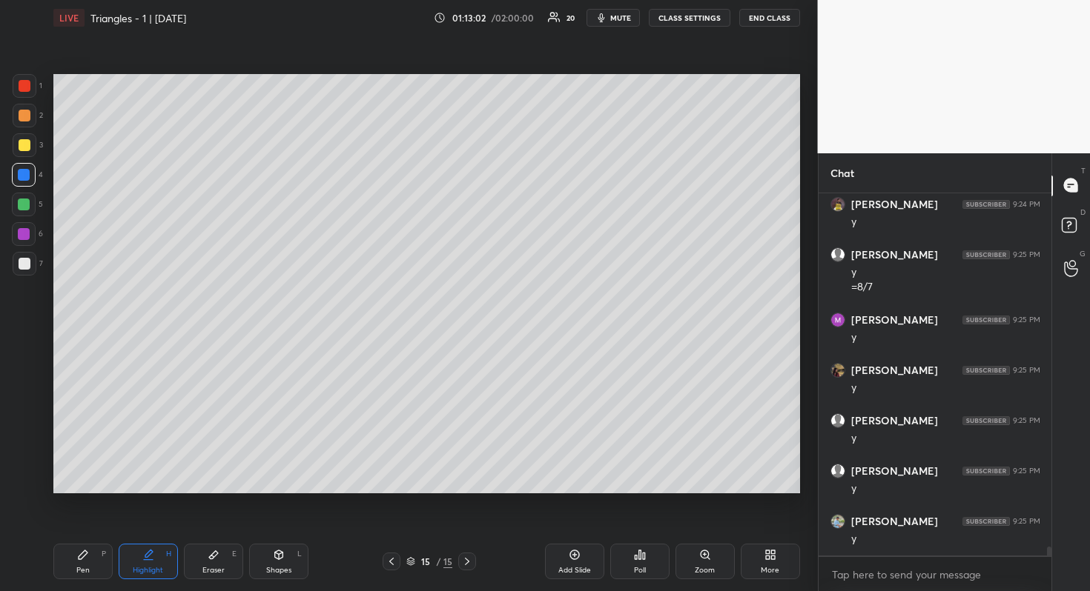
click at [15, 200] on div at bounding box center [24, 205] width 24 height 24
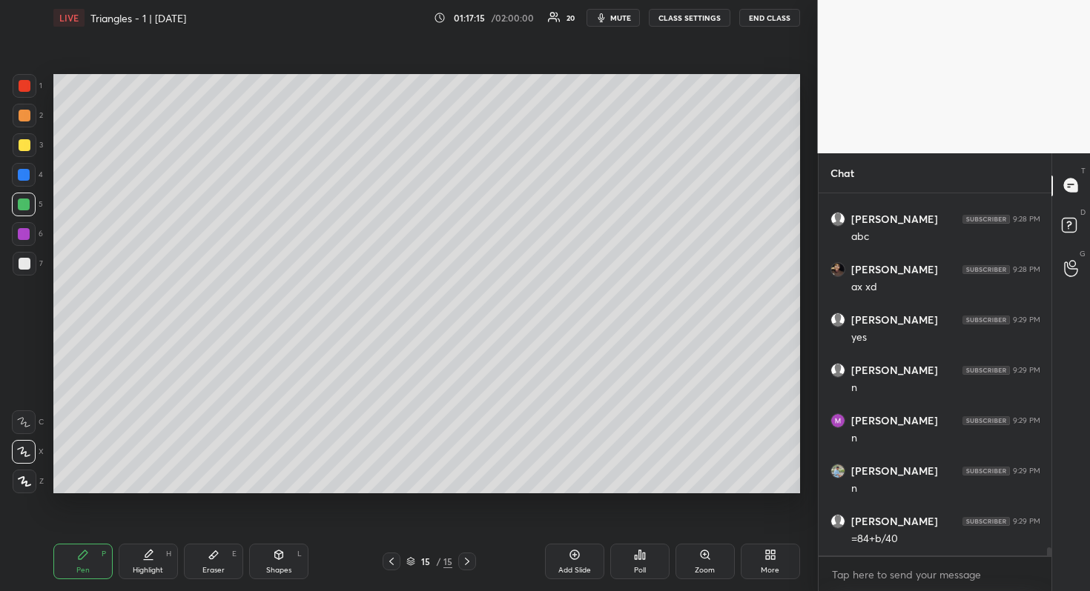
scroll to position [16519, 0]
drag, startPoint x: 27, startPoint y: 266, endPoint x: 52, endPoint y: 272, distance: 25.9
click at [27, 268] on div at bounding box center [25, 264] width 12 height 12
drag, startPoint x: 220, startPoint y: 563, endPoint x: 251, endPoint y: 538, distance: 39.5
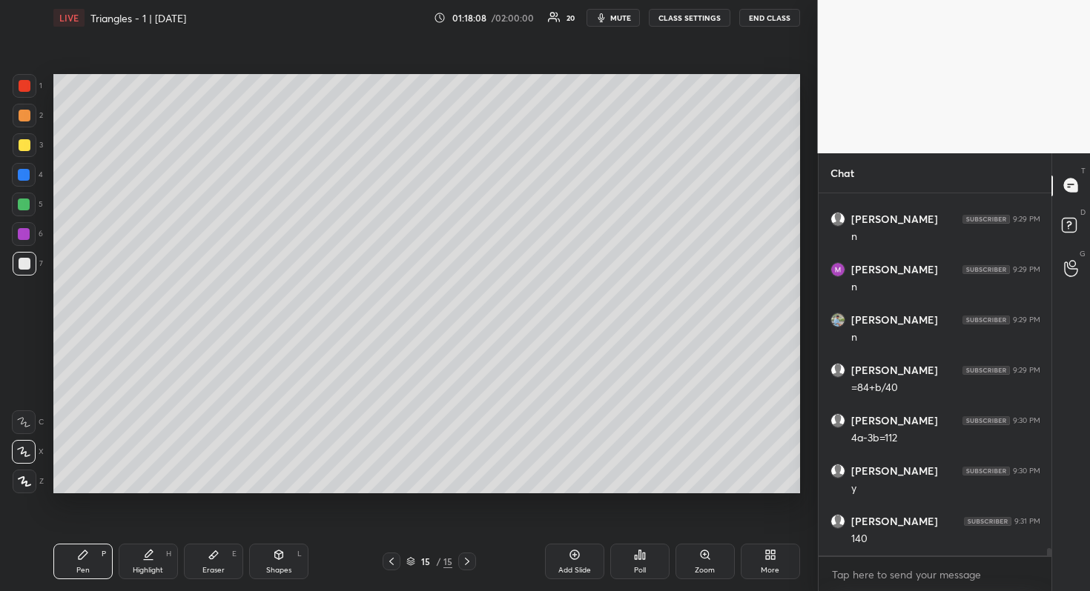
click at [222, 563] on div "Eraser E" at bounding box center [213, 562] width 59 height 36
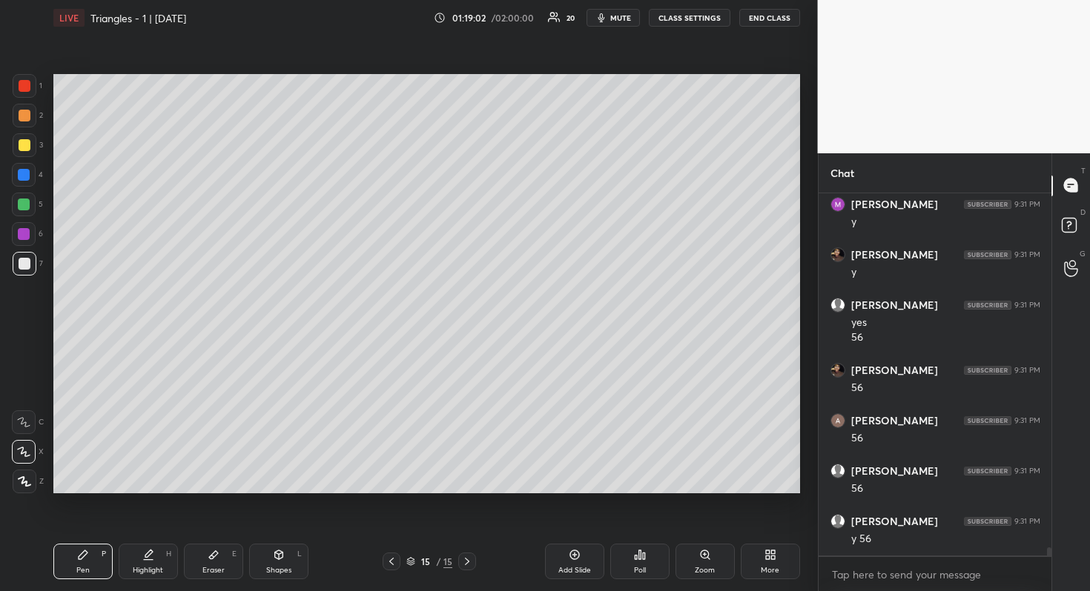
scroll to position [16437, 0]
click at [25, 176] on div at bounding box center [24, 175] width 12 height 12
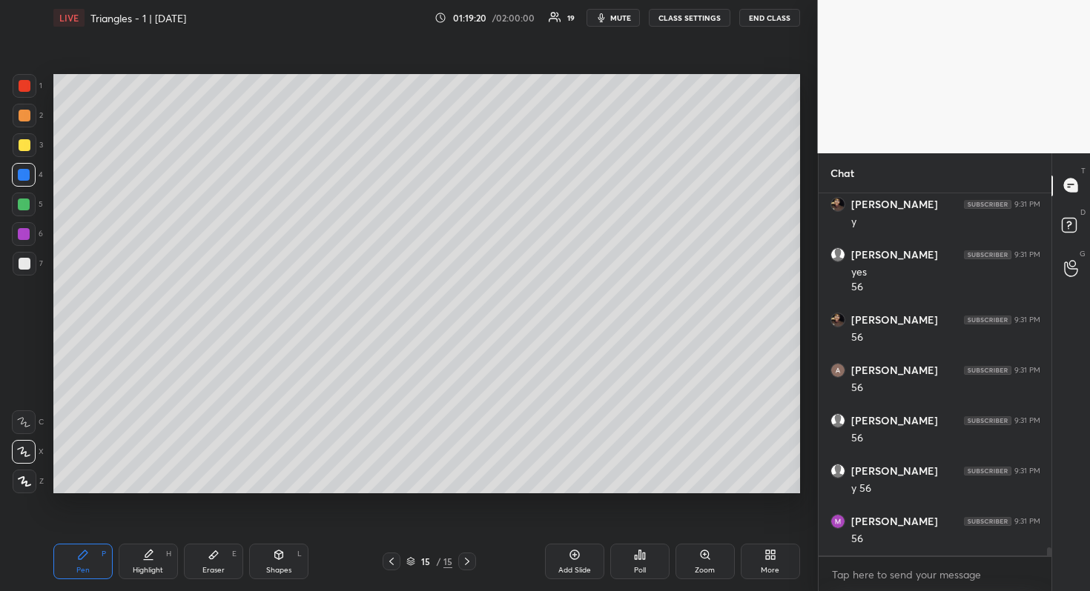
click at [26, 117] on div at bounding box center [25, 116] width 12 height 12
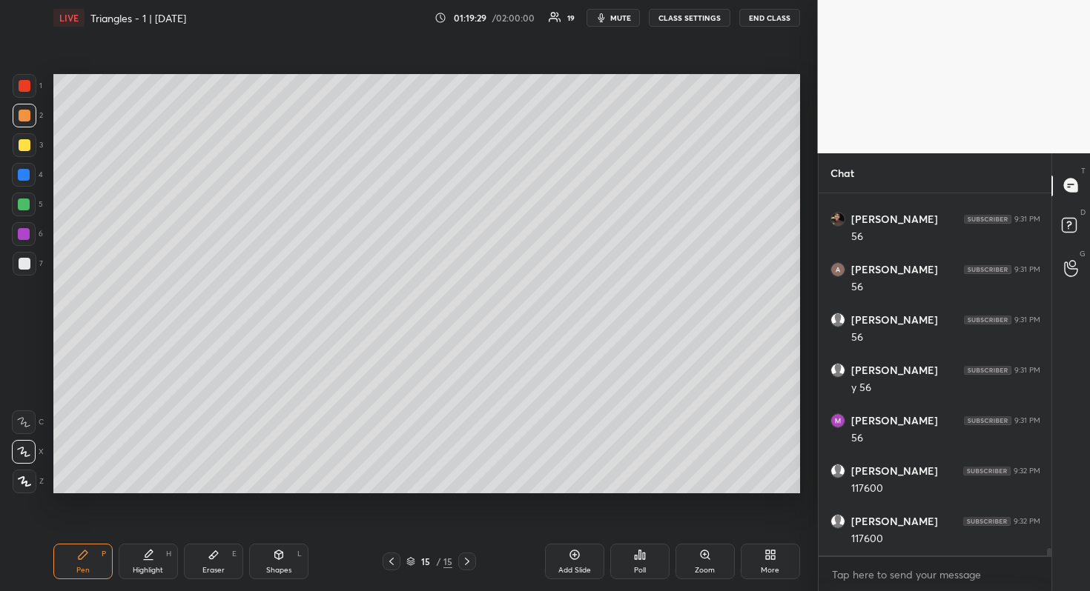
scroll to position [16588, 0]
click at [23, 205] on div at bounding box center [24, 205] width 12 height 12
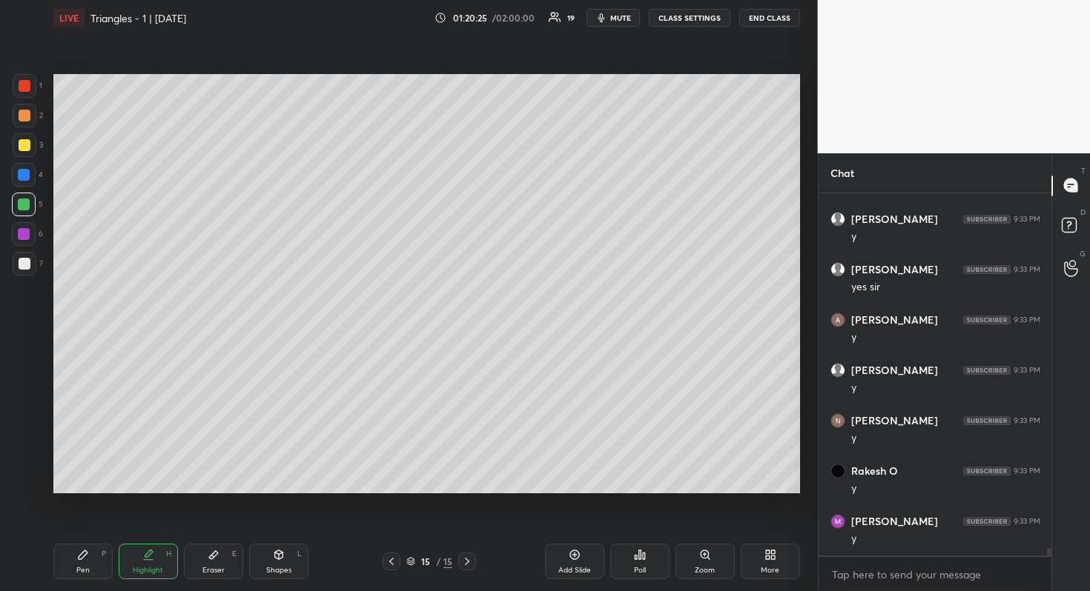
drag, startPoint x: 583, startPoint y: 560, endPoint x: 588, endPoint y: 540, distance: 21.2
click at [583, 560] on div "Add Slide" at bounding box center [574, 562] width 59 height 36
click at [24, 147] on div at bounding box center [25, 145] width 12 height 12
click at [28, 261] on div at bounding box center [25, 264] width 12 height 12
drag, startPoint x: 22, startPoint y: 115, endPoint x: 42, endPoint y: 116, distance: 20.1
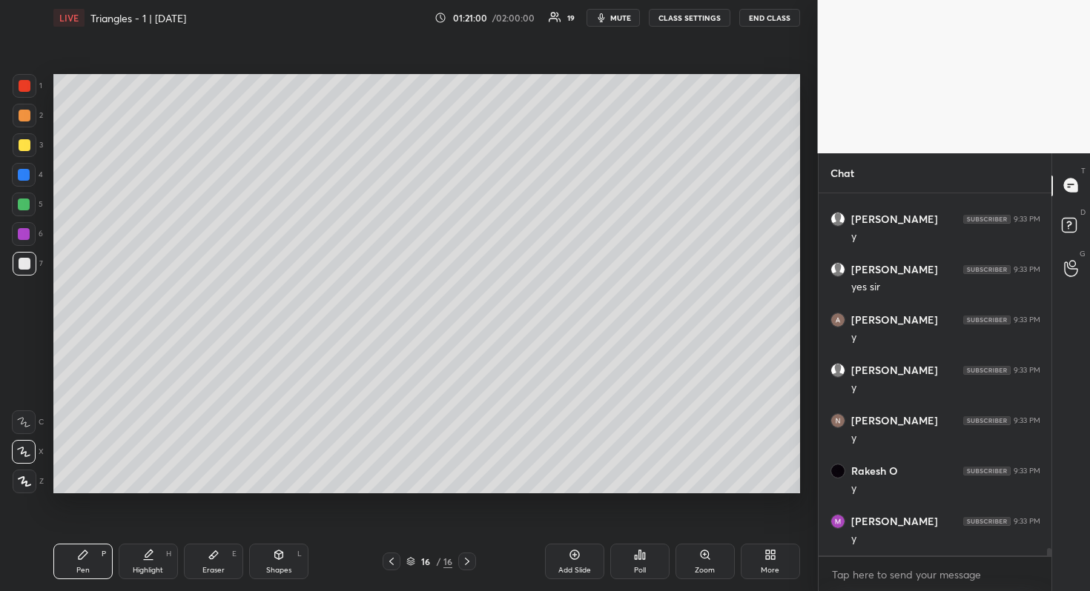
click at [22, 115] on div at bounding box center [25, 116] width 12 height 12
click at [24, 182] on div at bounding box center [24, 175] width 24 height 24
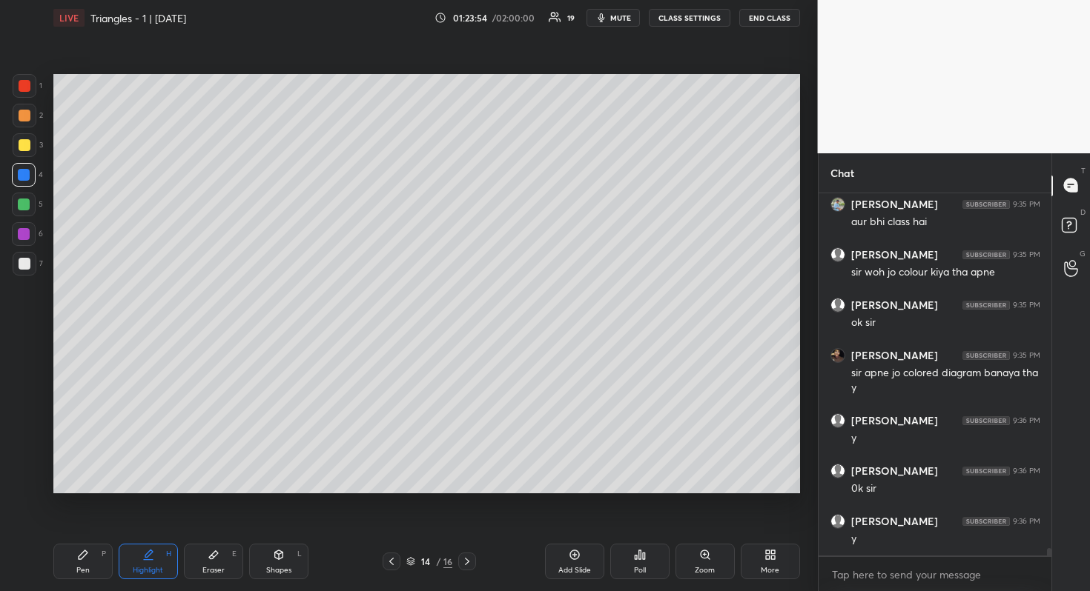
scroll to position [18115, 0]
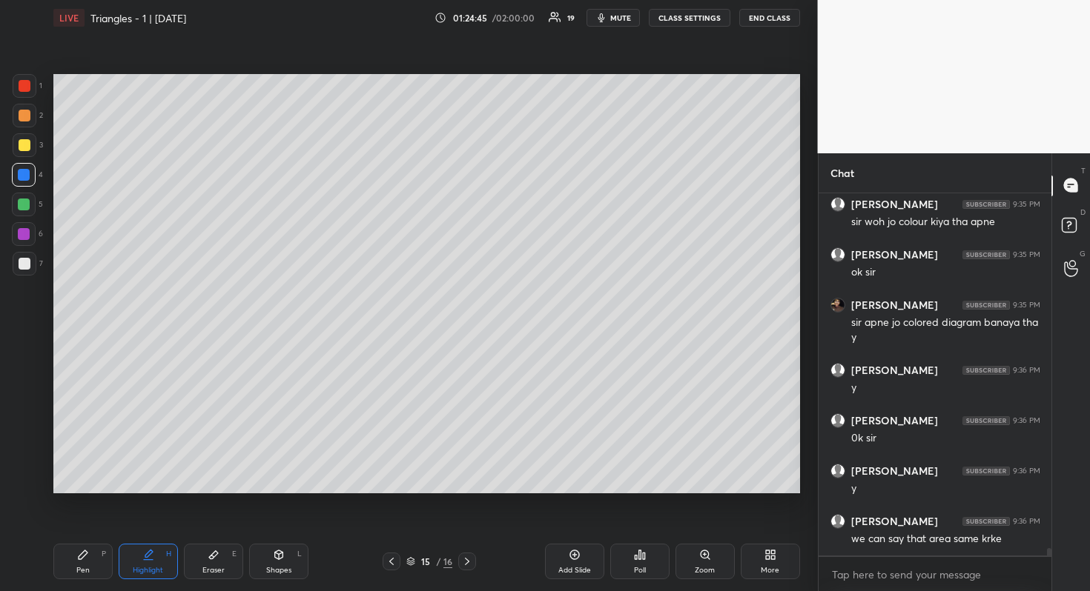
drag, startPoint x: 26, startPoint y: 265, endPoint x: 49, endPoint y: 262, distance: 23.2
click at [28, 265] on div at bounding box center [25, 264] width 12 height 12
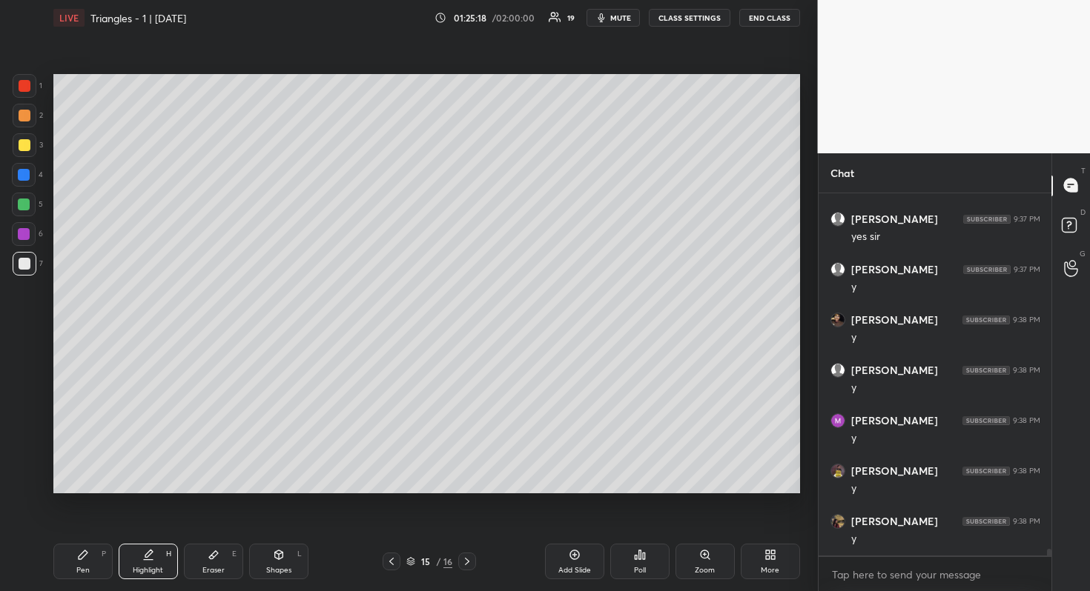
scroll to position [18569, 0]
click at [737, 497] on div "Setting up your live class Poll for secs No correct answer Start poll" at bounding box center [426, 284] width 758 height 497
click at [738, 495] on div "Setting up your live class Poll for secs No correct answer Start poll" at bounding box center [426, 284] width 758 height 497
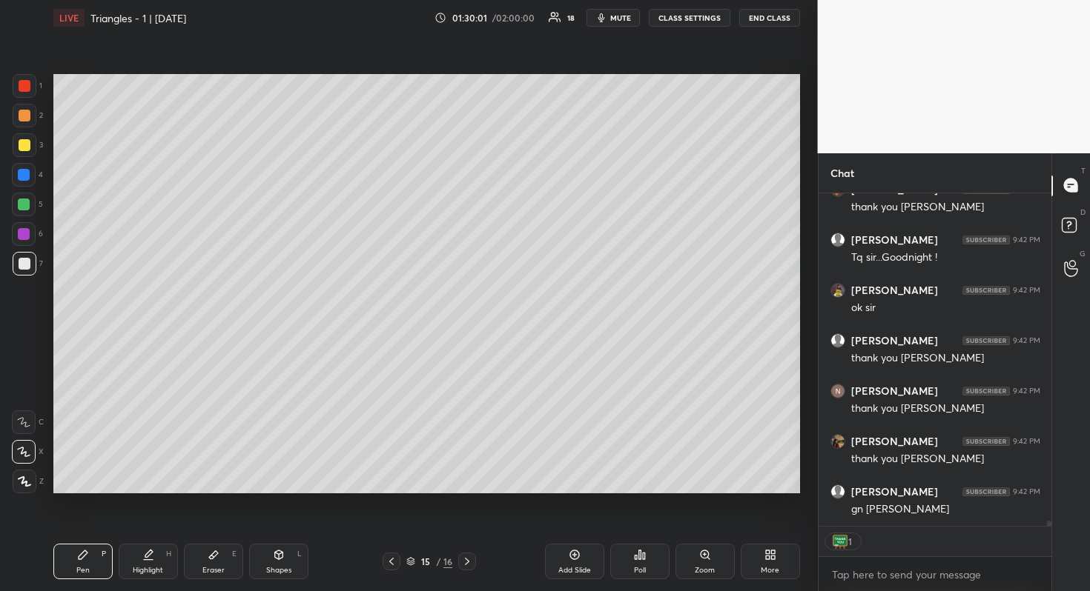
scroll to position [20951, 0]
click at [772, 23] on button "END CLASS" at bounding box center [769, 18] width 61 height 18
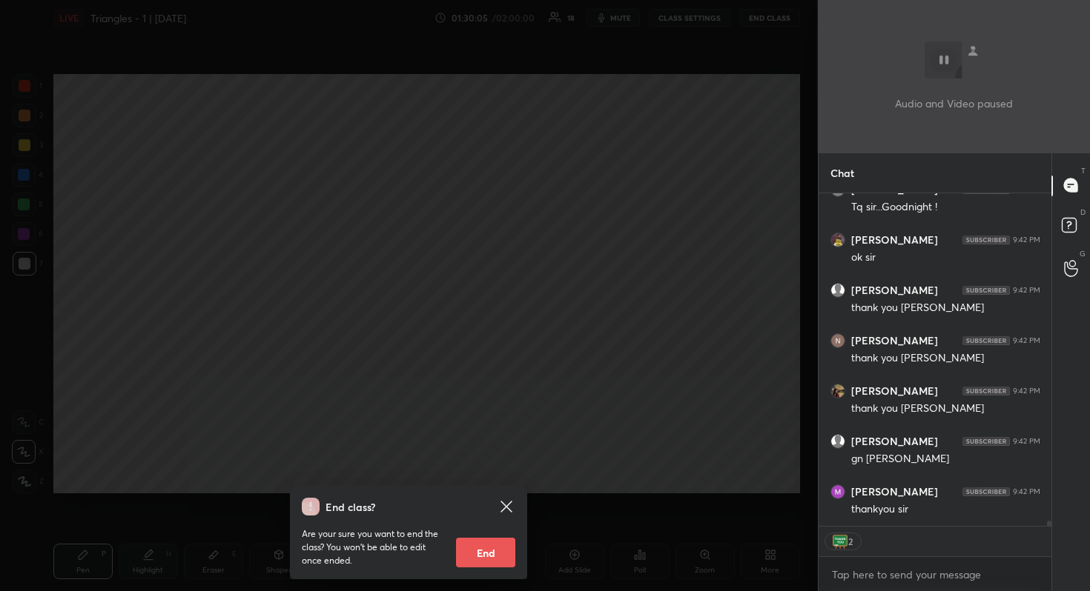
scroll to position [21001, 0]
click at [489, 553] on button "End" at bounding box center [485, 553] width 59 height 30
type textarea "x"
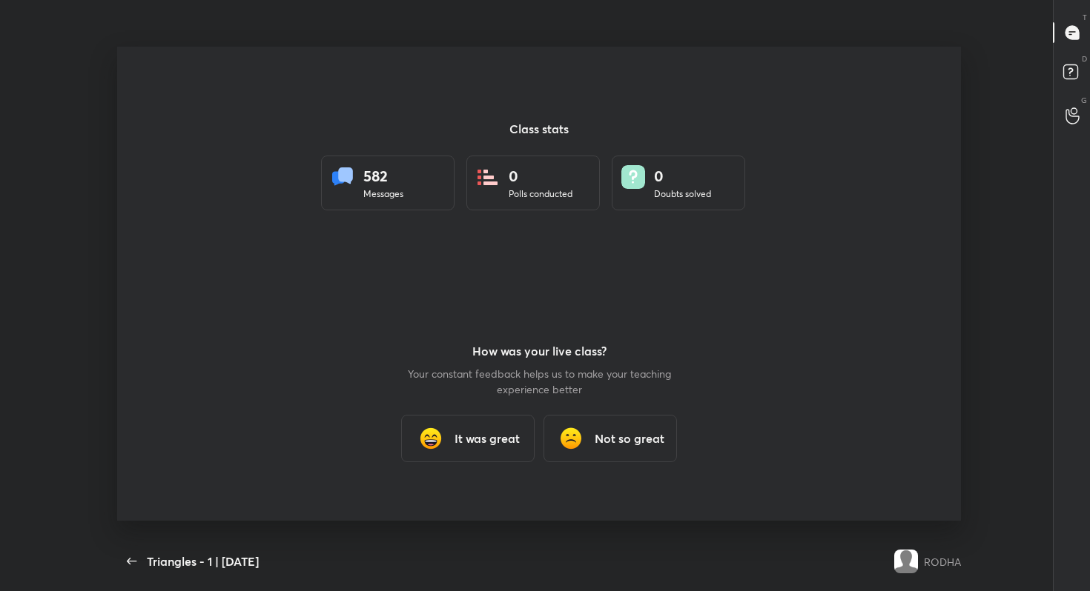
scroll to position [73625, 73095]
